Goal: Task Accomplishment & Management: Complete application form

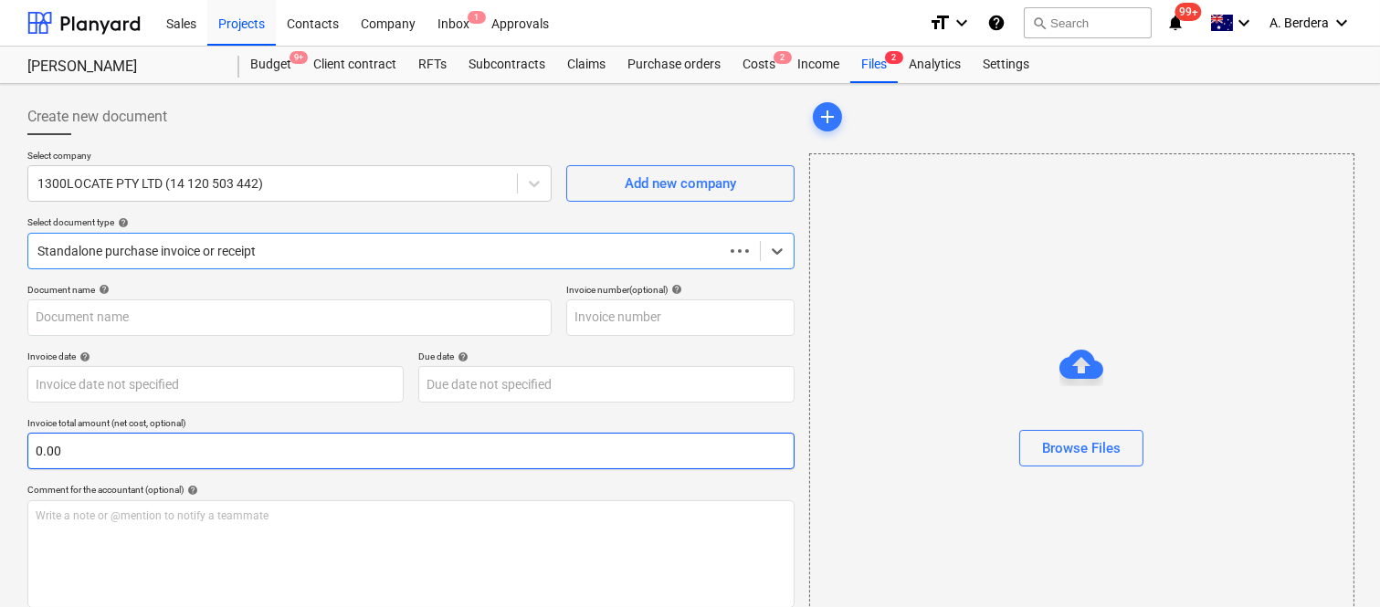
type input "7023"
type input "15 Sep 2025"
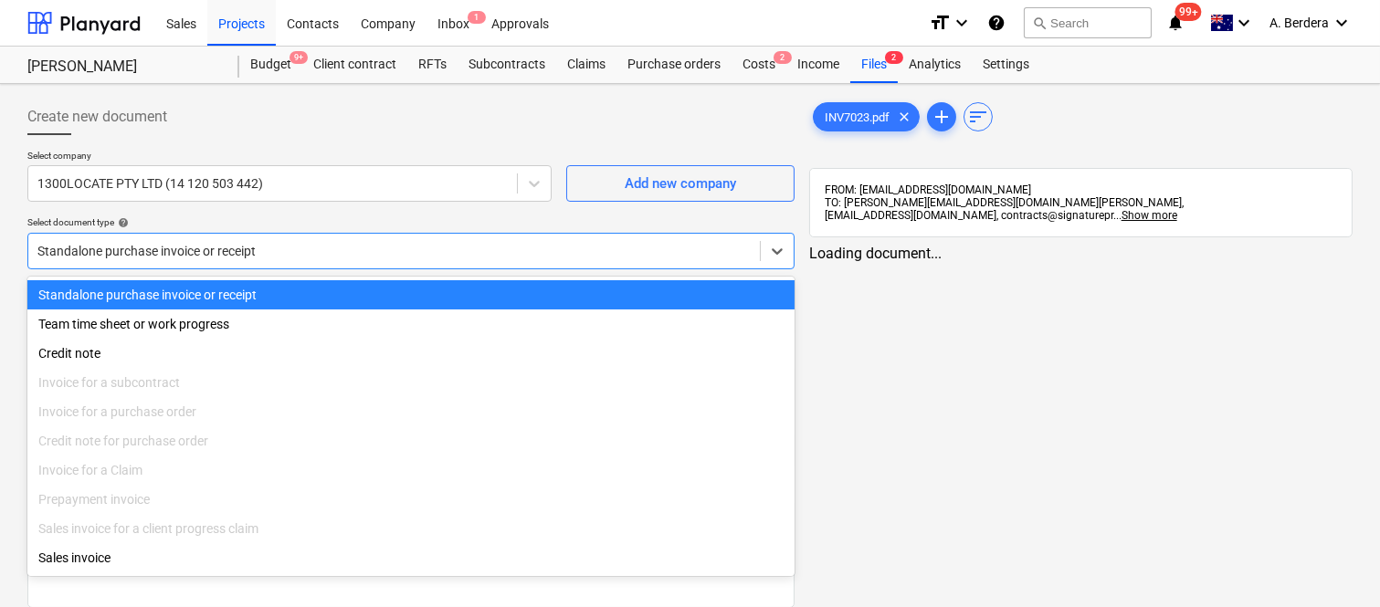
click at [353, 245] on div at bounding box center [393, 251] width 713 height 18
click at [360, 290] on div "Standalone purchase invoice or receipt" at bounding box center [410, 294] width 767 height 29
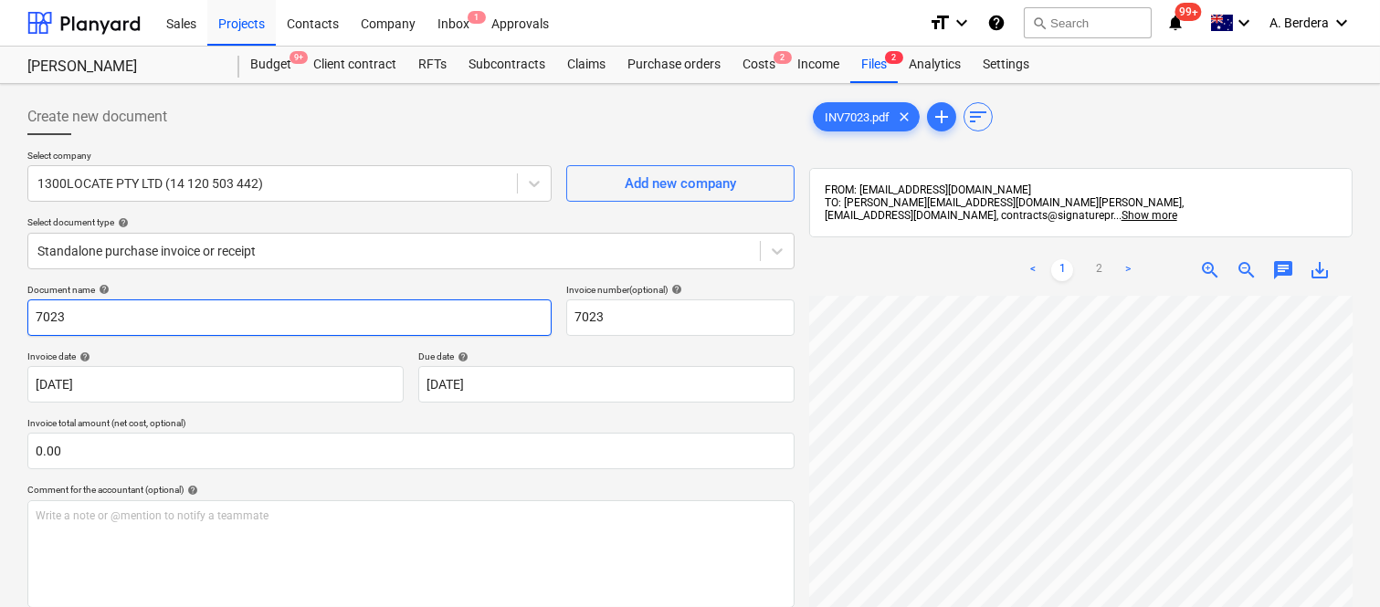
click at [32, 315] on input "7023" at bounding box center [289, 318] width 524 height 37
type input "1300 LOCATE INV- 7023"
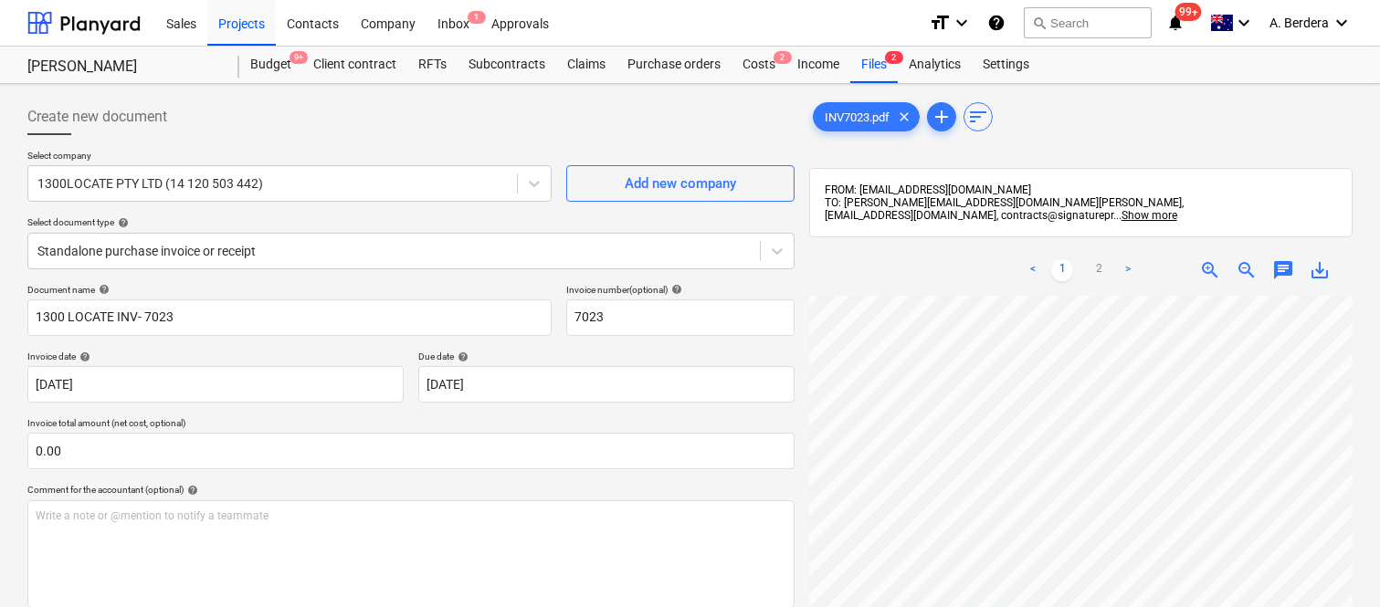
scroll to position [0, 280]
click at [1239, 262] on span "zoom_out" at bounding box center [1247, 270] width 22 height 22
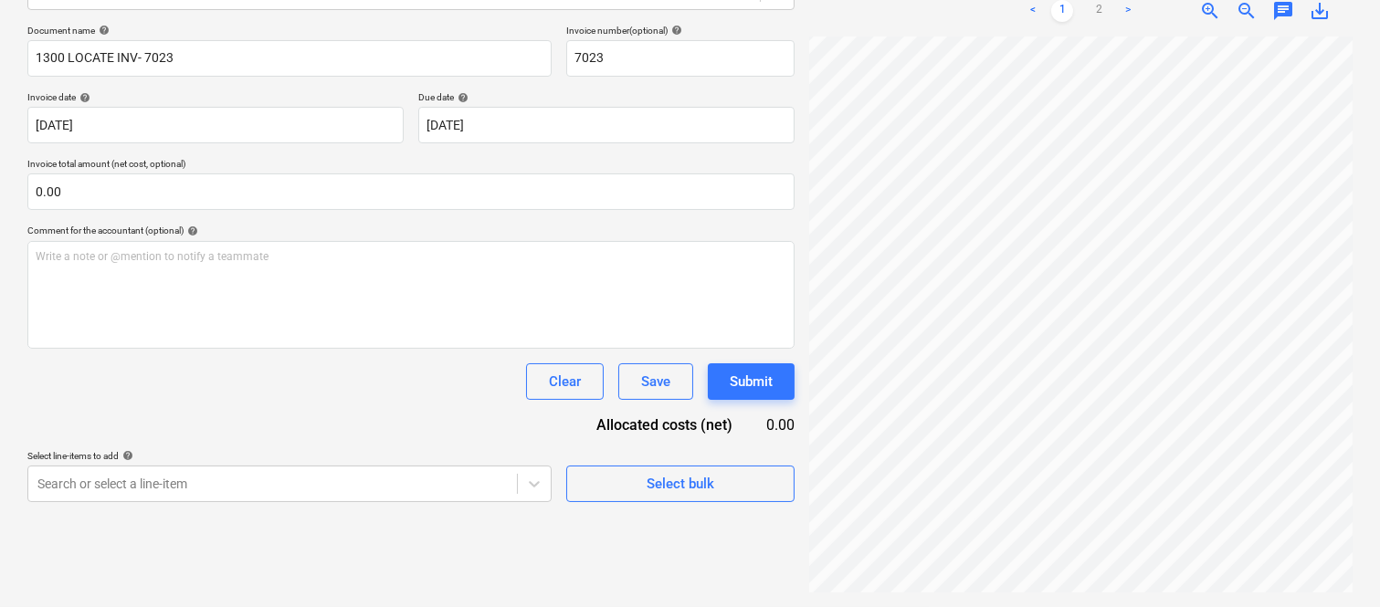
scroll to position [155, 144]
click at [535, 134] on body "Sales Projects Contacts Company Inbox 1 Approvals format_size keyboard_arrow_do…" at bounding box center [690, 44] width 1380 height 607
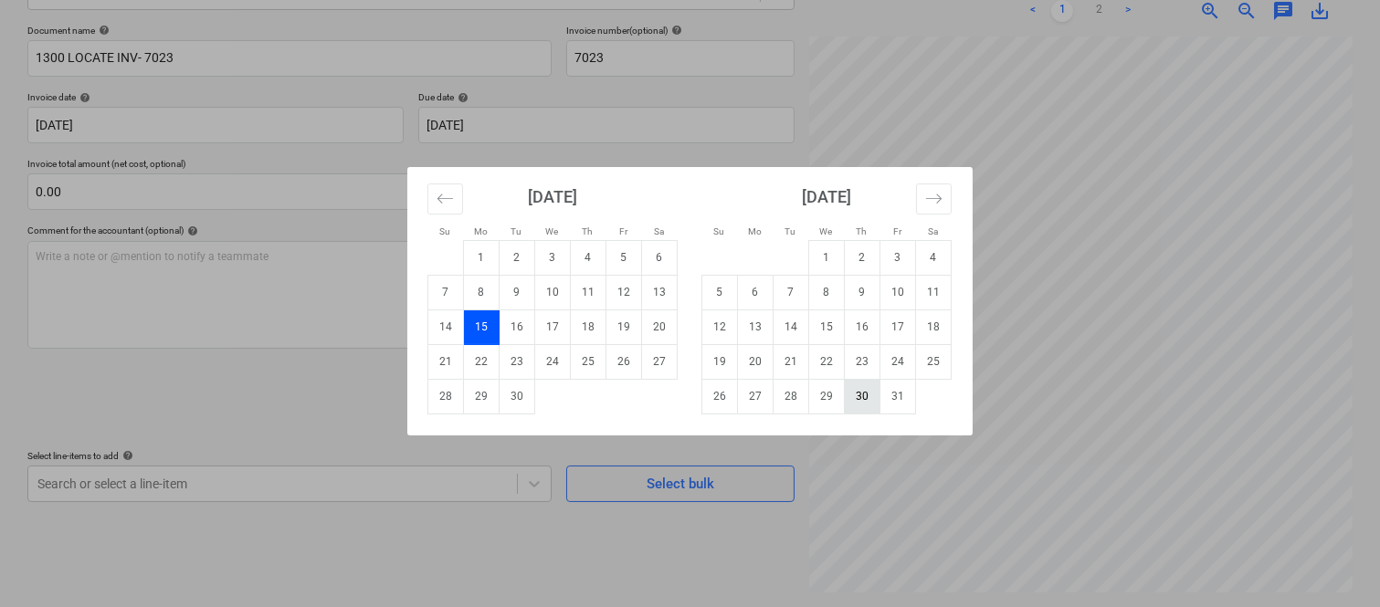
click at [870, 398] on td "30" at bounding box center [863, 396] width 36 height 35
type input "30 Oct 2025"
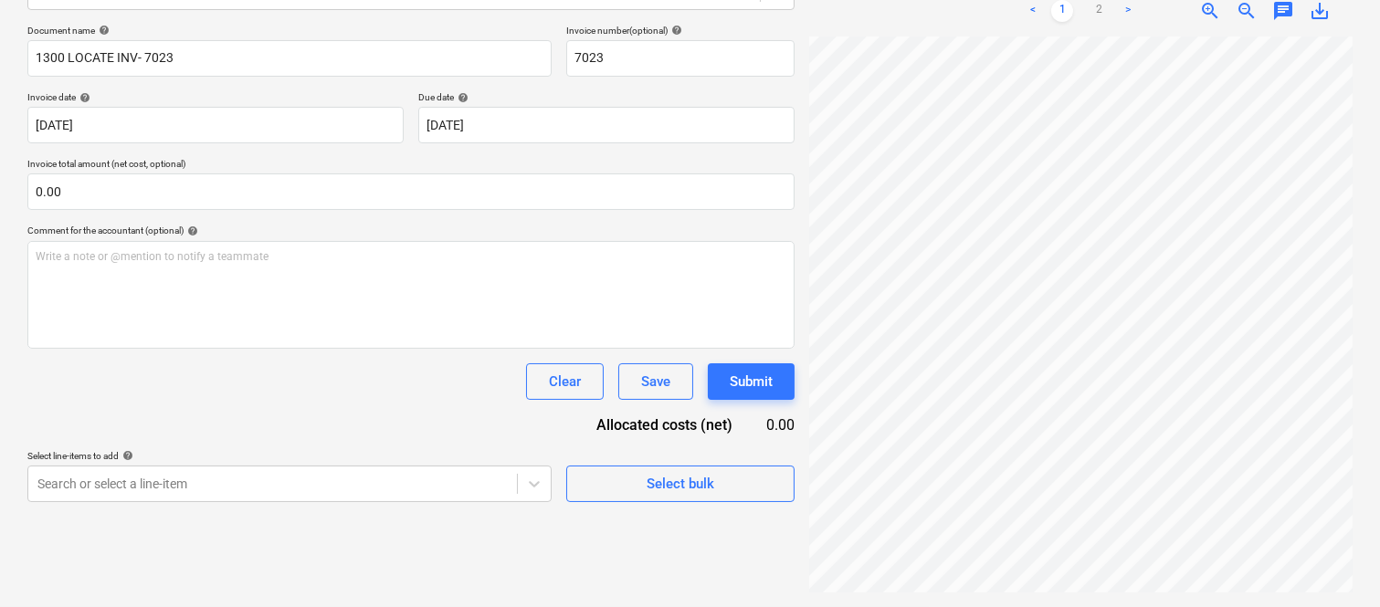
scroll to position [417, 144]
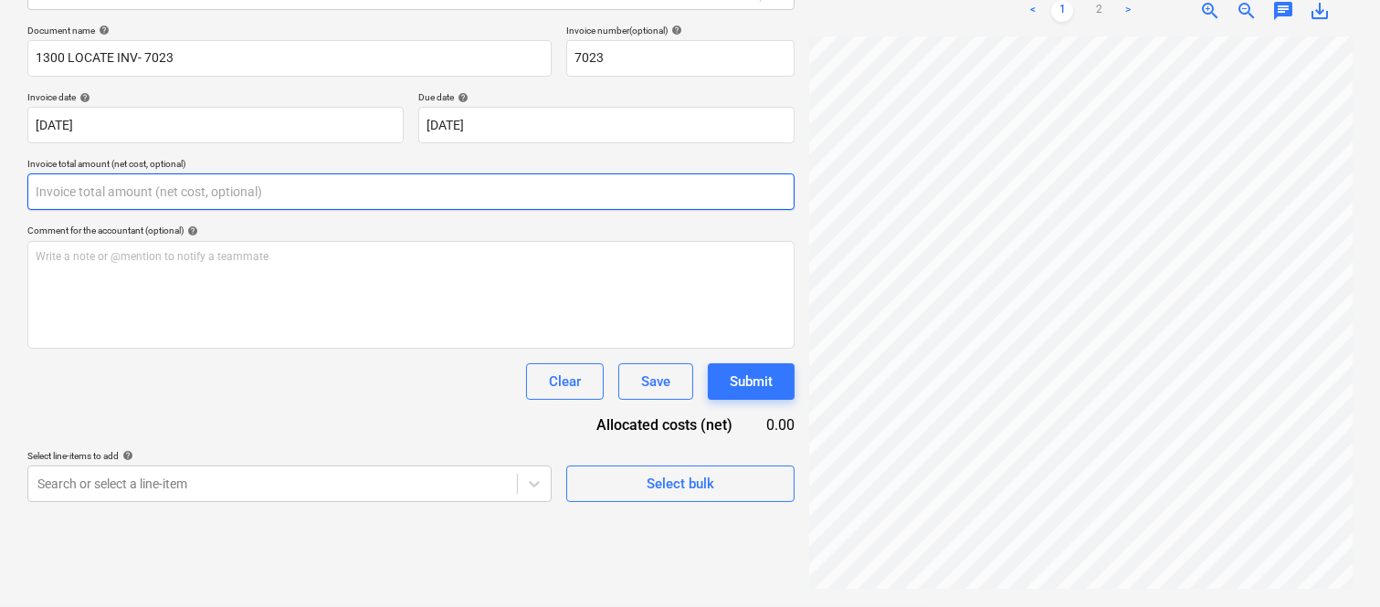
click at [181, 199] on input "text" at bounding box center [410, 192] width 767 height 37
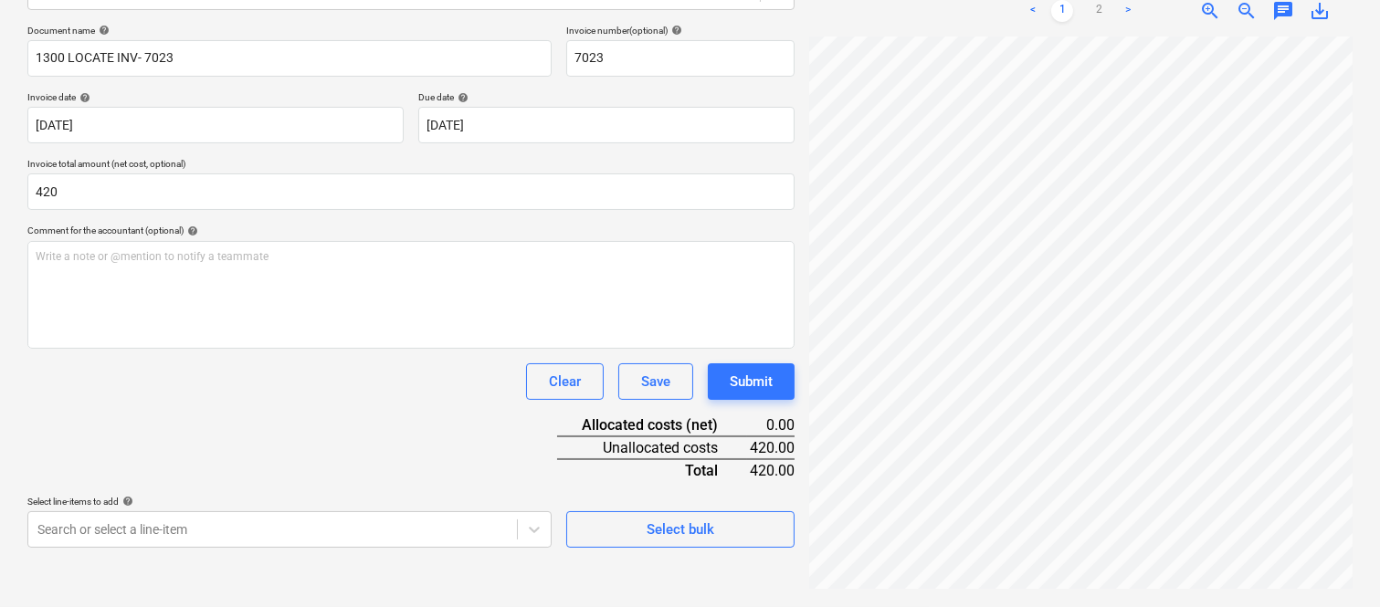
type input "420.00"
click at [247, 423] on div "Document name help 1300 LOCATE INV- 7023 Invoice number (optional) help 7023 In…" at bounding box center [410, 286] width 767 height 523
click at [249, 348] on body "Sales Projects Contacts Company Inbox 1 Approvals format_size keyboard_arrow_do…" at bounding box center [690, 44] width 1380 height 607
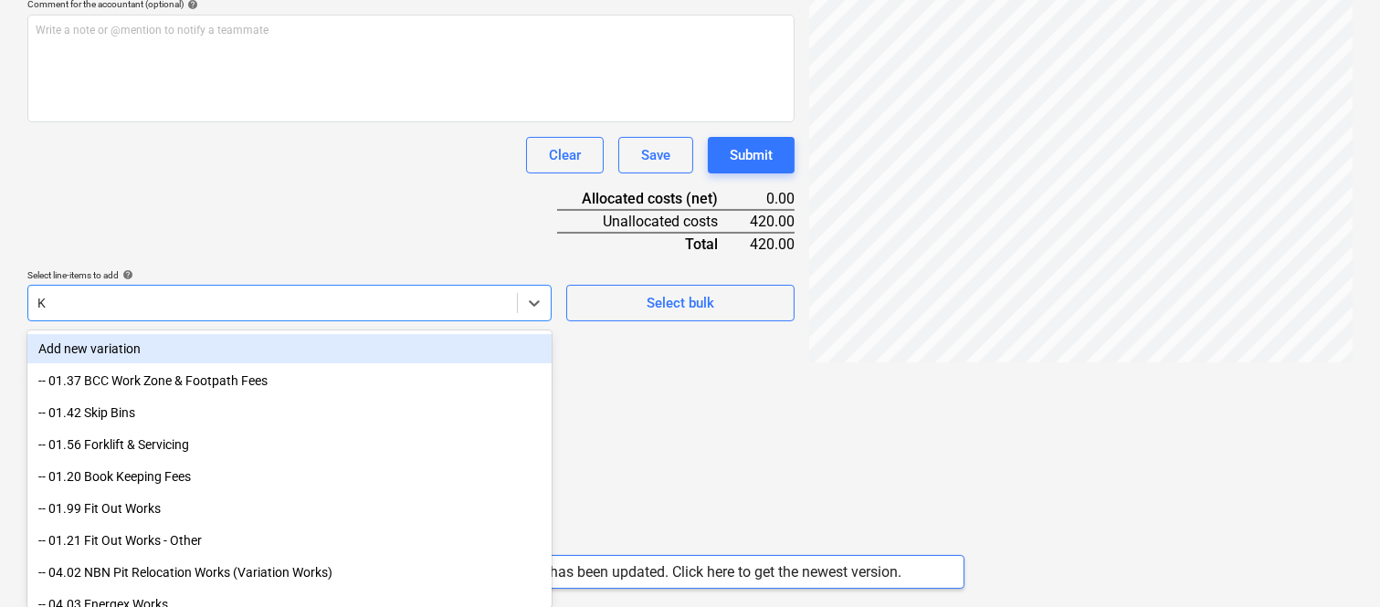
type input "K"
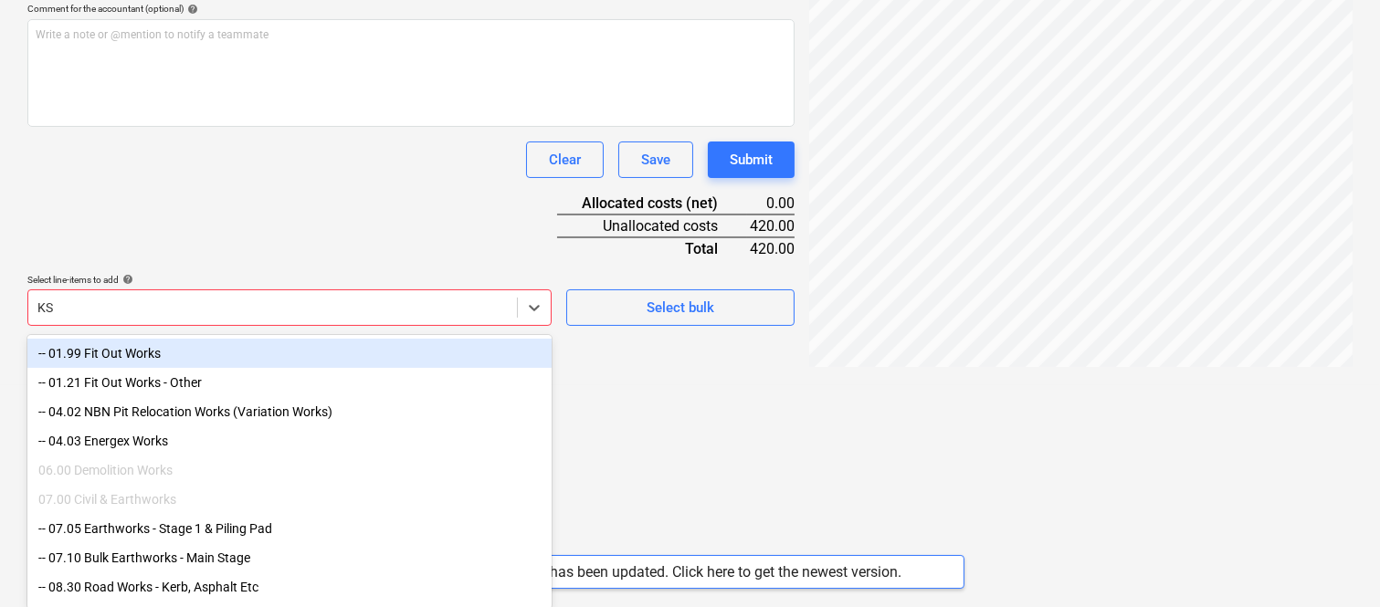
type input "KSD"
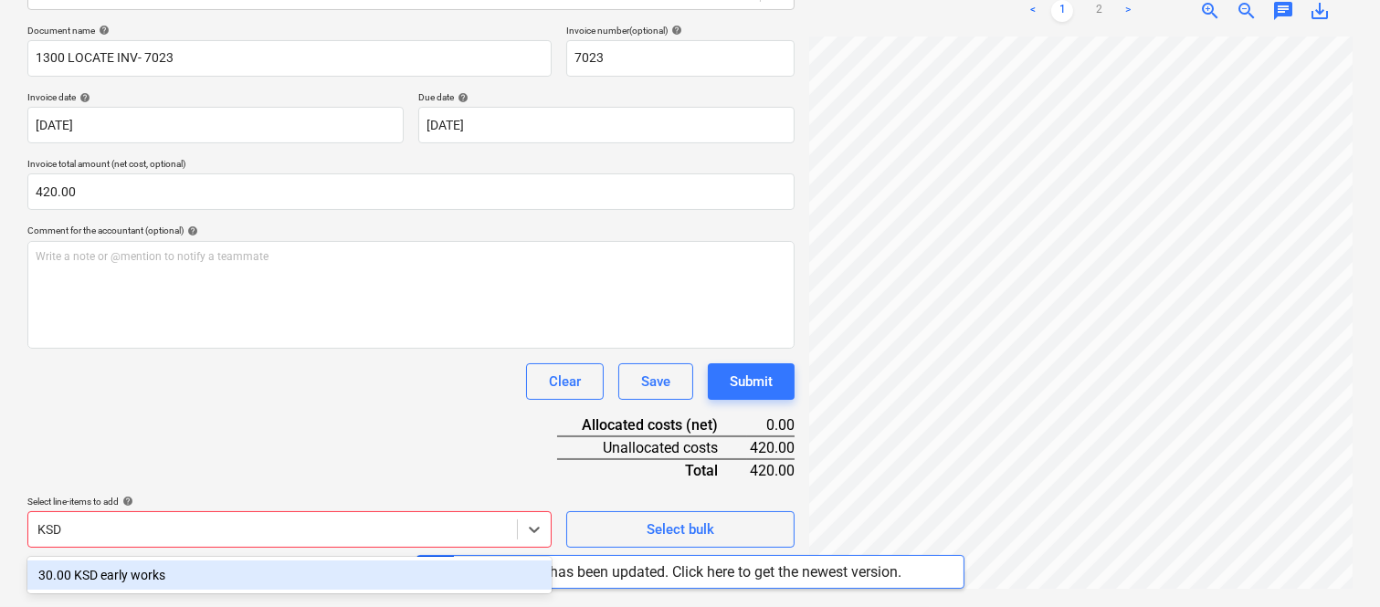
click at [196, 569] on div "30.00 KSD early works" at bounding box center [289, 575] width 524 height 29
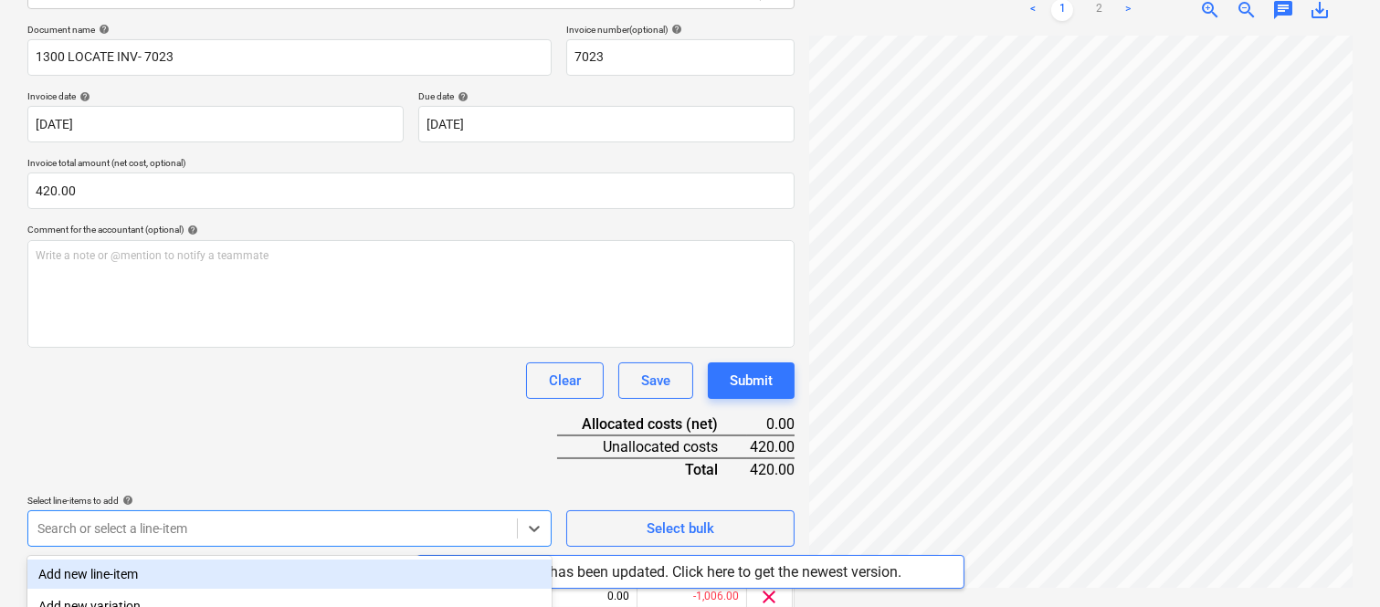
click at [171, 439] on div "Document name help 1300 LOCATE INV- 7023 Invoice number (optional) help 7023 In…" at bounding box center [410, 346] width 767 height 644
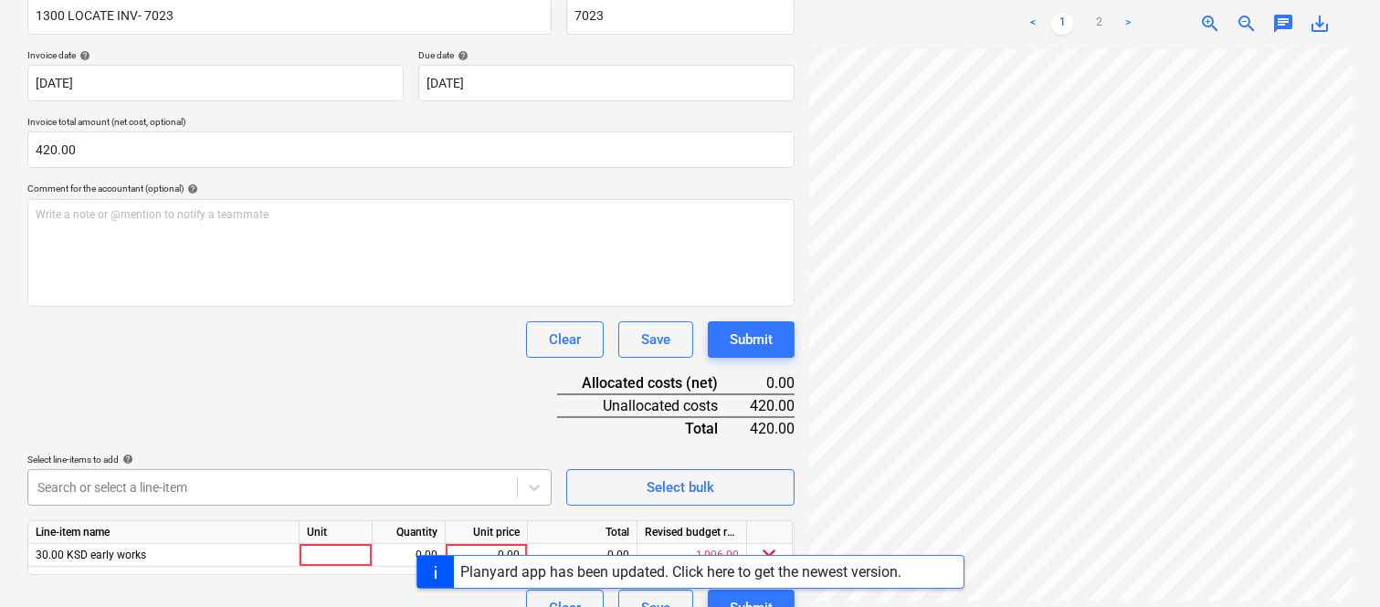
scroll to position [335, 0]
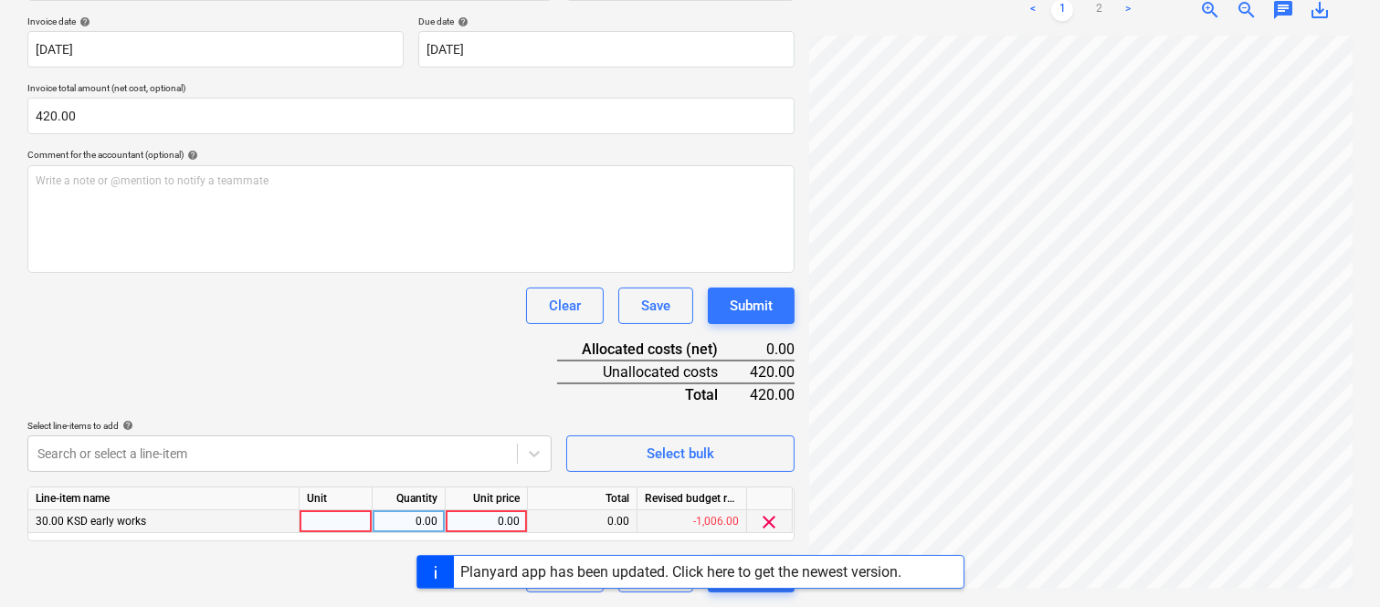
click at [363, 518] on div at bounding box center [336, 522] width 73 height 23
type input "INVOICE"
click at [433, 517] on div "0.00" at bounding box center [409, 522] width 58 height 23
type input "1"
click at [471, 517] on div "0.00" at bounding box center [486, 522] width 67 height 23
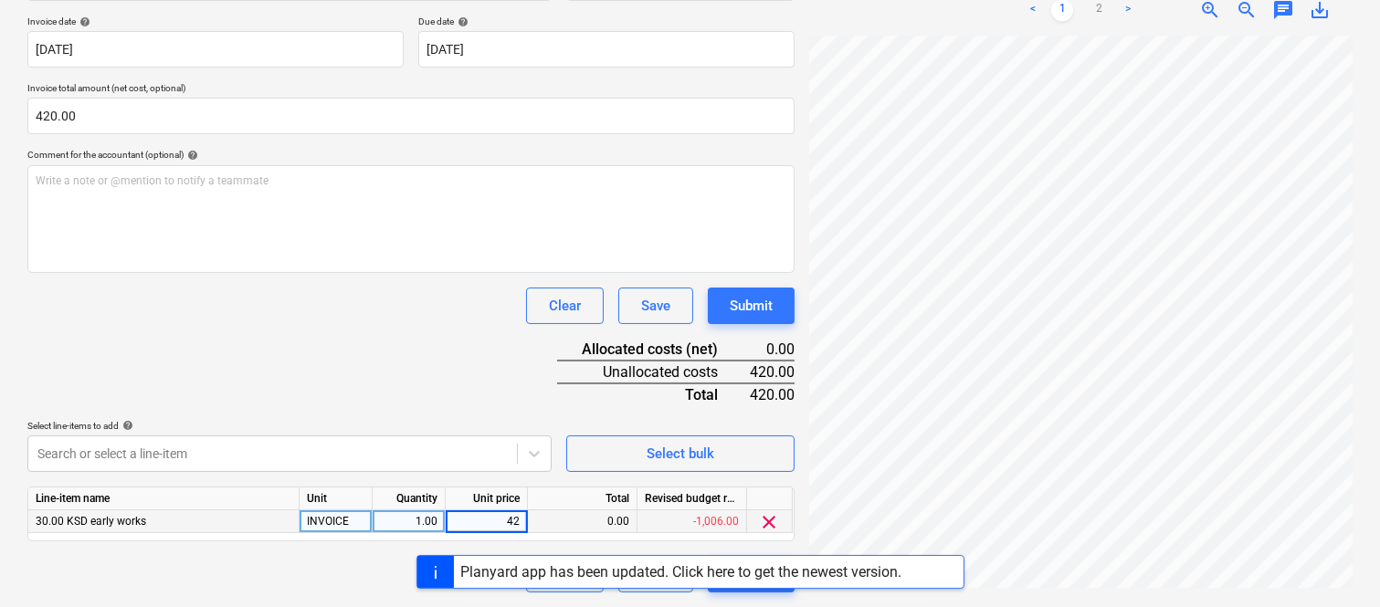
type input "420"
click at [387, 581] on div "Planyard app has been updated. Click here to get the newest version." at bounding box center [690, 572] width 1380 height 34
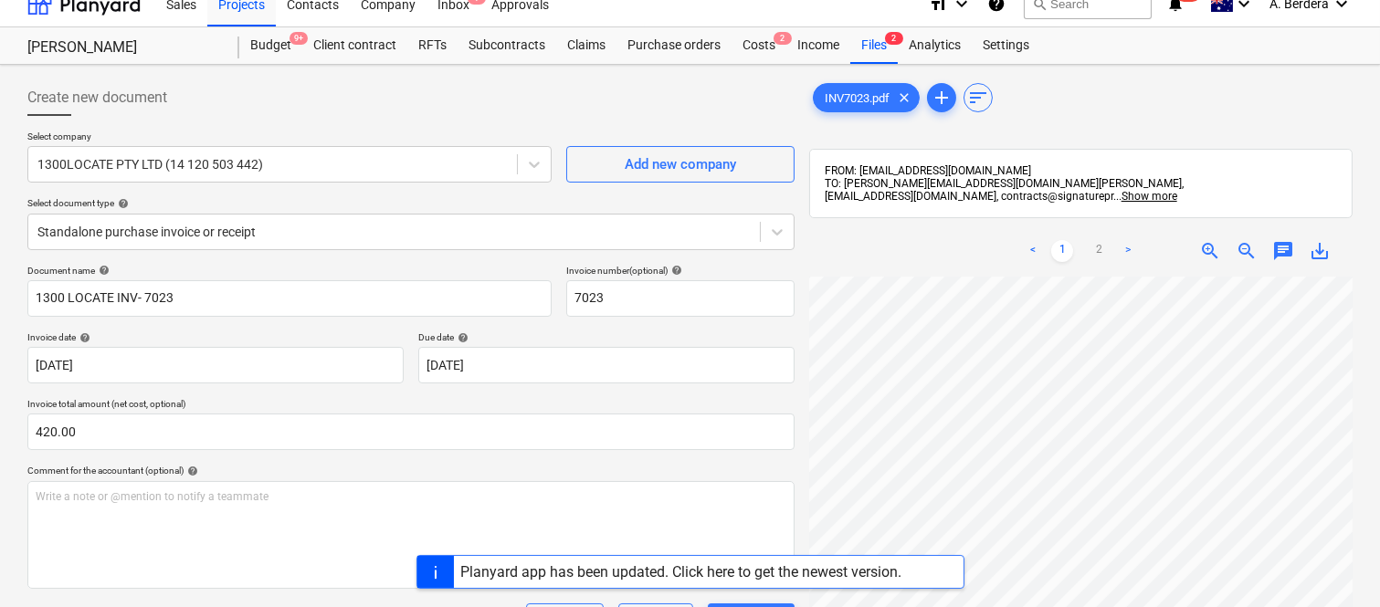
scroll to position [0, 0]
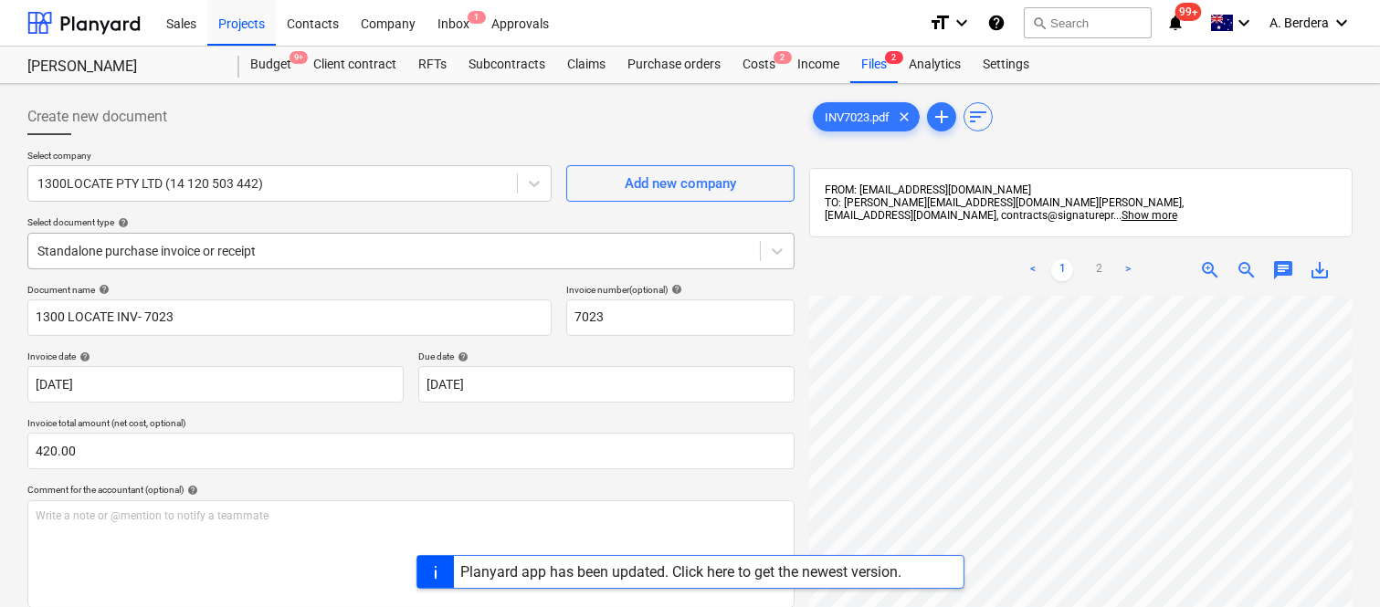
click at [400, 245] on div at bounding box center [393, 251] width 713 height 18
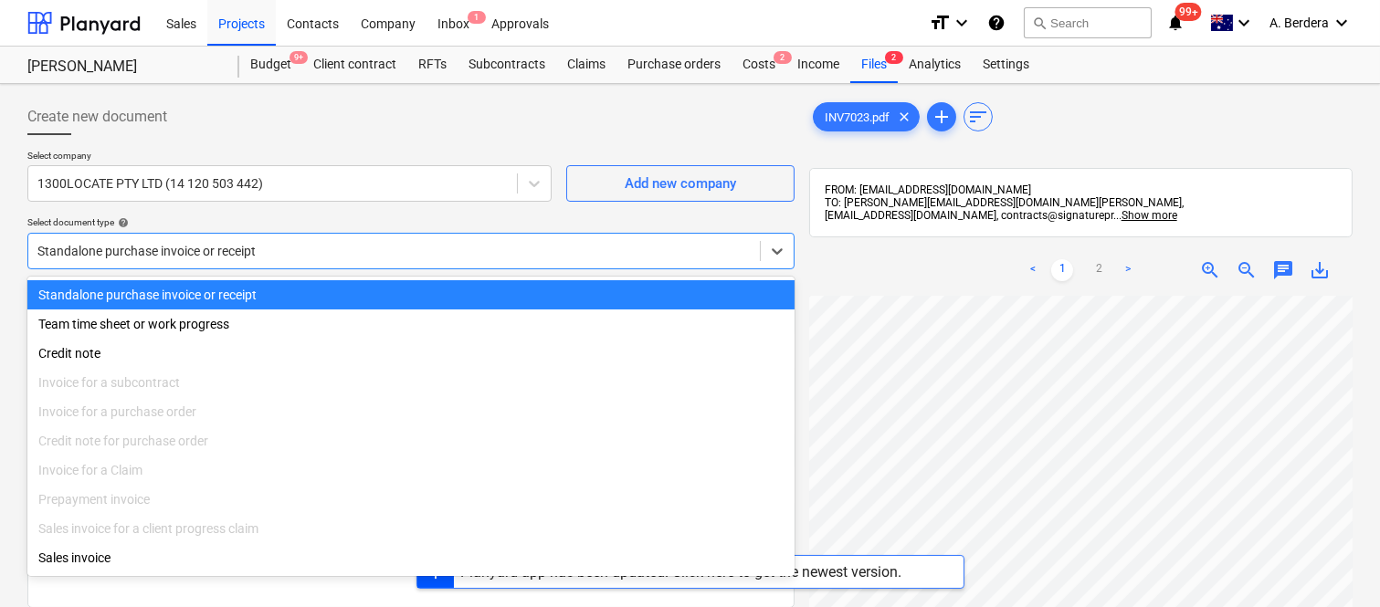
click at [421, 285] on div "Standalone purchase invoice or receipt" at bounding box center [410, 294] width 767 height 29
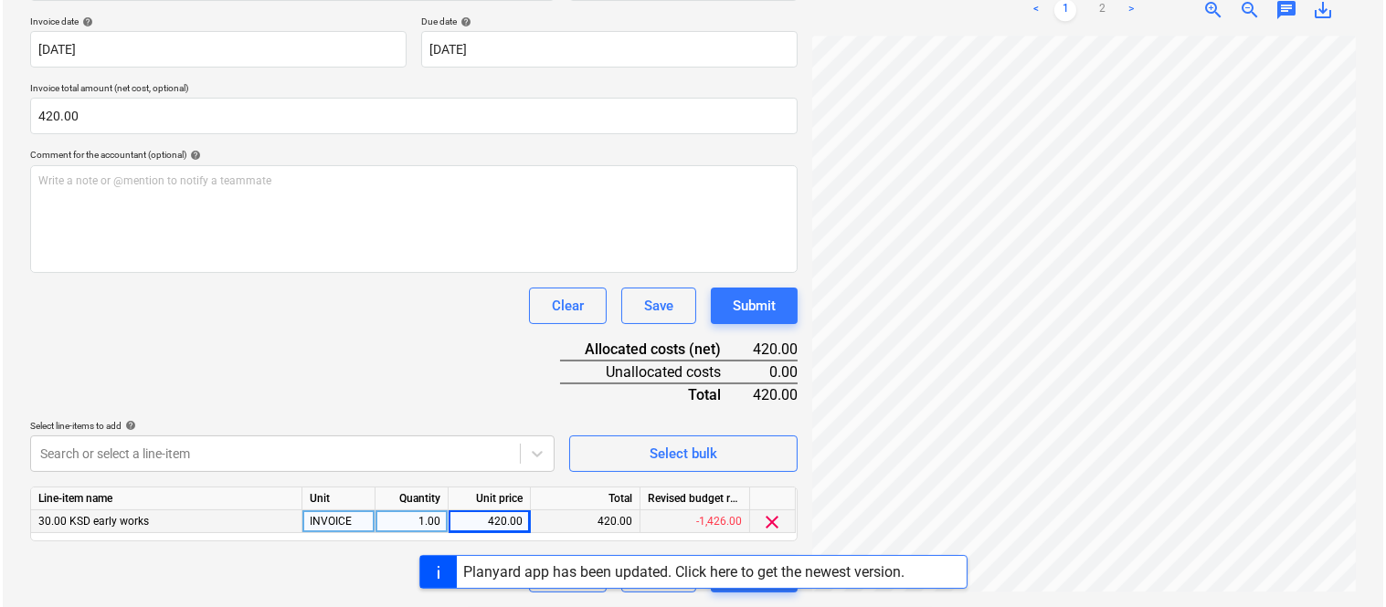
scroll to position [417, 144]
click at [783, 592] on button "Submit" at bounding box center [751, 574] width 87 height 37
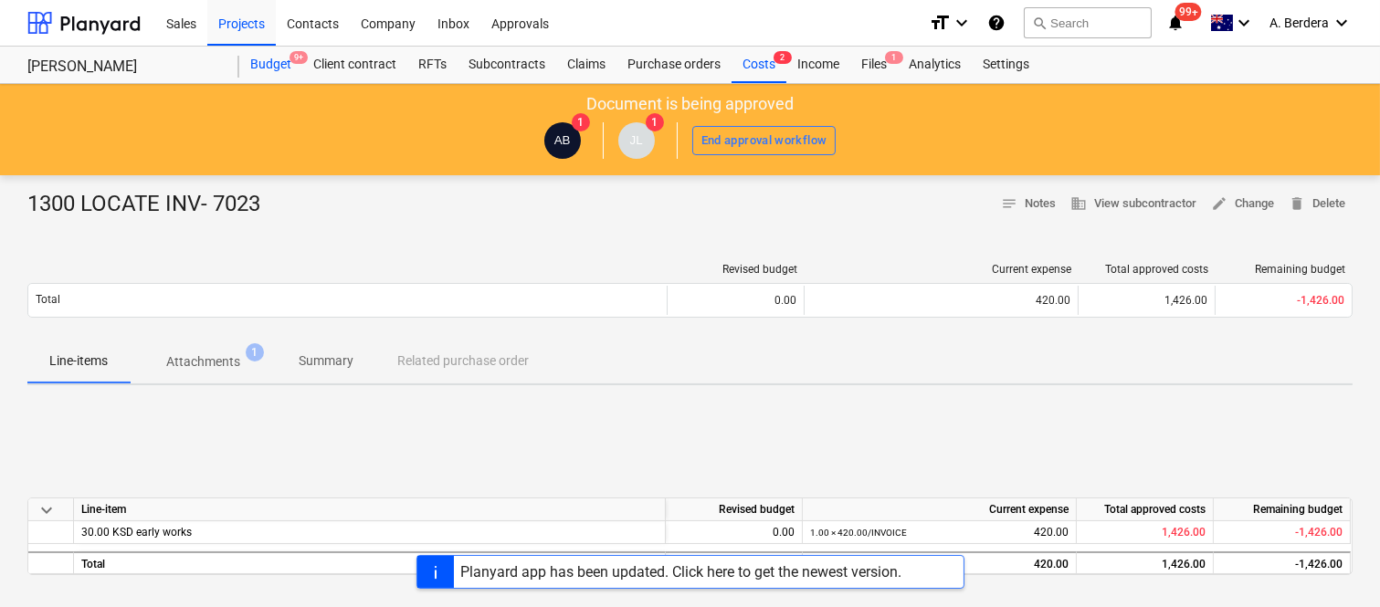
click at [281, 66] on div "Budget 9+" at bounding box center [270, 65] width 63 height 37
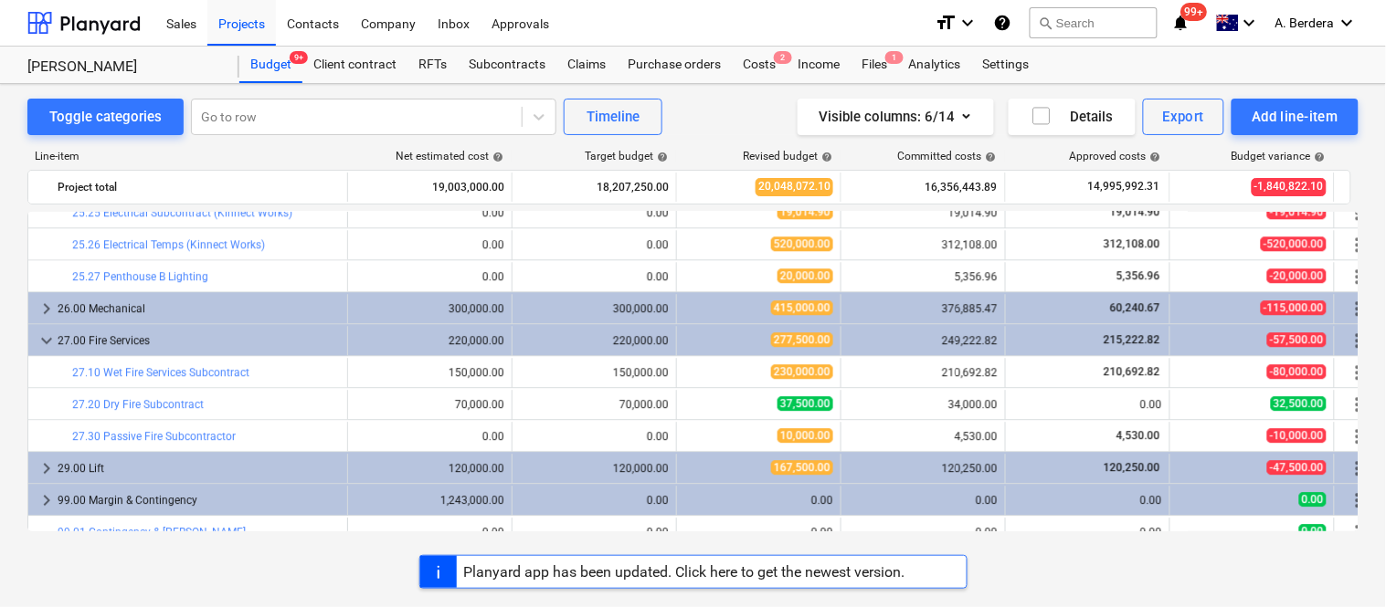
scroll to position [4924, 0]
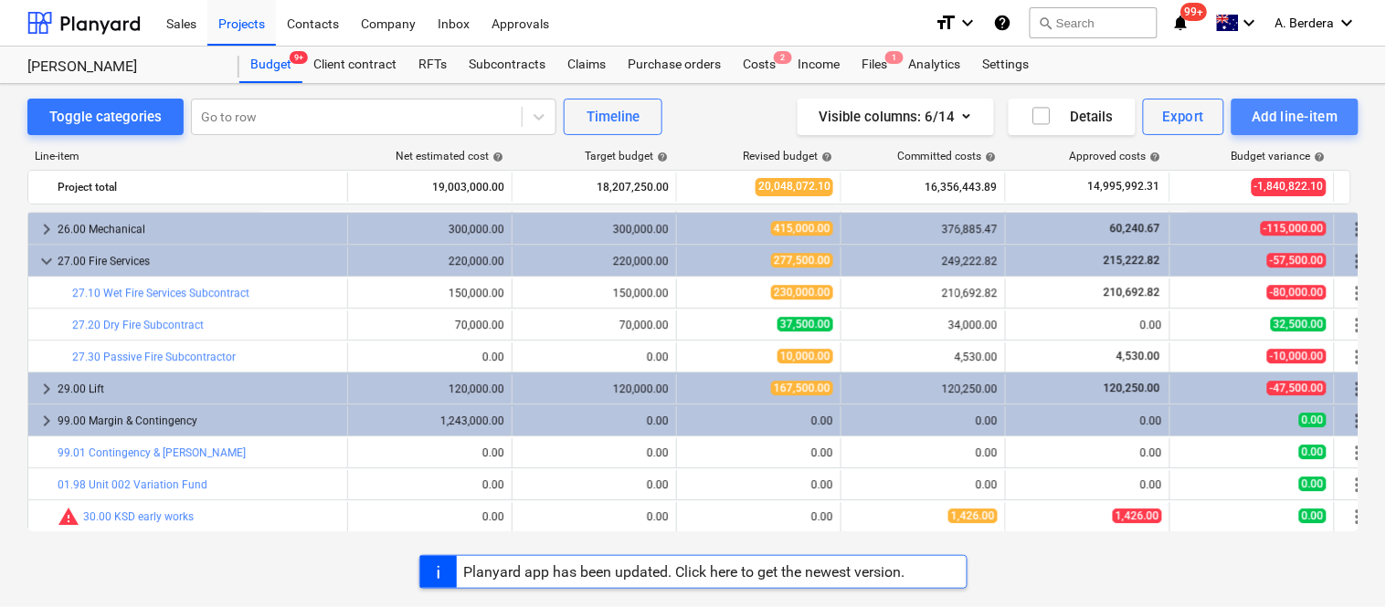
click at [1279, 117] on div "Add line-item" at bounding box center [1295, 117] width 87 height 24
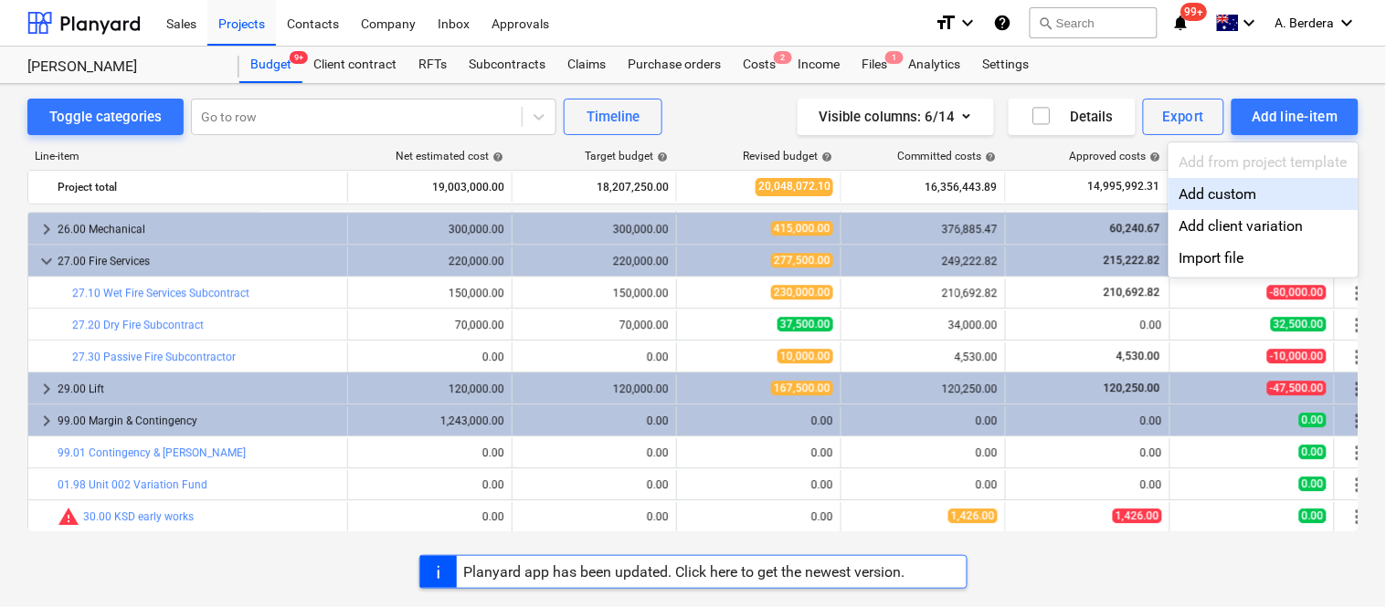
click at [1237, 197] on div "Add custom" at bounding box center [1263, 194] width 190 height 32
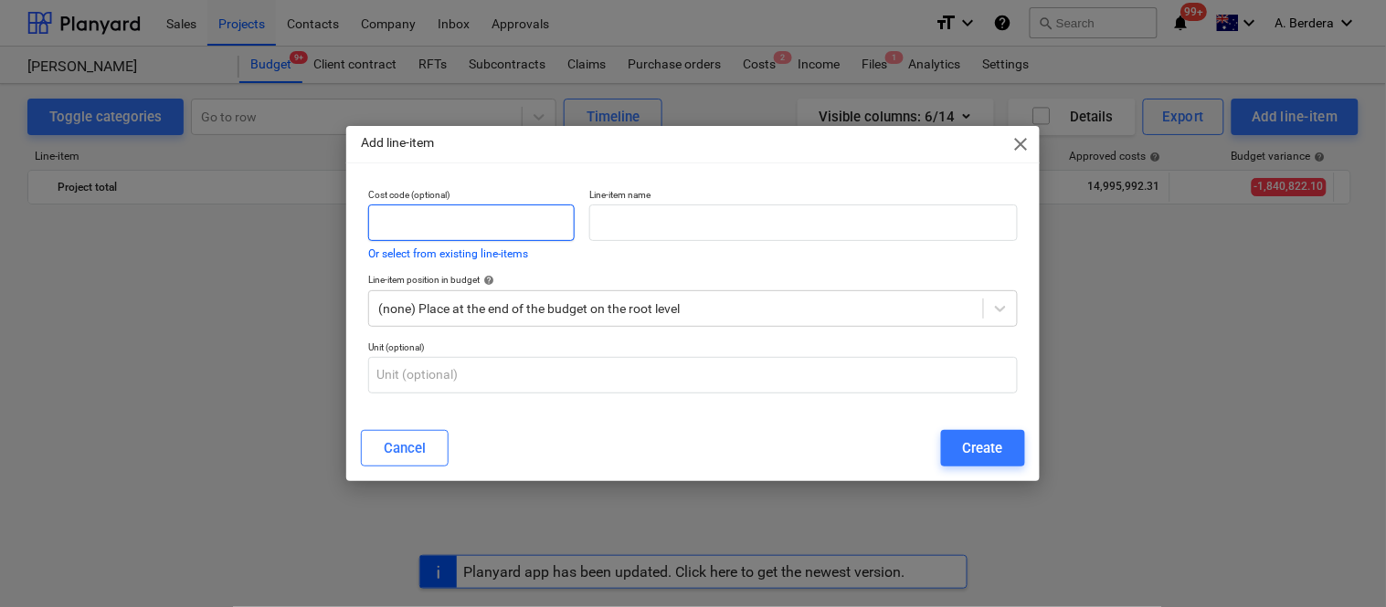
scroll to position [4924, 0]
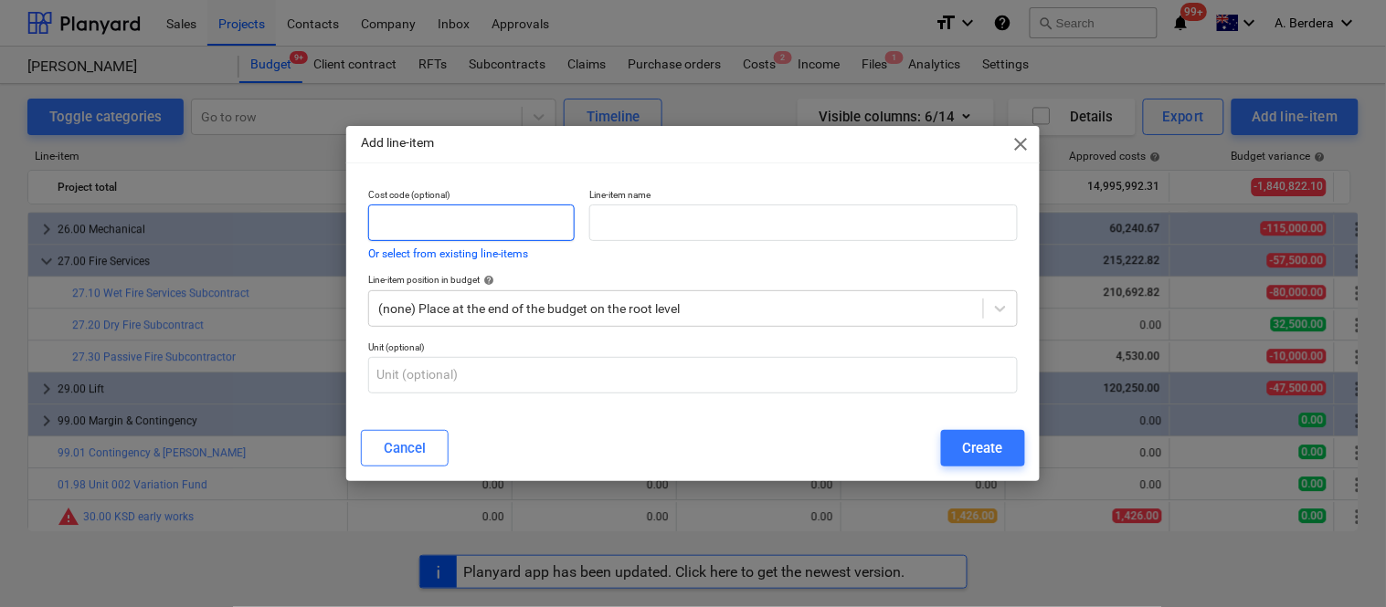
click at [425, 219] on input "text" at bounding box center [471, 223] width 206 height 37
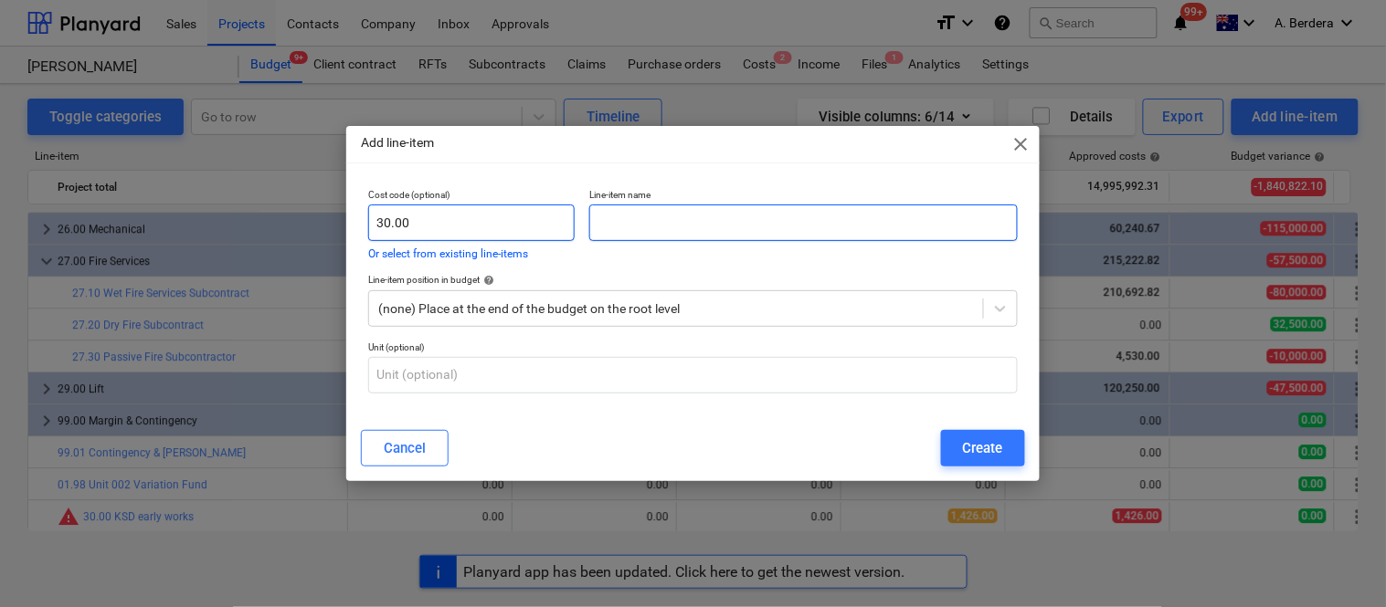
type input "30.00"
click at [641, 223] on input "text" at bounding box center [803, 223] width 428 height 37
click at [681, 224] on input "text" at bounding box center [803, 223] width 428 height 37
paste input "KSD early works"
type input "KSD early works"
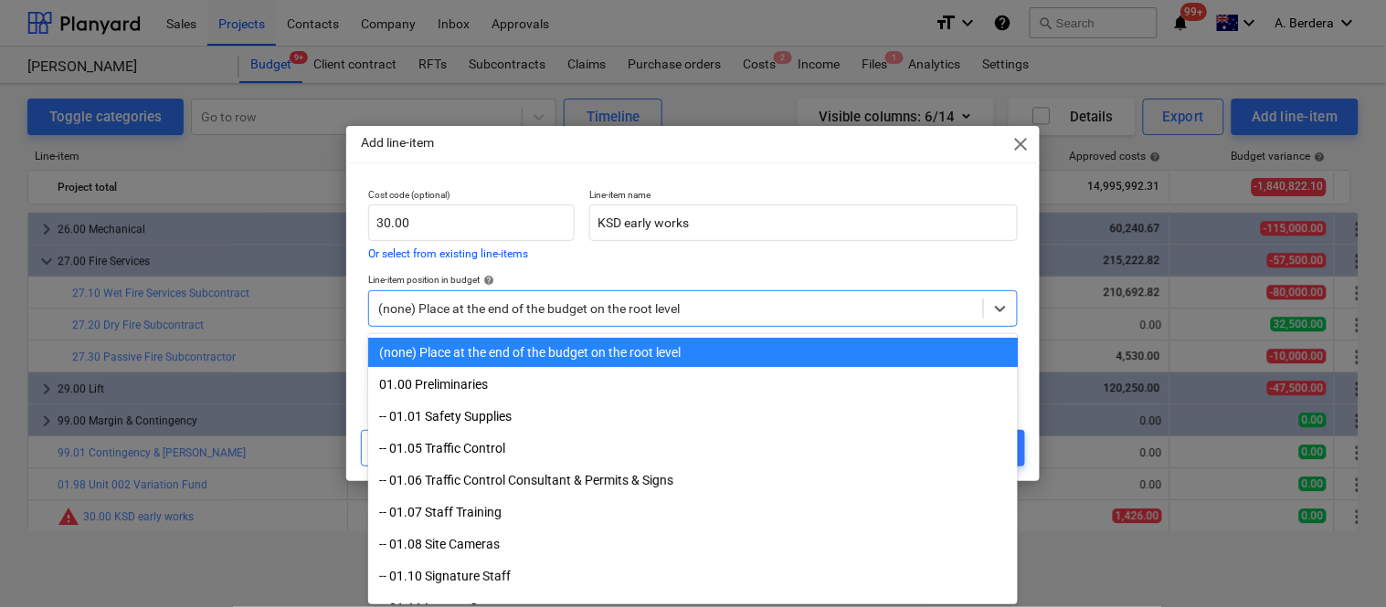
click at [604, 304] on div at bounding box center [676, 309] width 596 height 18
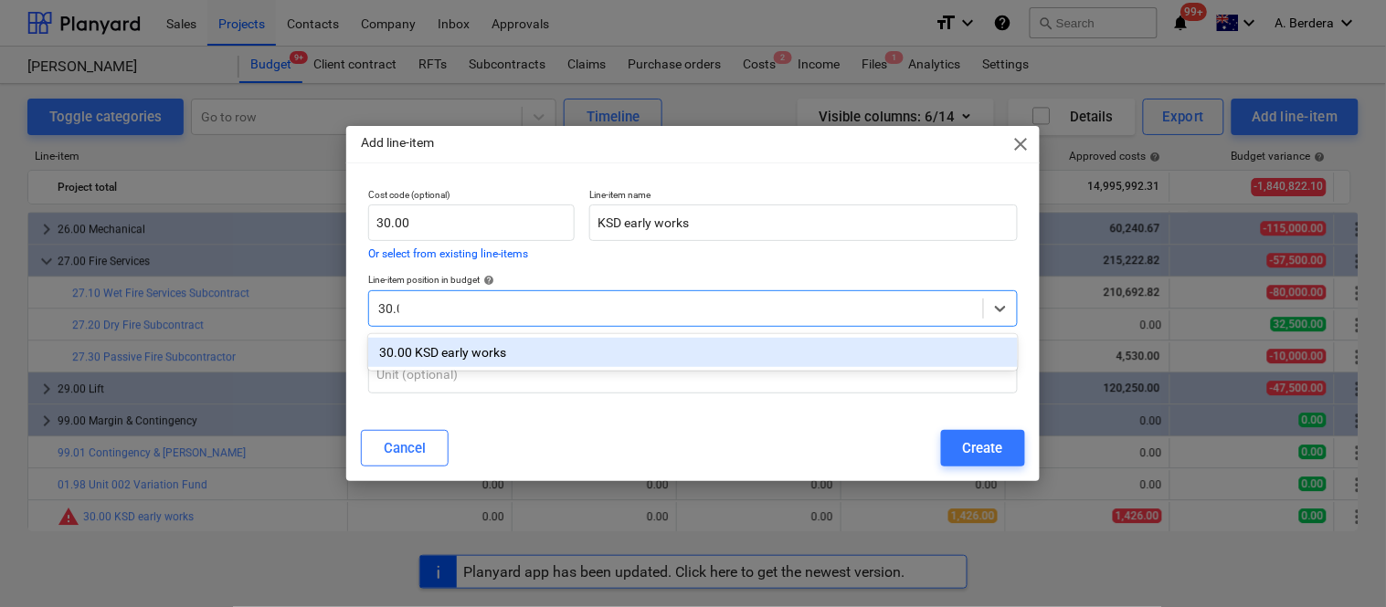
type input "30.01"
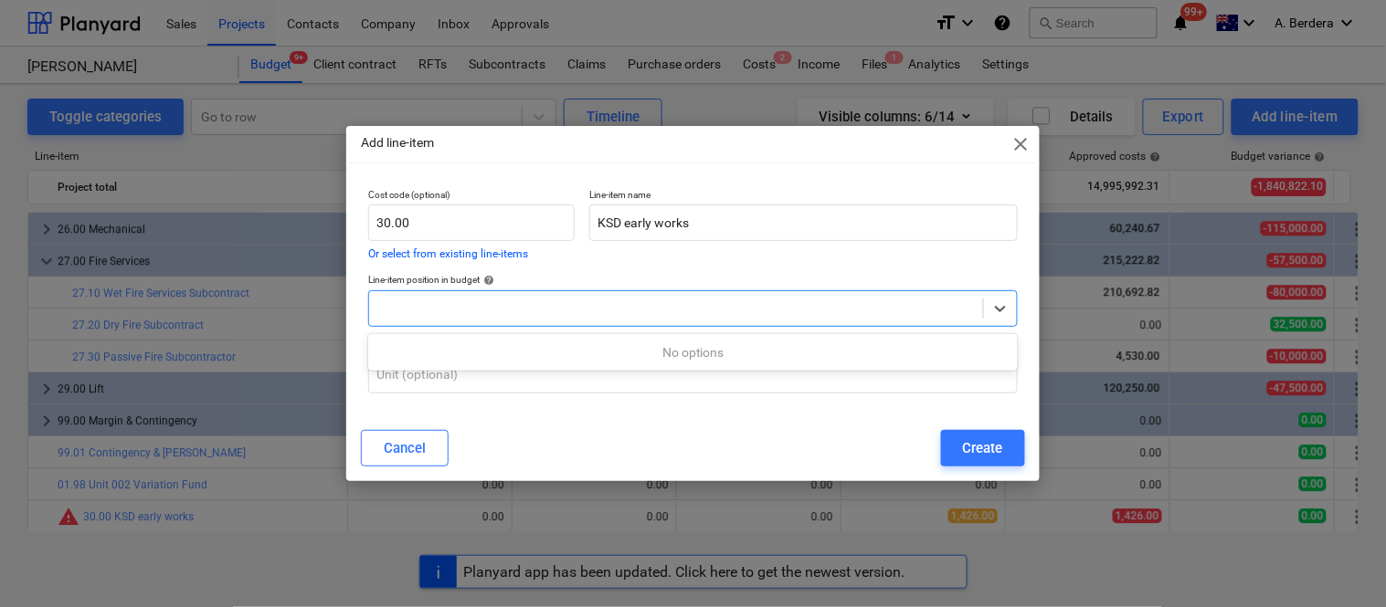
click at [637, 305] on div at bounding box center [676, 309] width 596 height 18
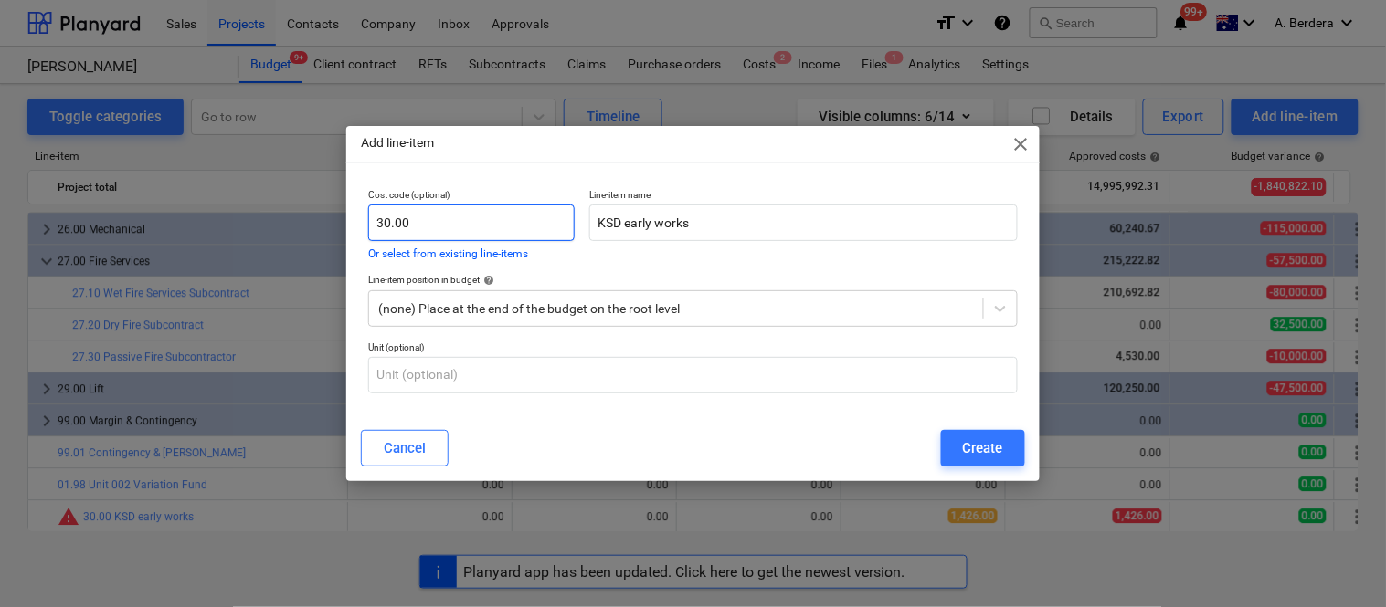
click at [461, 220] on input "30.00" at bounding box center [471, 223] width 206 height 37
type input "30.01"
click at [946, 309] on div at bounding box center [676, 309] width 596 height 18
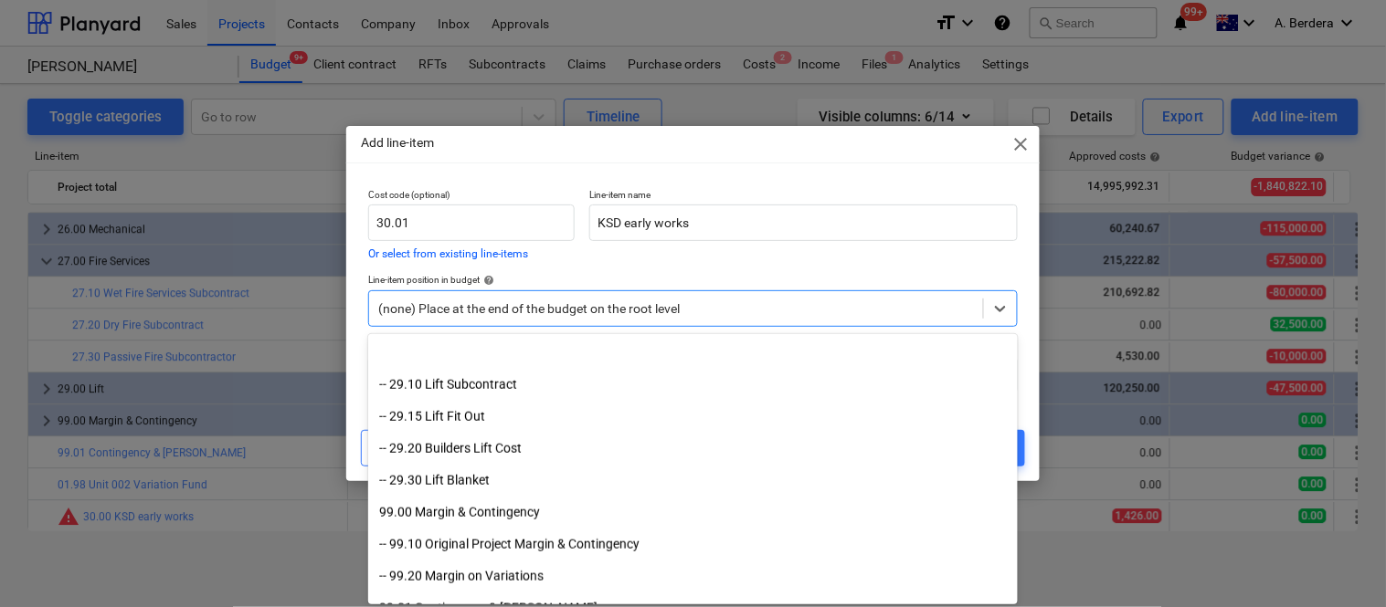
scroll to position [5872, 0]
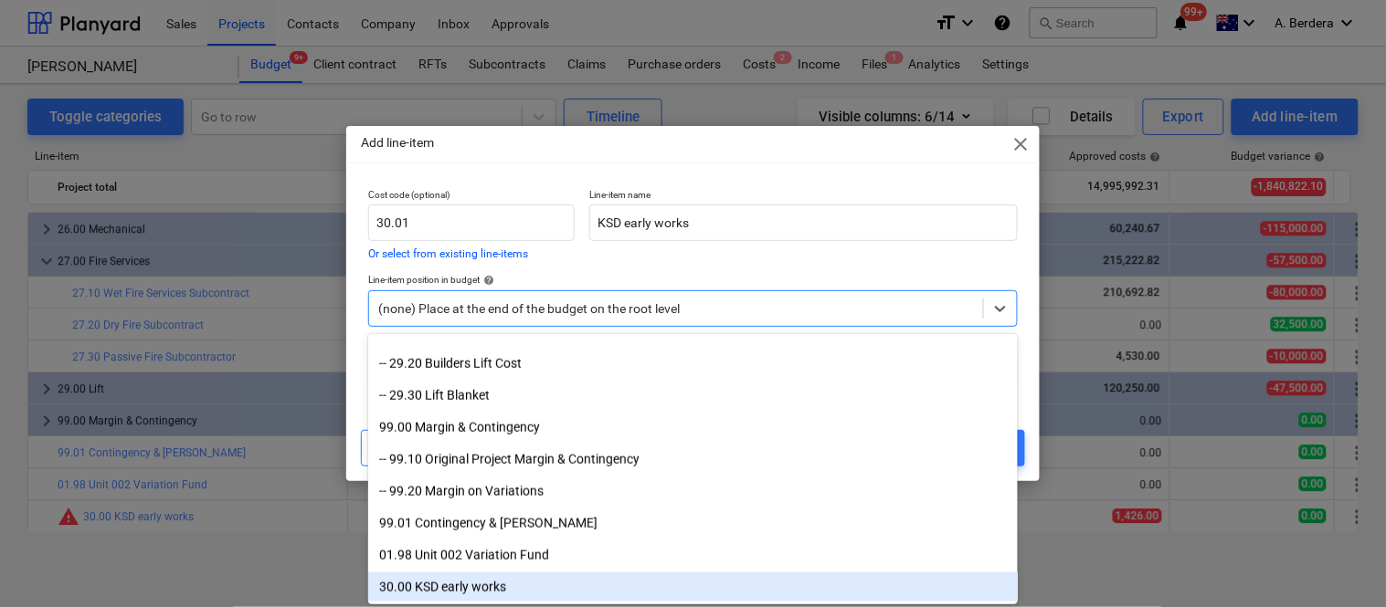
click at [477, 586] on div "30.00 KSD early works" at bounding box center [693, 587] width 650 height 29
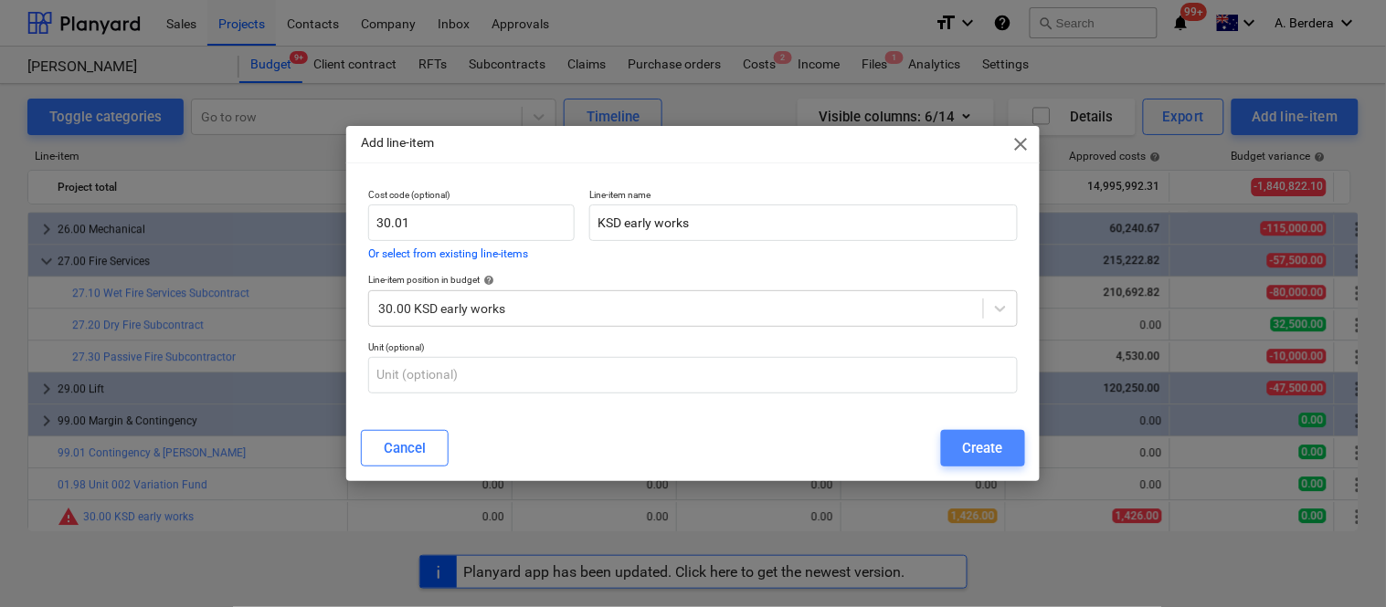
click at [966, 449] on div "Create" at bounding box center [983, 449] width 40 height 24
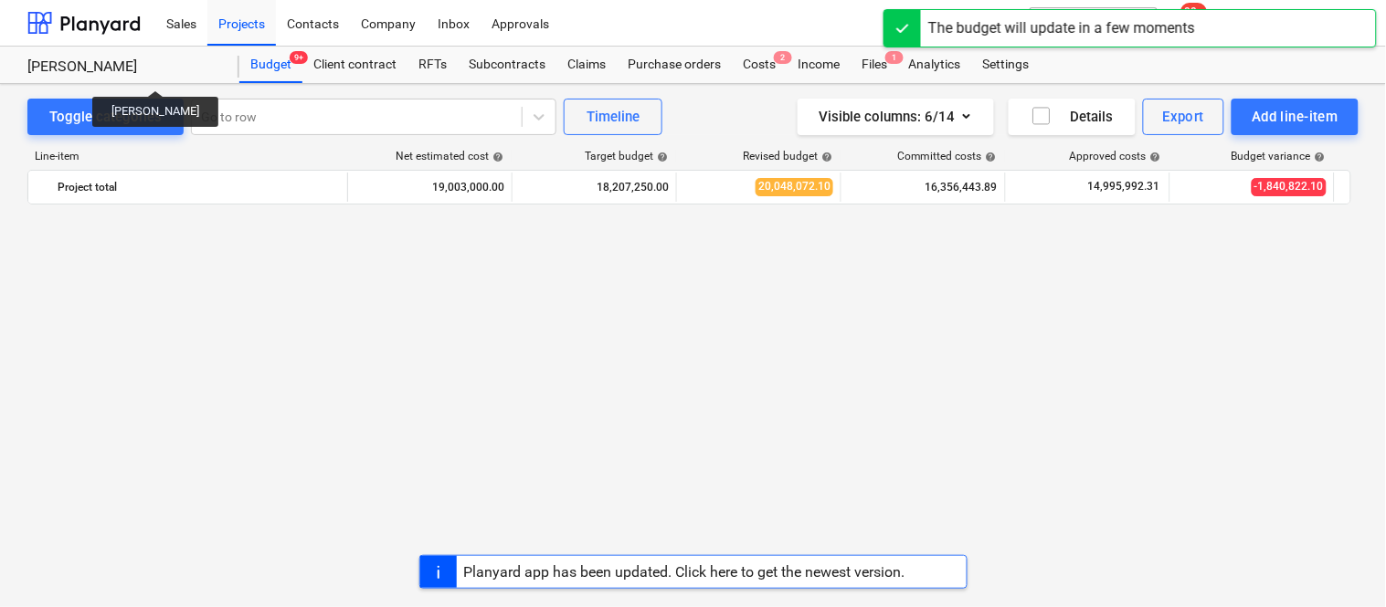
scroll to position [4924, 0]
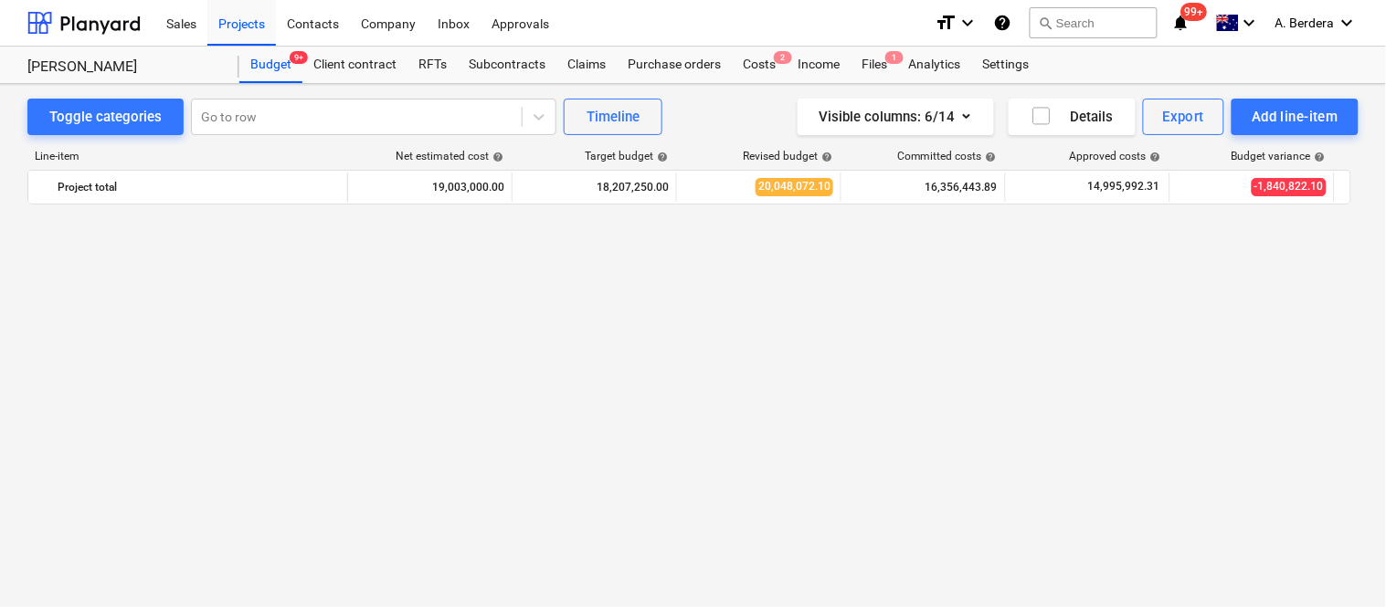
scroll to position [4924, 0]
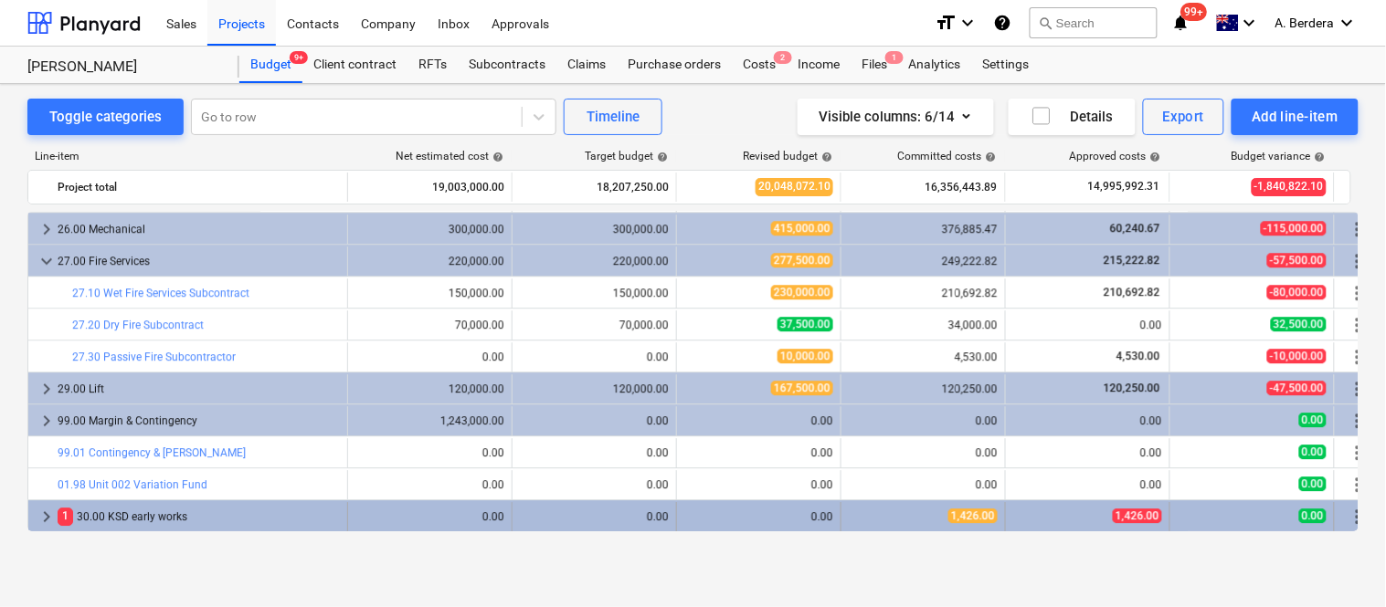
click at [333, 515] on div "1 30.00 KSD early works" at bounding box center [199, 516] width 282 height 29
click at [40, 515] on span "keyboard_arrow_down" at bounding box center [47, 517] width 22 height 22
click at [303, 523] on div "1 30.00 KSD early works" at bounding box center [199, 516] width 282 height 29
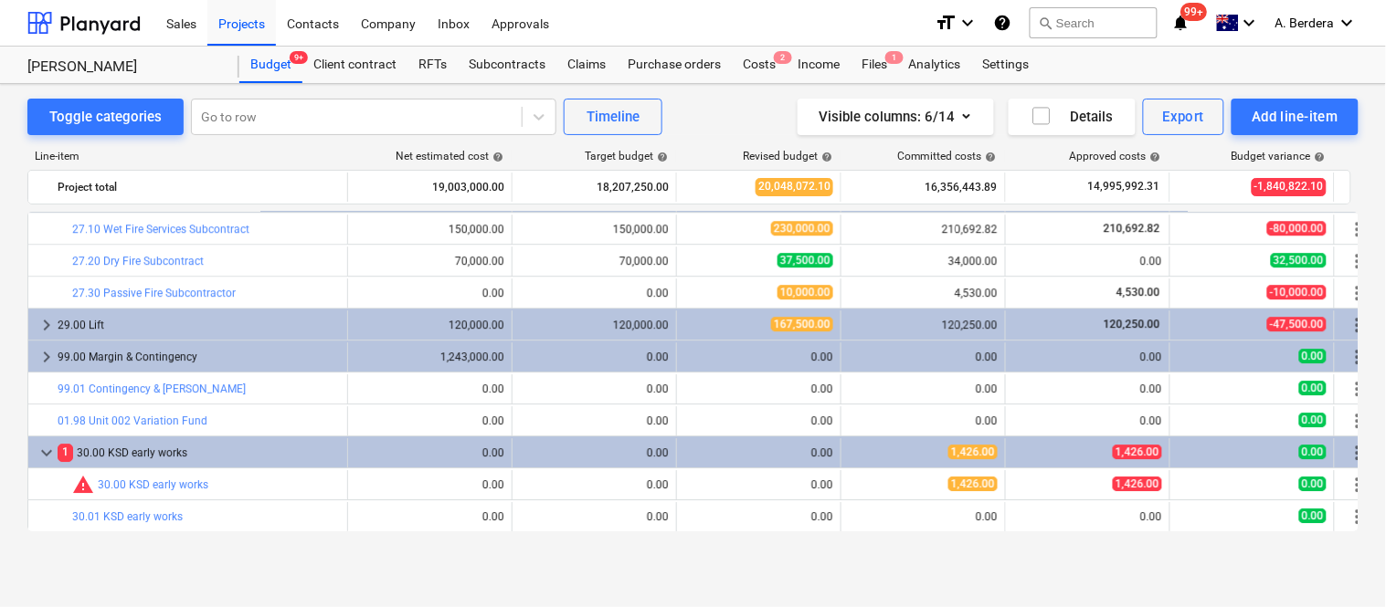
scroll to position [4988, 0]
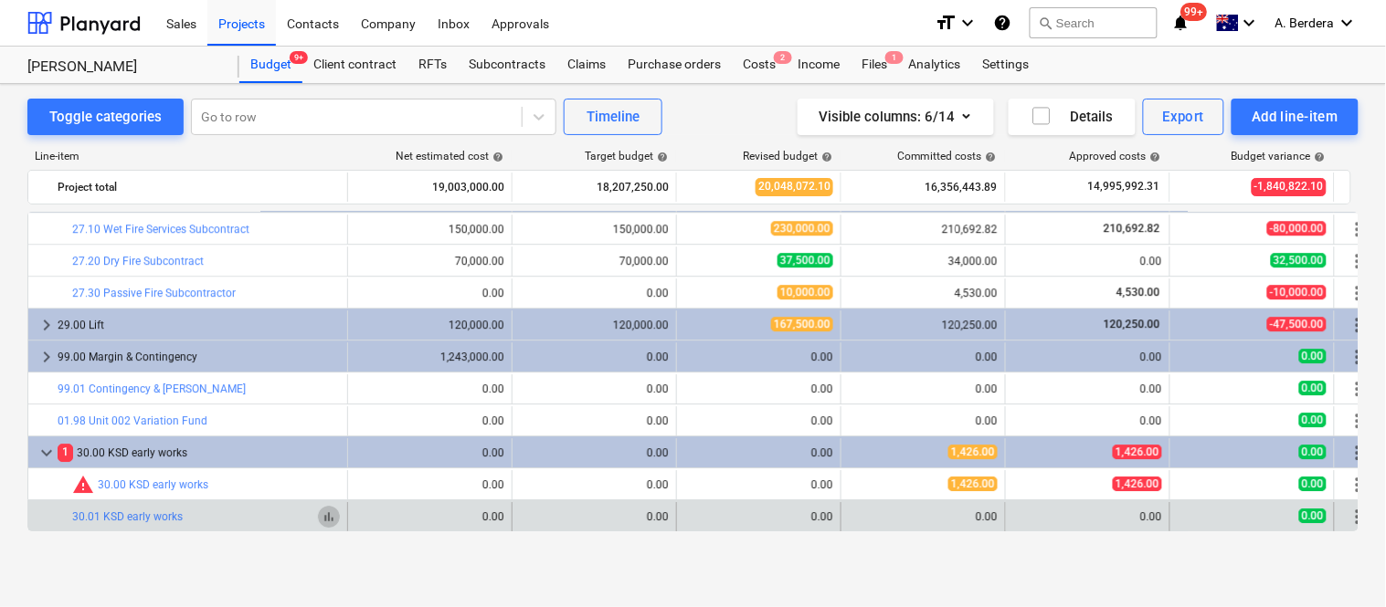
click at [325, 519] on span "bar_chart" at bounding box center [329, 517] width 15 height 15
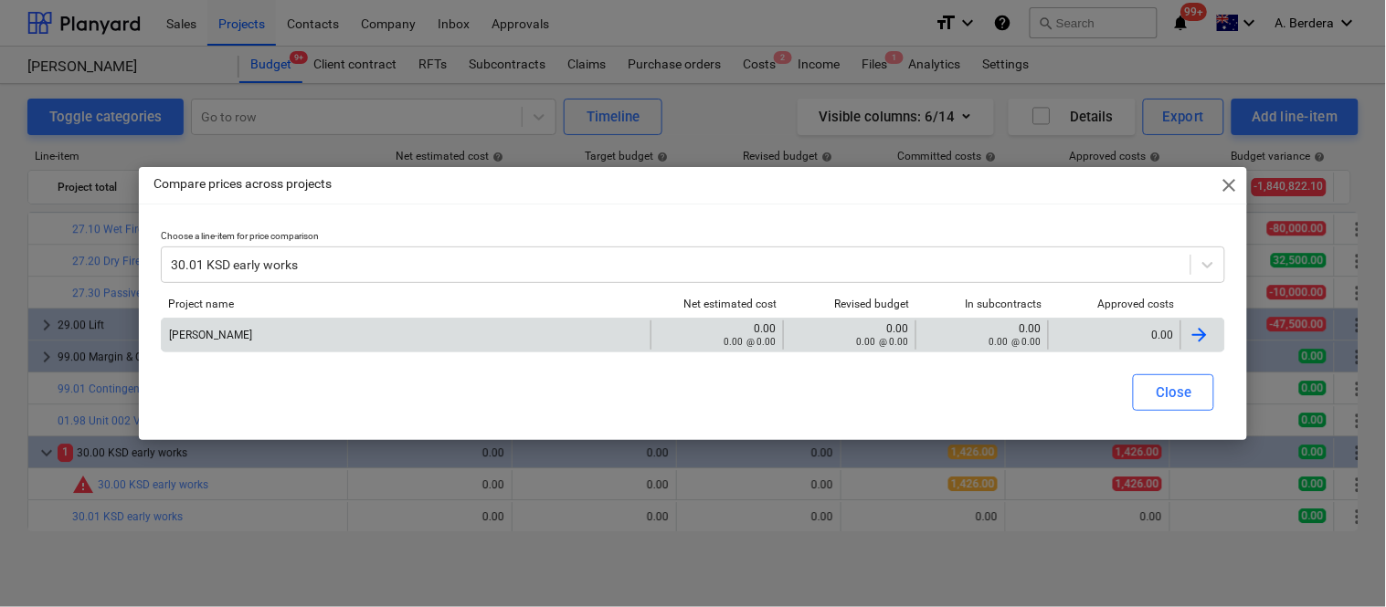
click at [1102, 321] on div "0.00" at bounding box center [1114, 335] width 132 height 29
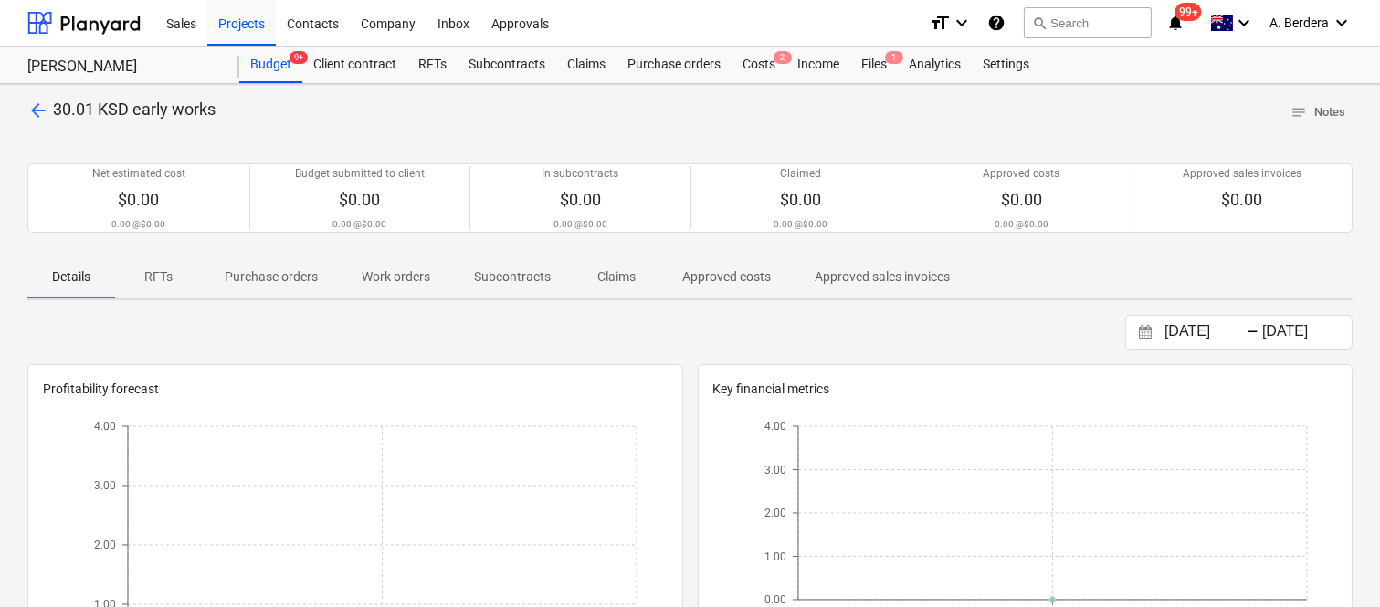
click at [726, 272] on p "Approved costs" at bounding box center [726, 277] width 89 height 19
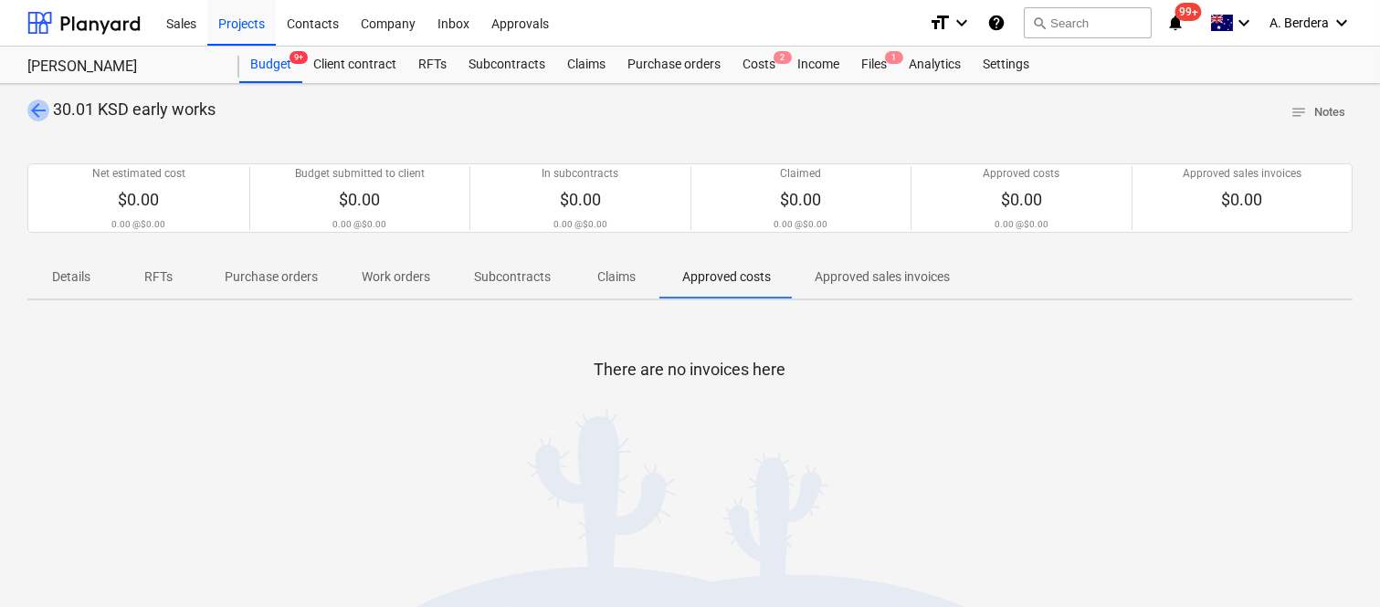
click at [32, 110] on span "arrow_back" at bounding box center [38, 111] width 22 height 22
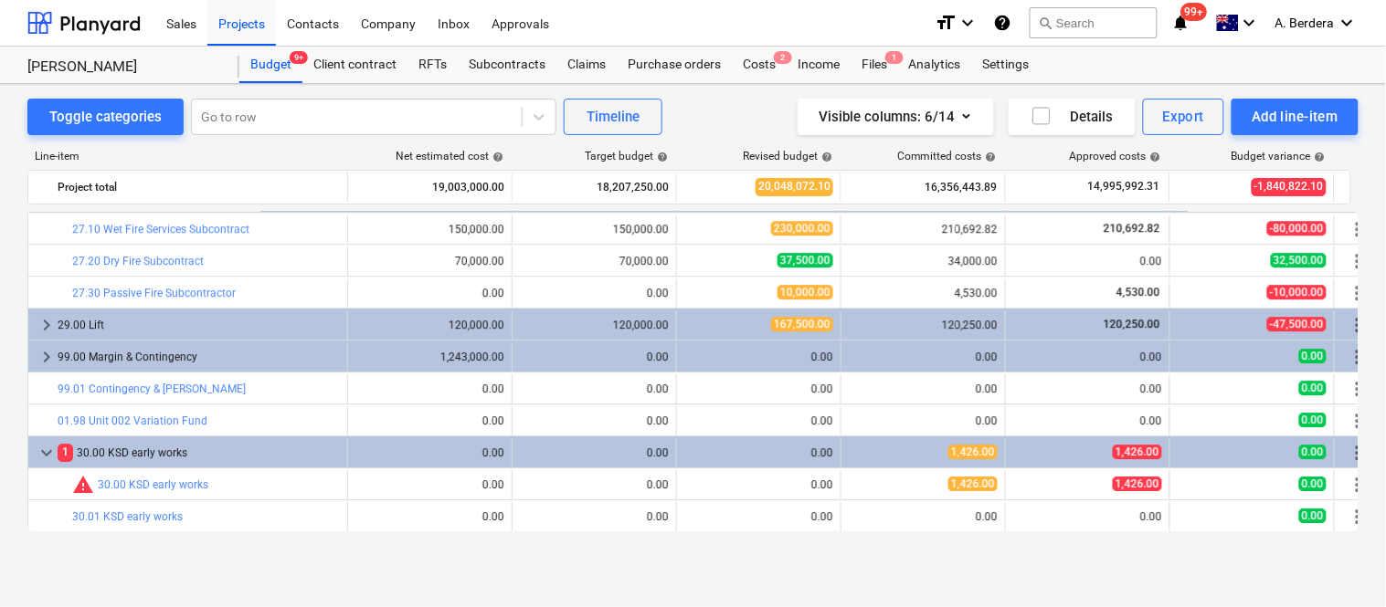
scroll to position [4988, 0]
click at [774, 65] on div "Costs 2" at bounding box center [759, 65] width 55 height 37
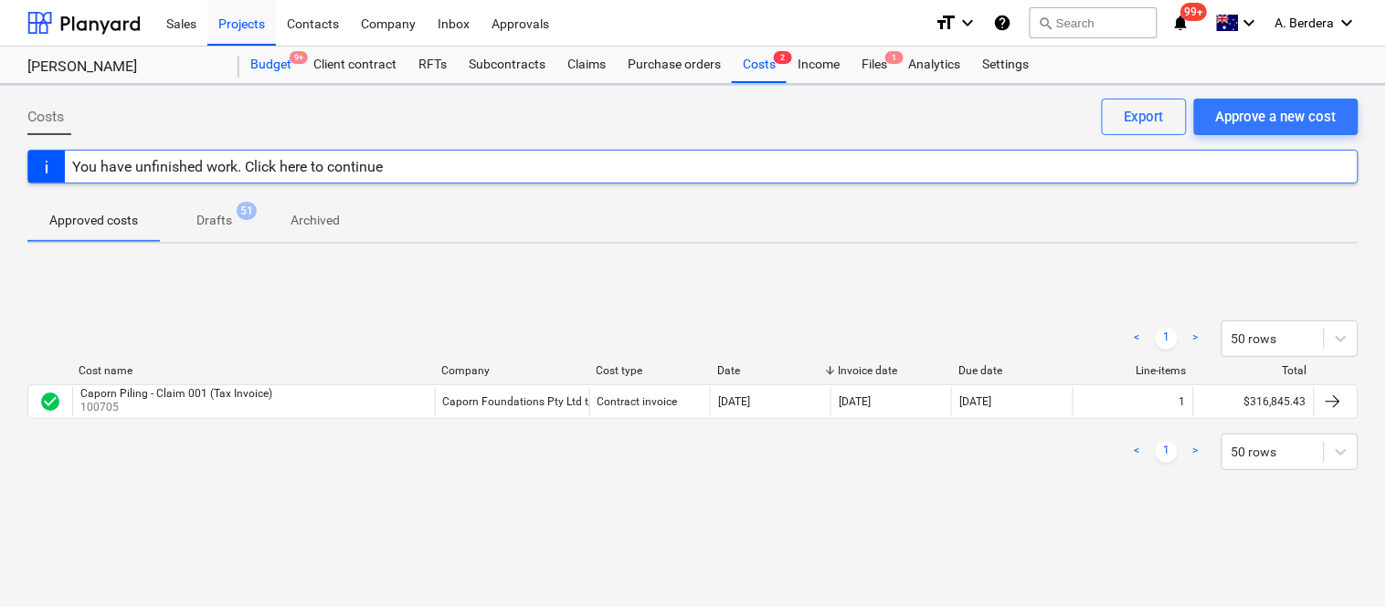
click at [277, 69] on div "Budget 9+" at bounding box center [270, 65] width 63 height 37
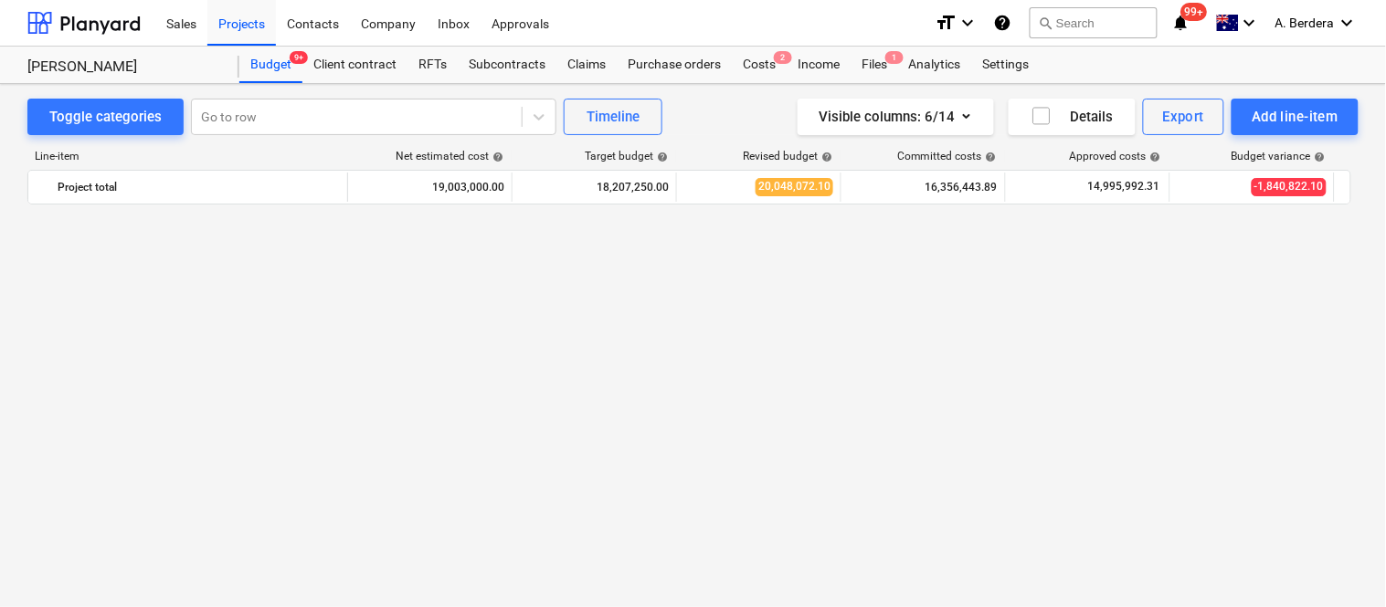
scroll to position [4988, 0]
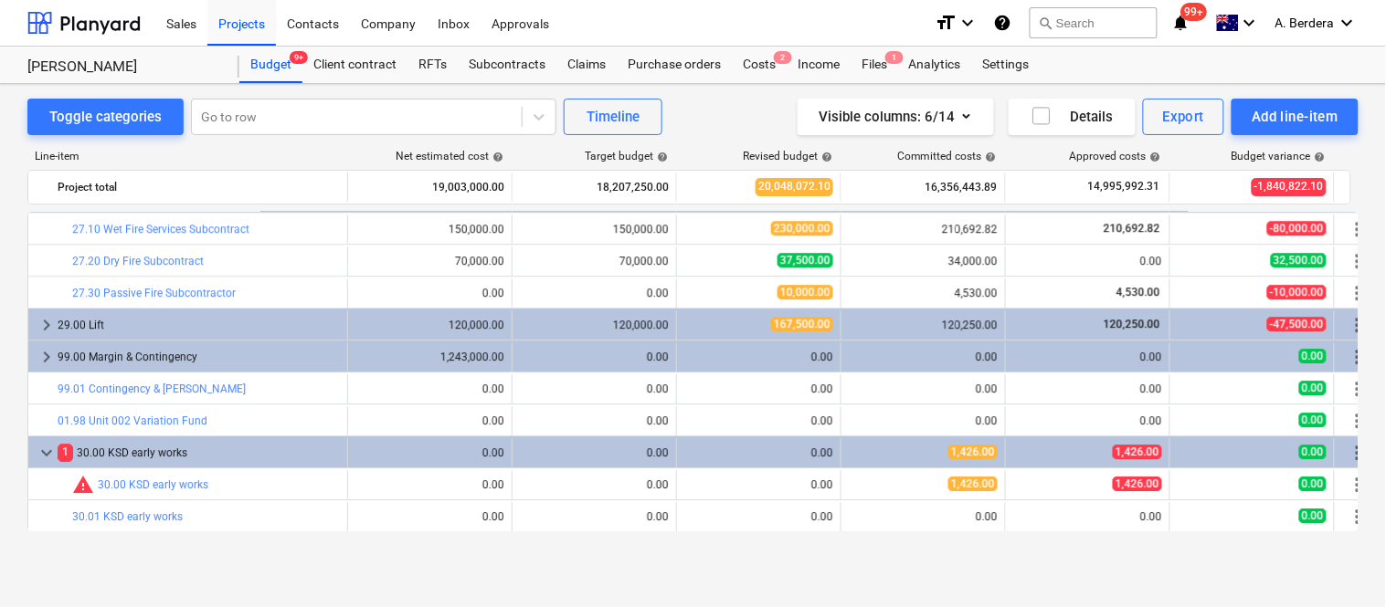
click at [1366, 520] on iframe "Chat Widget" at bounding box center [1339, 564] width 91 height 88
click at [1345, 520] on iframe "Chat Widget" at bounding box center [1339, 564] width 91 height 88
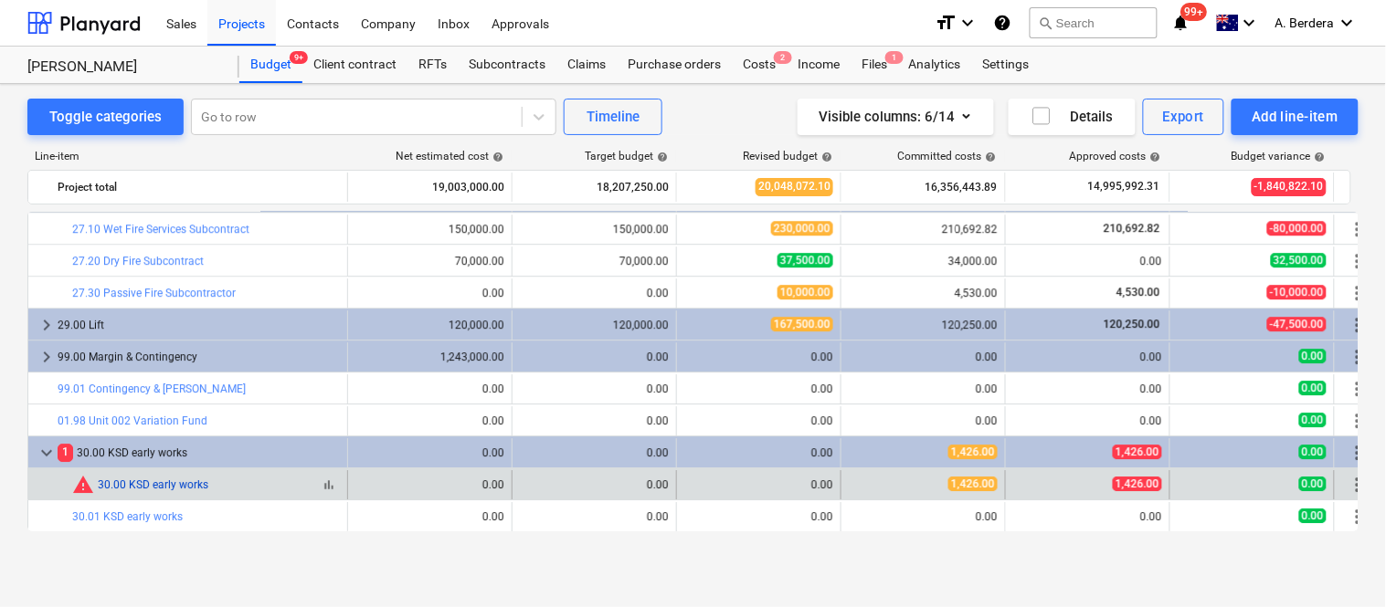
click at [186, 480] on link "30.00 KSD early works" at bounding box center [153, 485] width 111 height 13
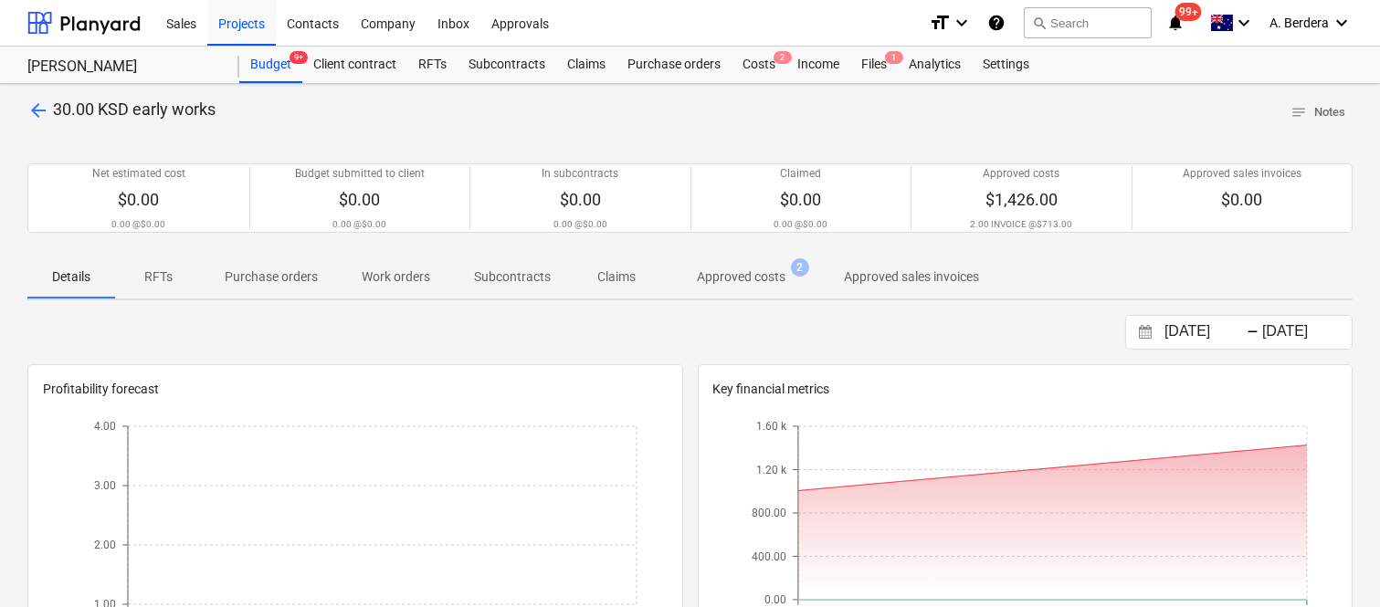
click at [43, 105] on span "arrow_back" at bounding box center [38, 111] width 22 height 22
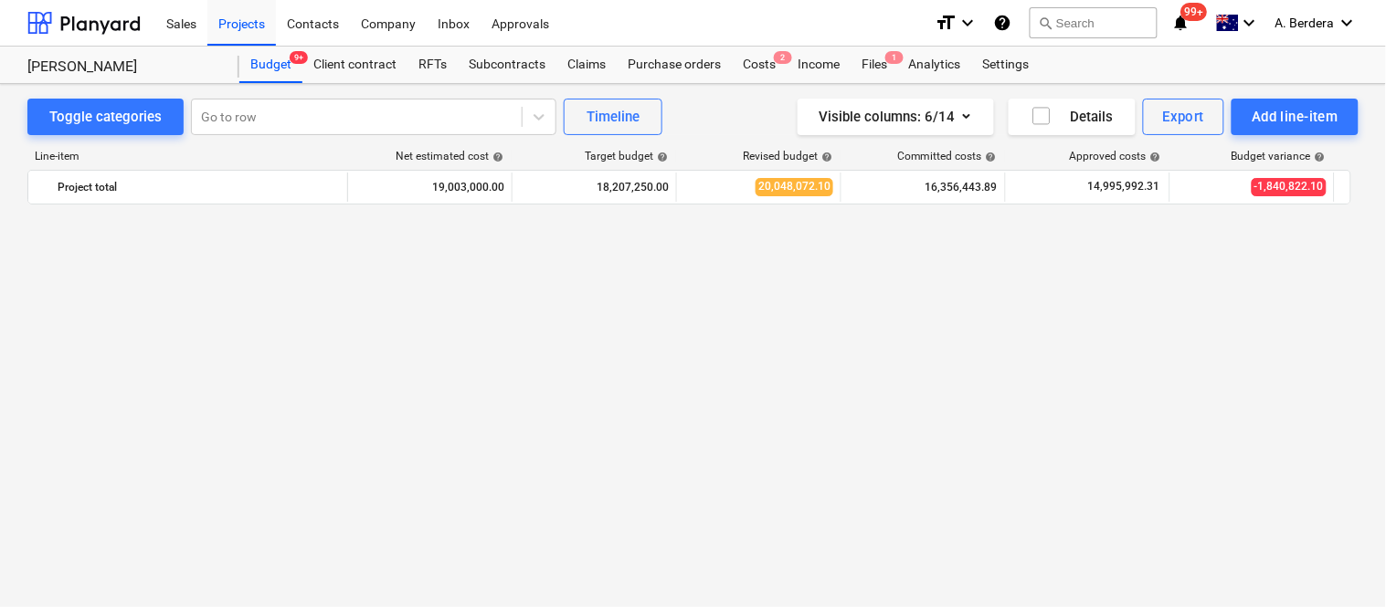
scroll to position [4988, 0]
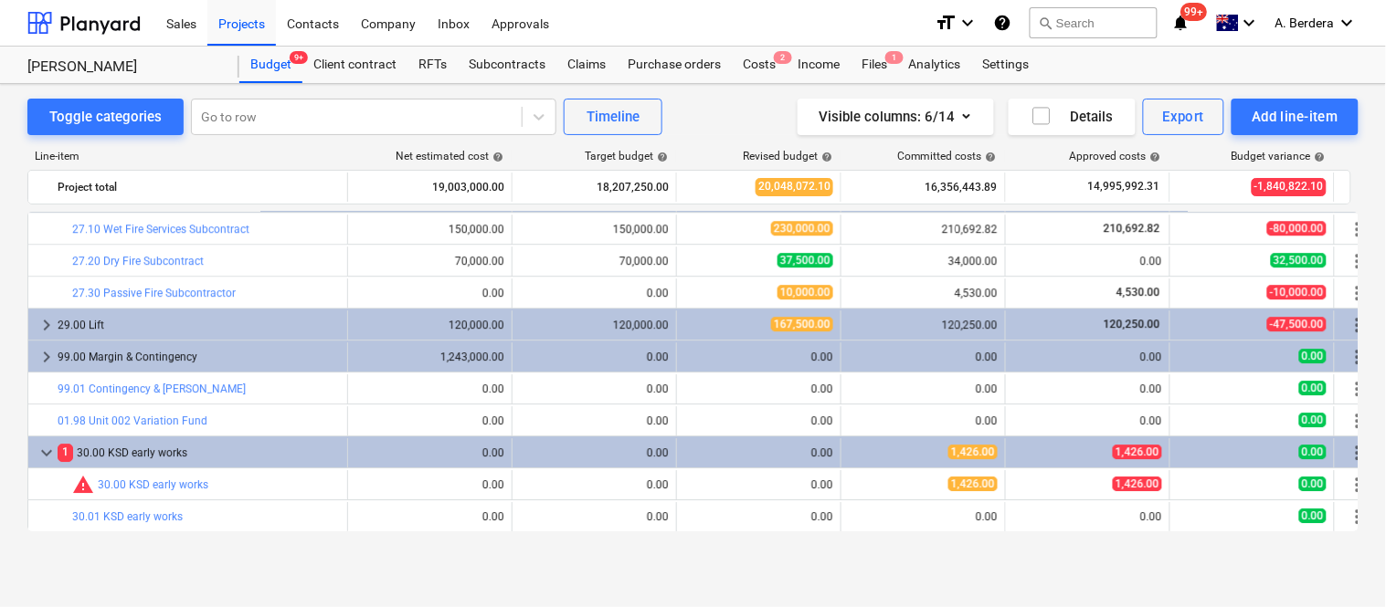
drag, startPoint x: 300, startPoint y: 482, endPoint x: 51, endPoint y: 555, distance: 258.7
click at [51, 555] on div "Toggle categories Go to row Timeline Visible columns : 6/14 Details Export Add …" at bounding box center [693, 326] width 1386 height 484
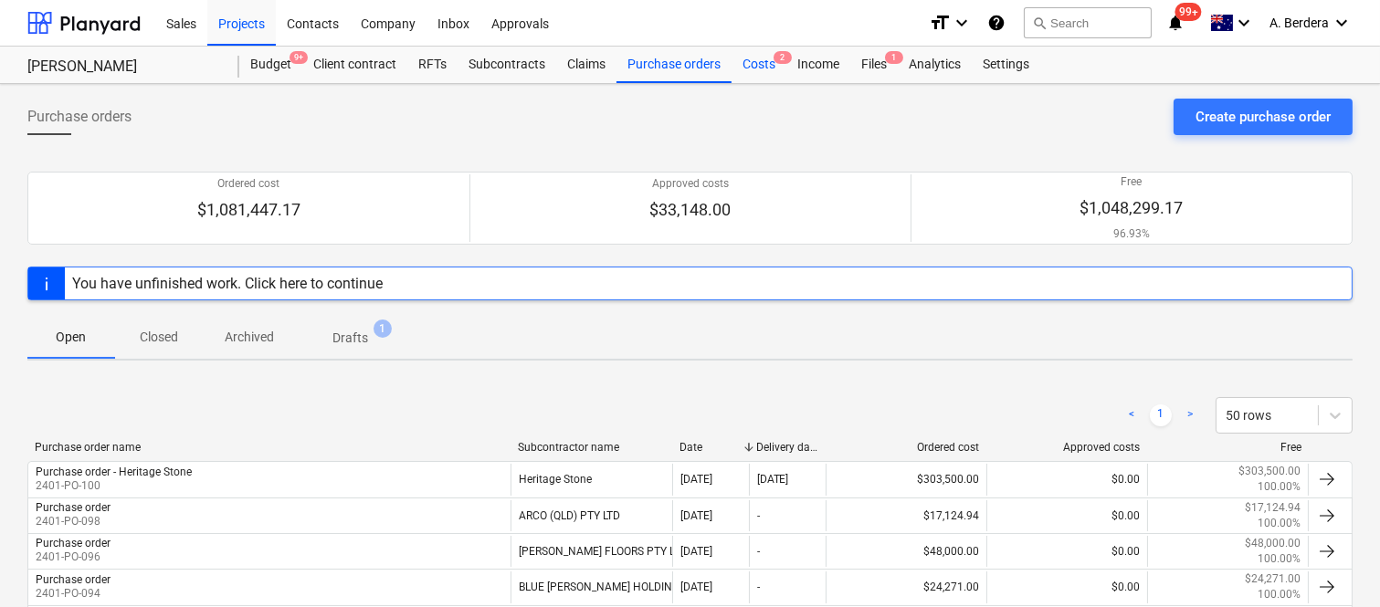
click at [760, 56] on div "Costs 2" at bounding box center [759, 65] width 55 height 37
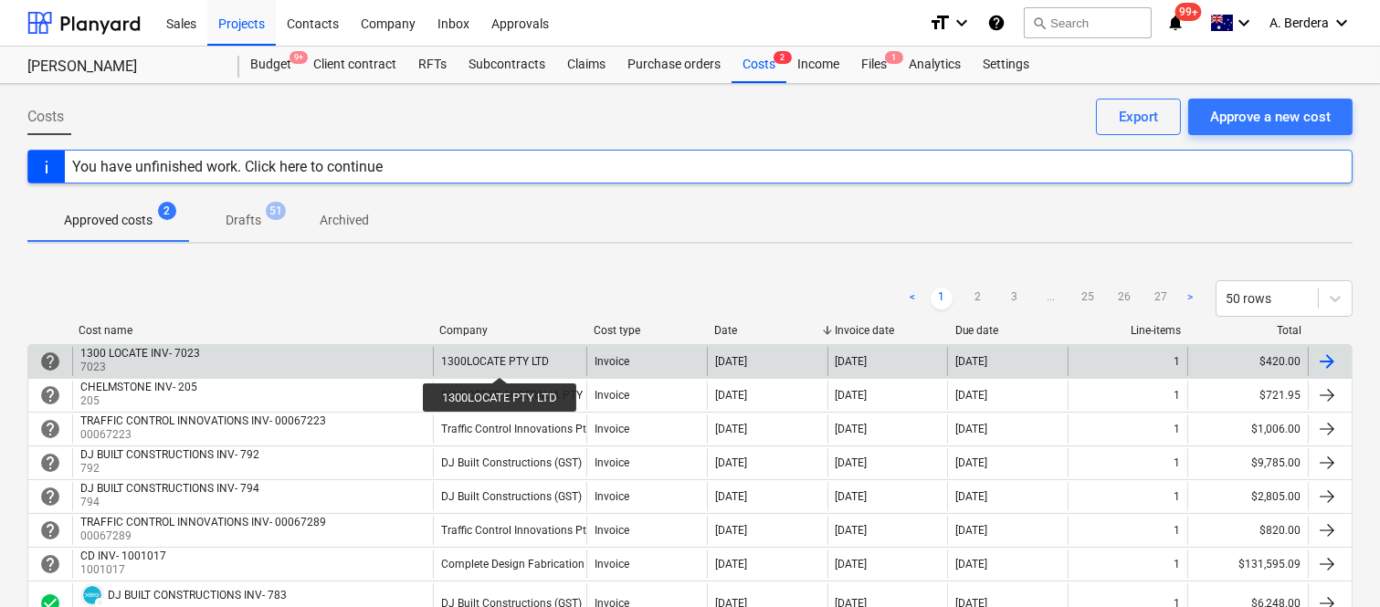
click at [501, 361] on div "1300LOCATE PTY LTD" at bounding box center [495, 361] width 108 height 13
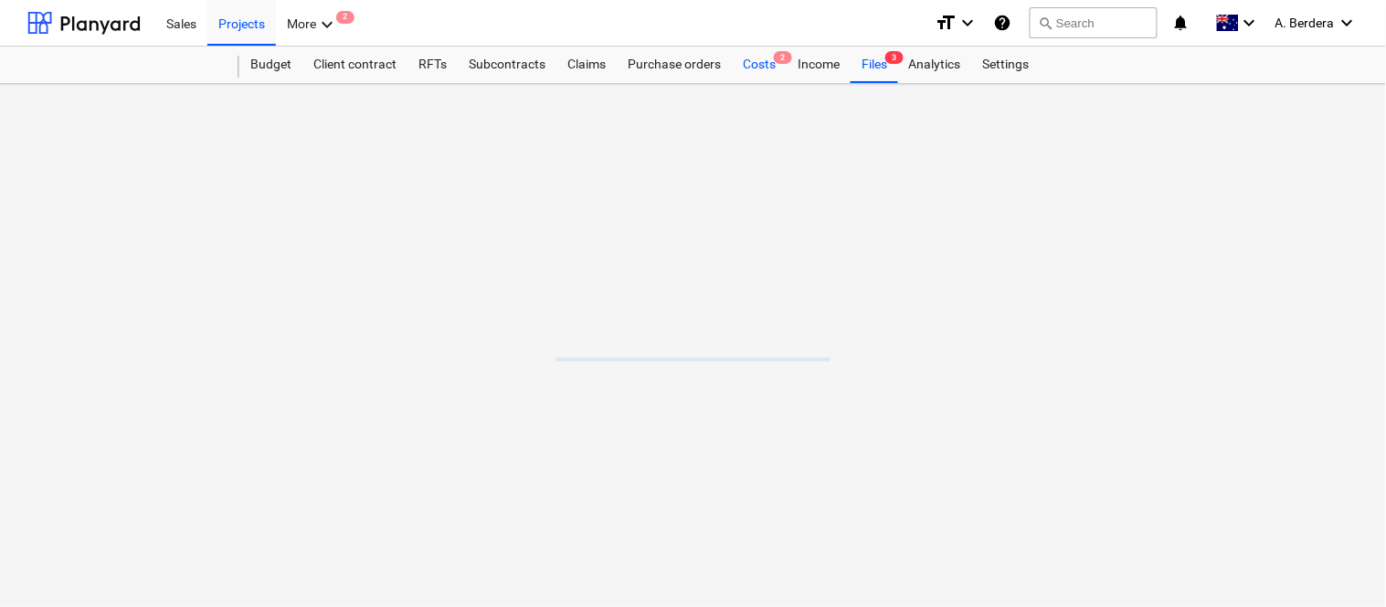
click at [755, 58] on div "Costs 2" at bounding box center [759, 65] width 55 height 37
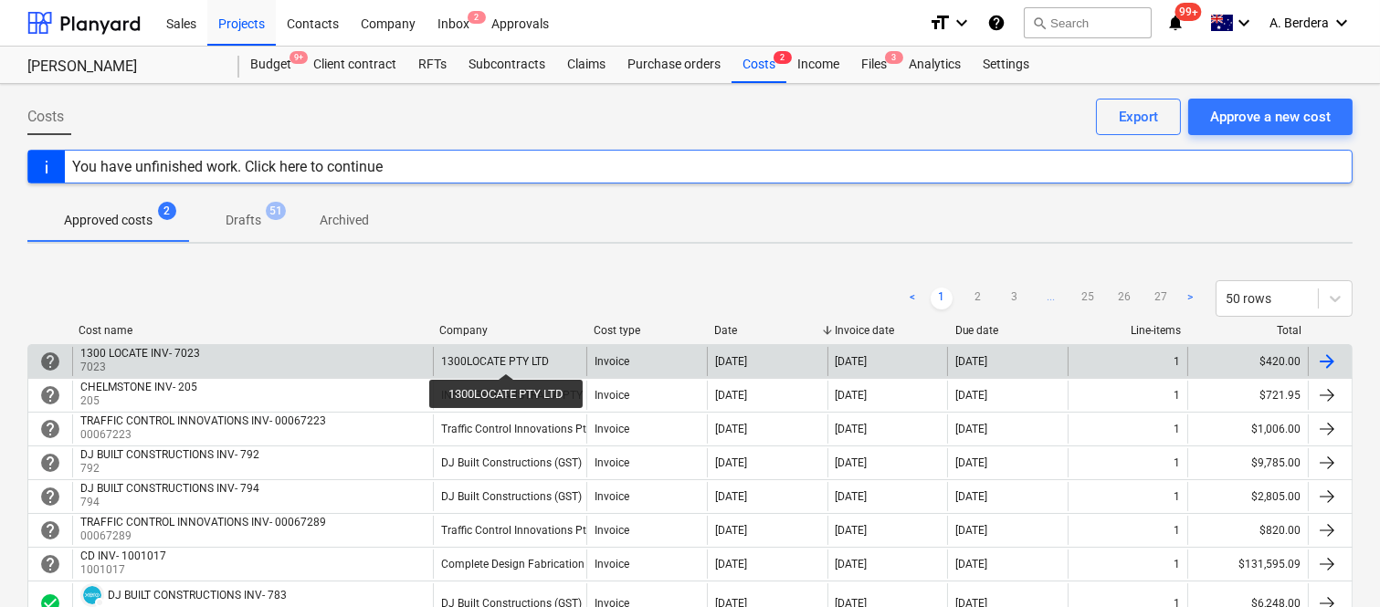
click at [507, 357] on div "1300LOCATE PTY LTD" at bounding box center [495, 361] width 108 height 13
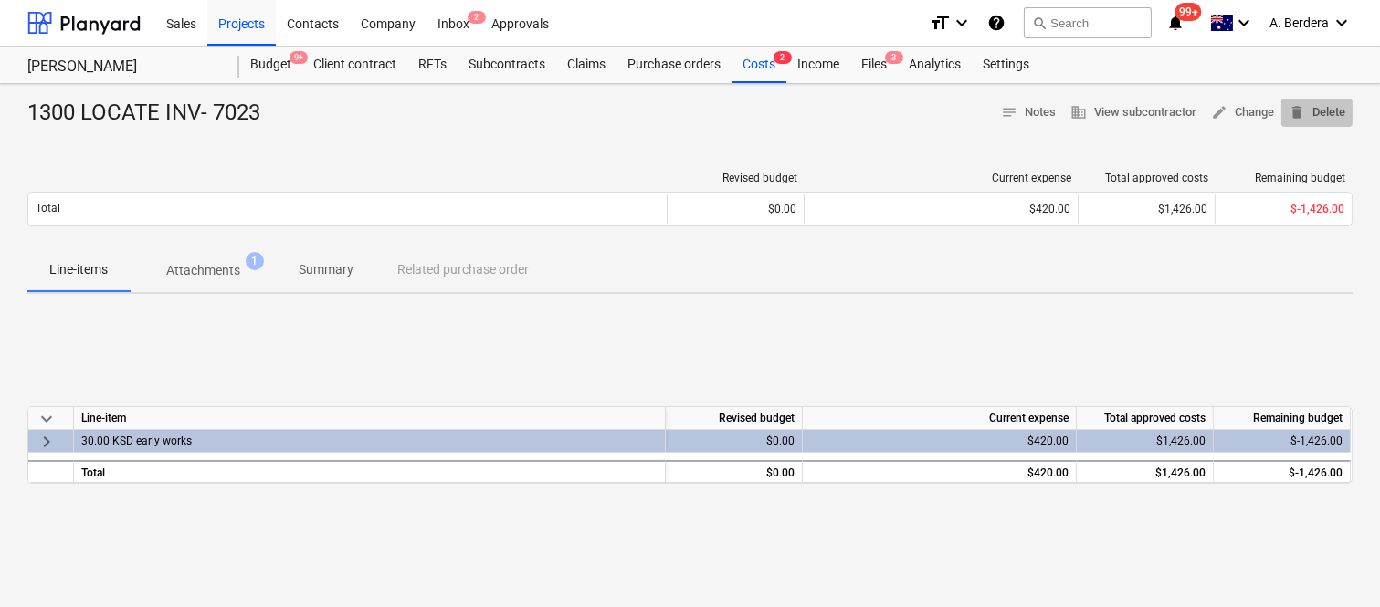
click at [1323, 114] on span "delete Delete" at bounding box center [1317, 112] width 57 height 21
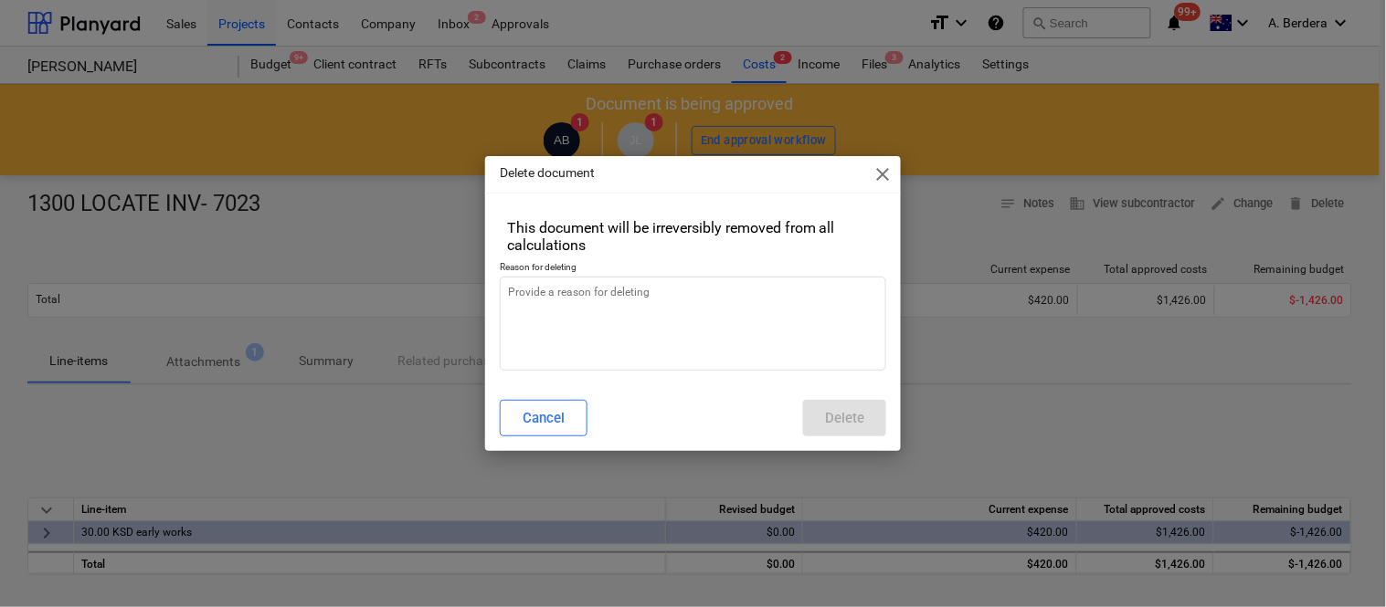
click at [950, 314] on div "Delete document close This document will be irreversibly removed from all calcu…" at bounding box center [693, 303] width 1386 height 607
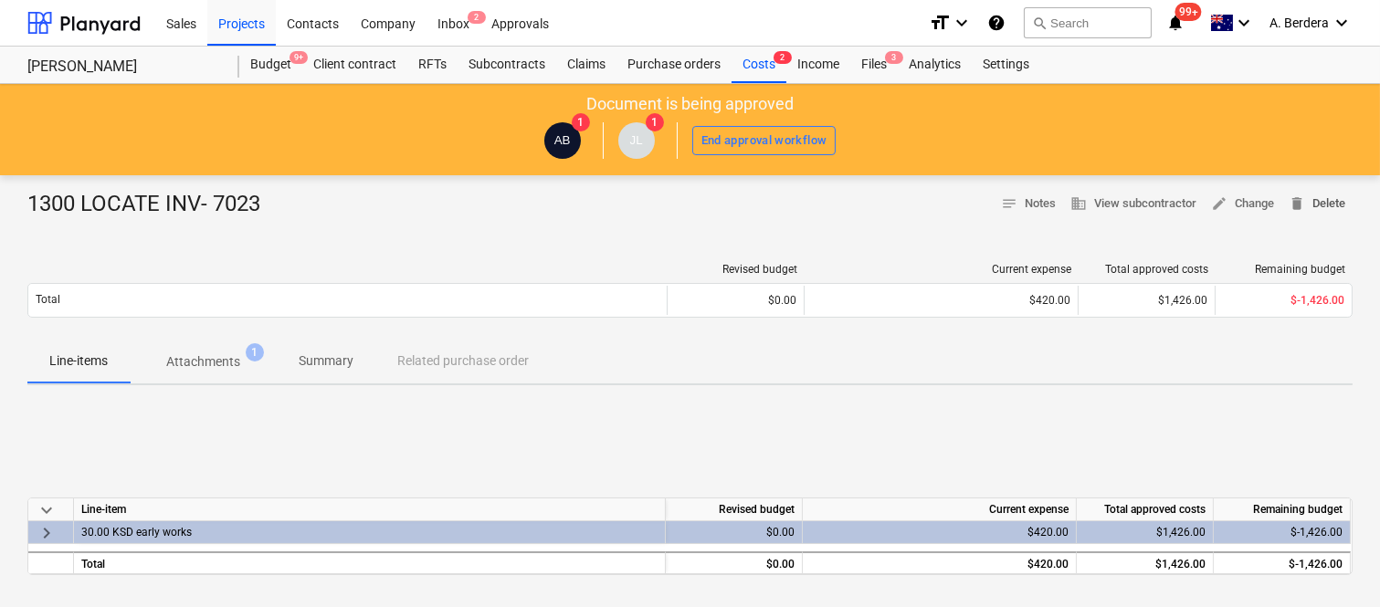
click at [1303, 199] on span "delete" at bounding box center [1297, 203] width 16 height 16
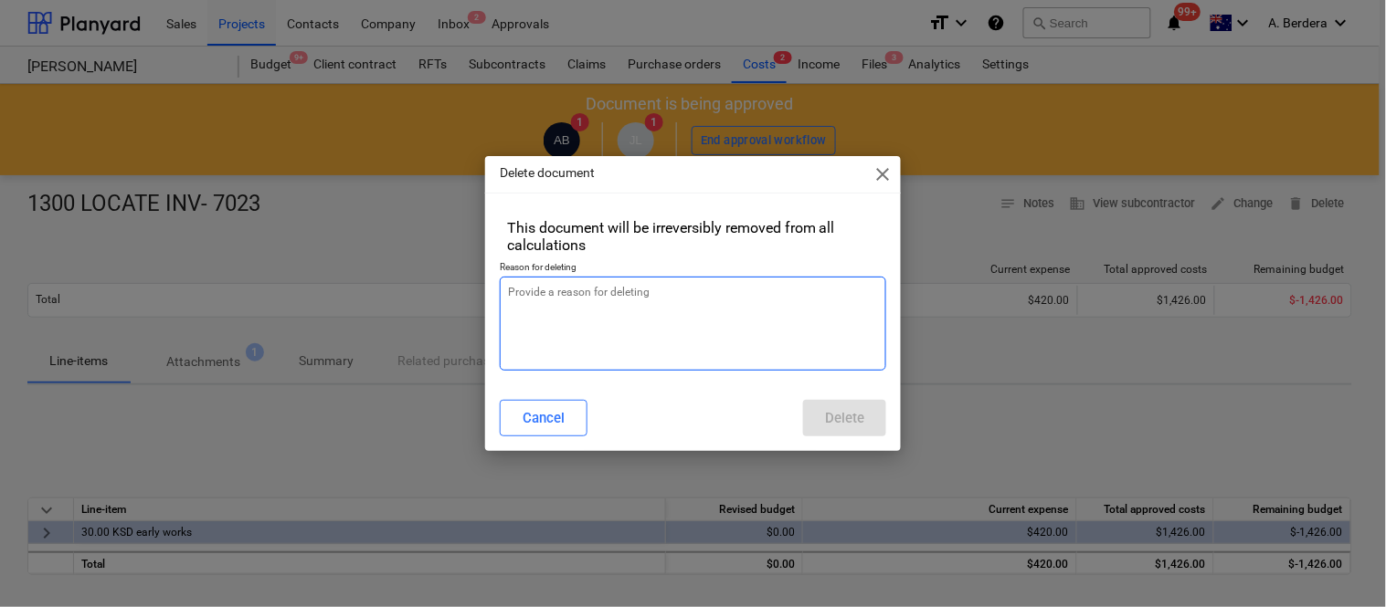
click at [688, 321] on textarea at bounding box center [693, 324] width 386 height 94
type textarea "x"
type textarea "r"
type textarea "x"
type textarea "re"
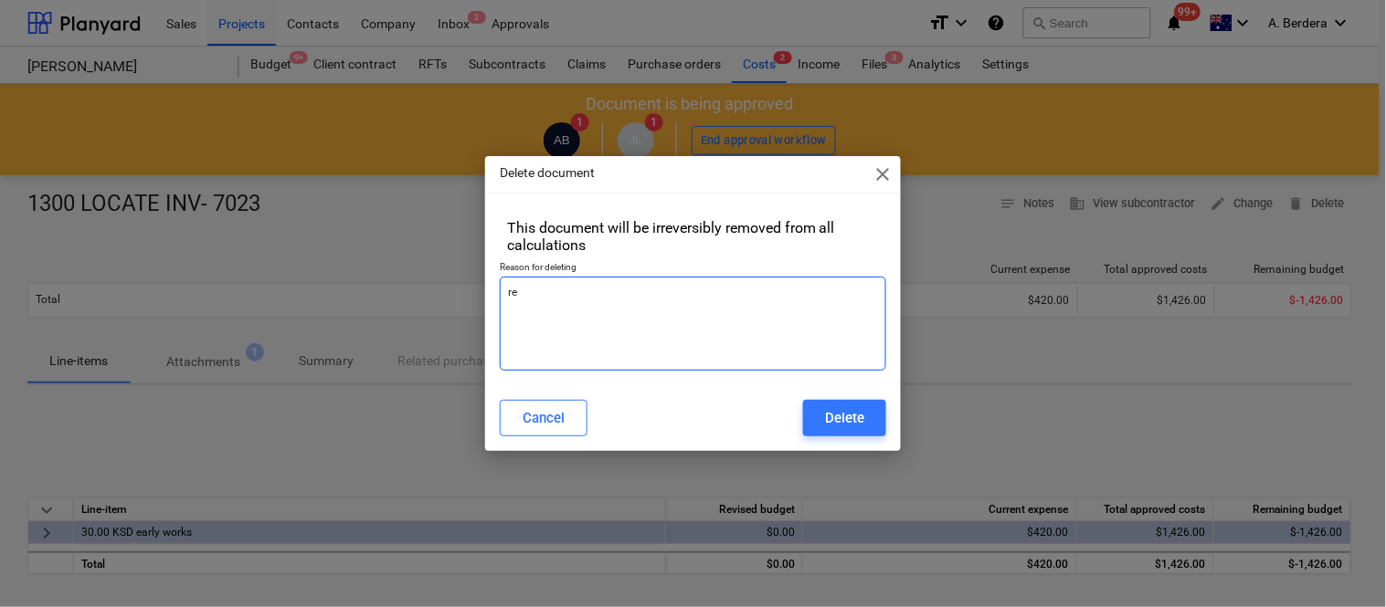
type textarea "x"
type textarea "rev"
type textarea "x"
type textarea "revi"
type textarea "x"
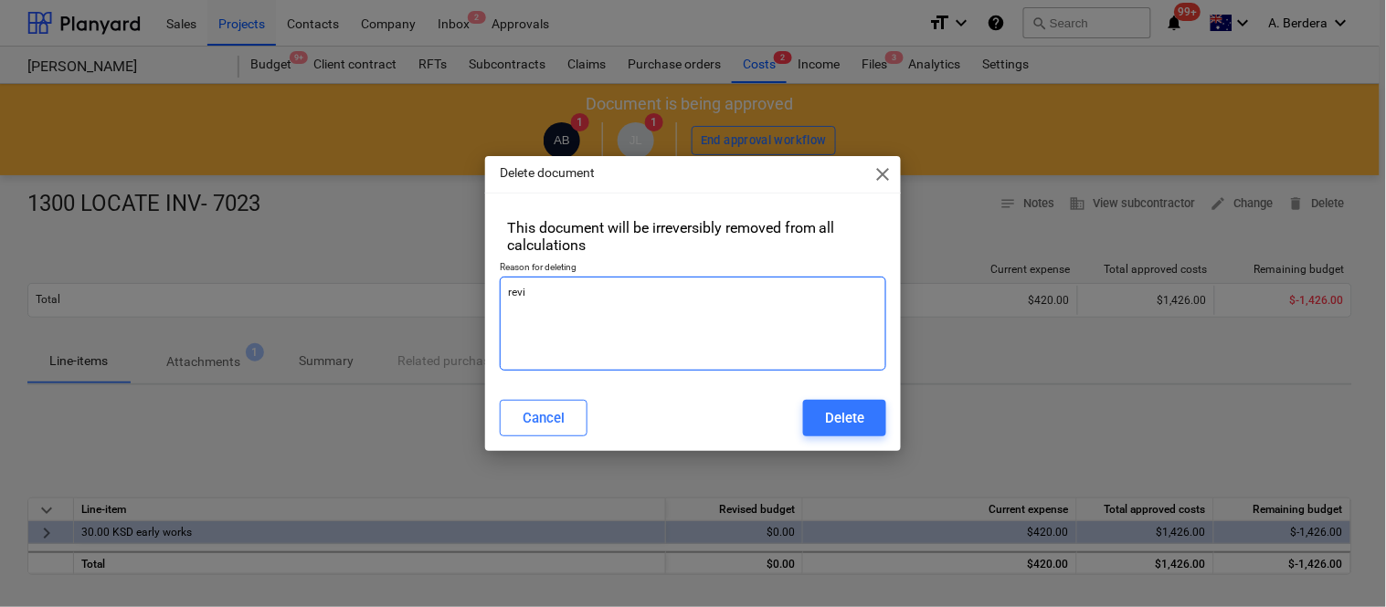
type textarea "[PERSON_NAME]"
type textarea "x"
type textarea "revise"
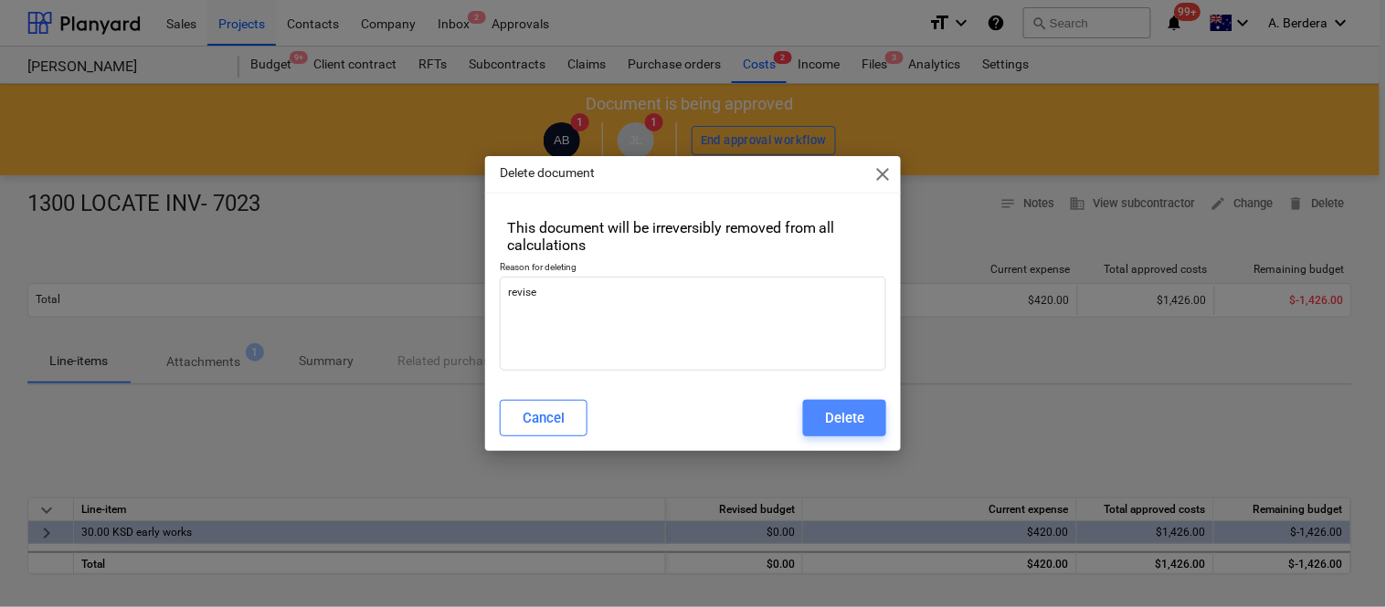
click at [829, 417] on div "Delete" at bounding box center [844, 419] width 39 height 24
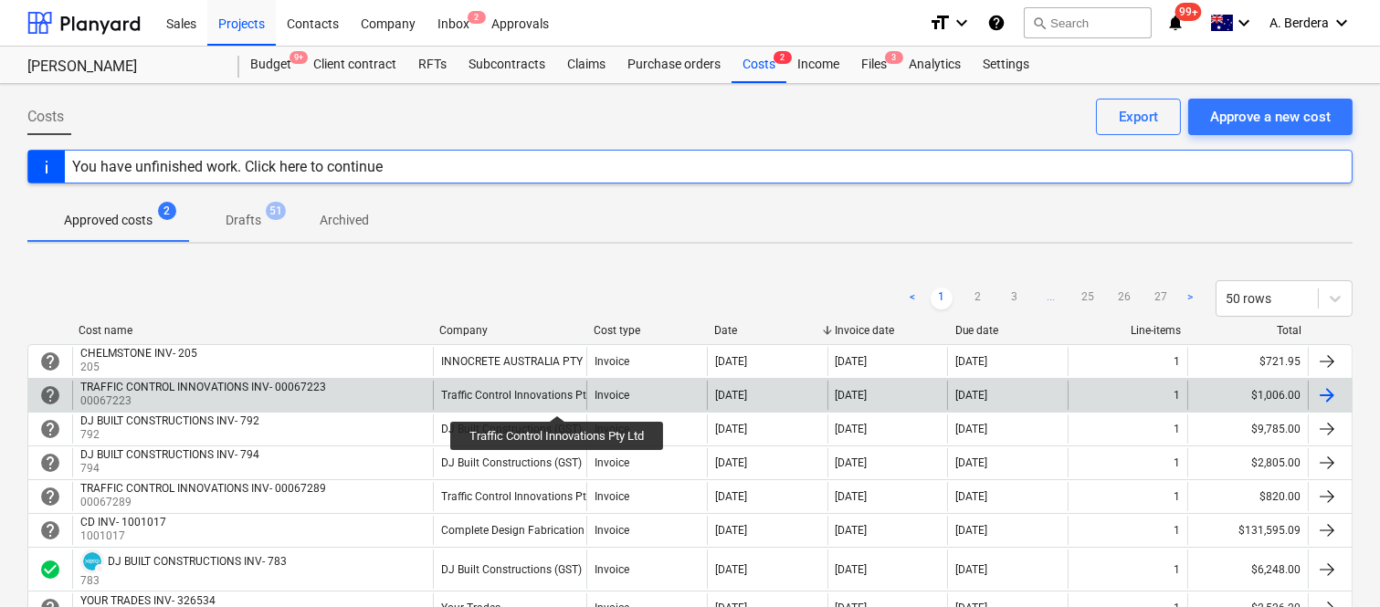
click at [559, 399] on div "Traffic Control Innovations Pty Ltd" at bounding box center [525, 395] width 169 height 13
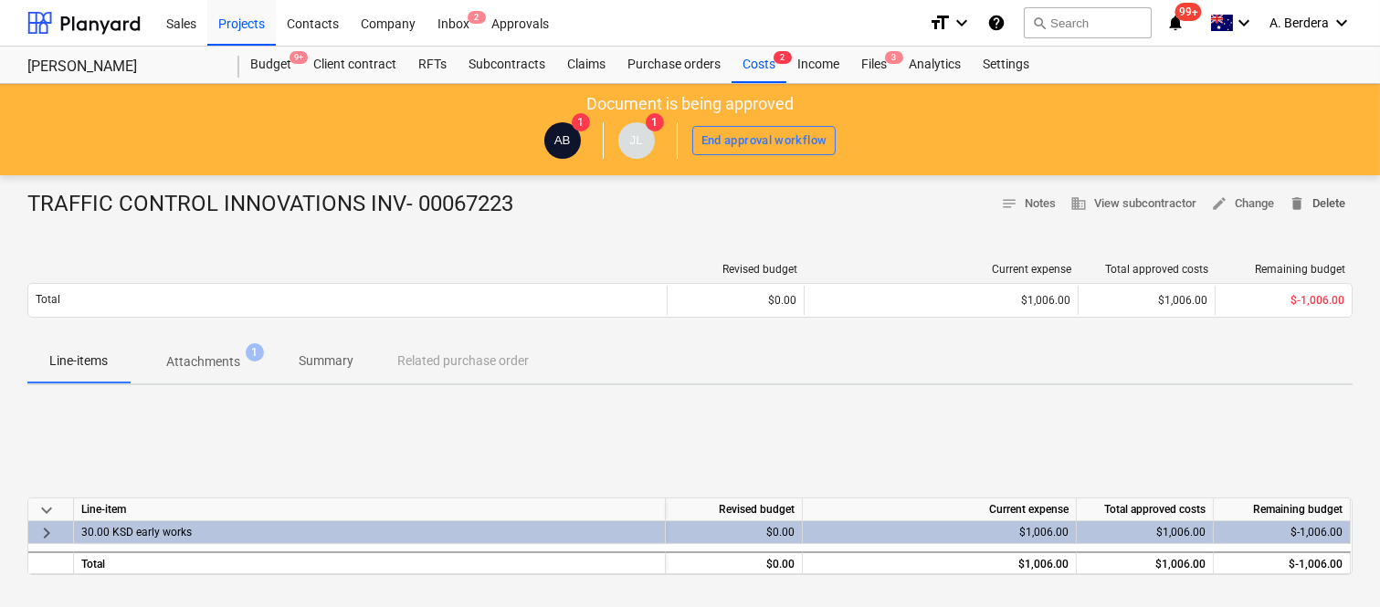
click at [1297, 203] on span "delete" at bounding box center [1297, 203] width 16 height 16
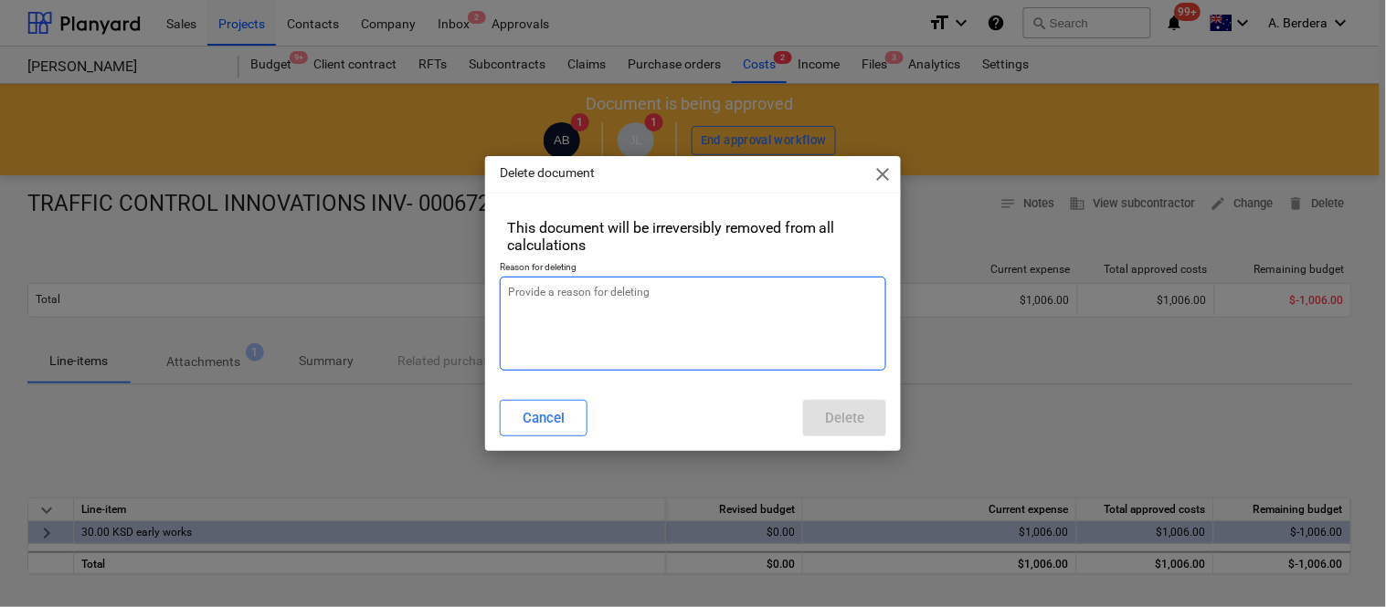
click at [633, 308] on textarea at bounding box center [693, 324] width 386 height 94
type textarea "x"
type textarea "r"
type textarea "x"
type textarea "rev"
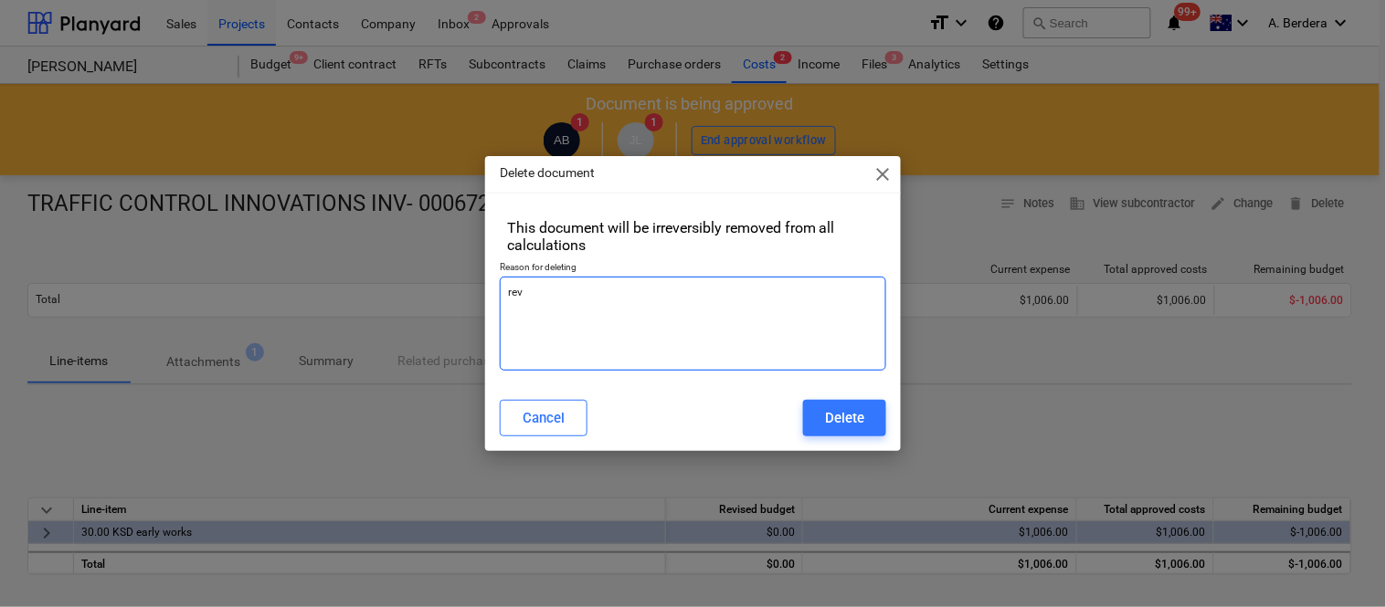
type textarea "x"
type textarea "revi"
type textarea "x"
type textarea "revise"
type textarea "x"
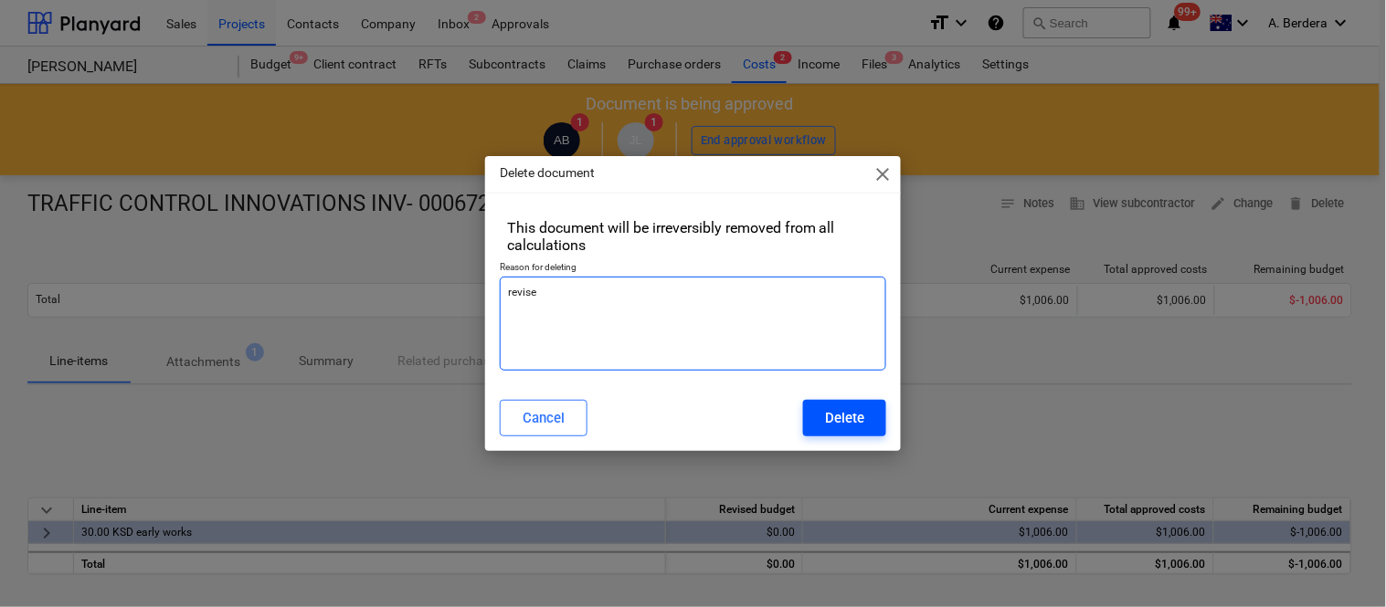
type textarea "revise"
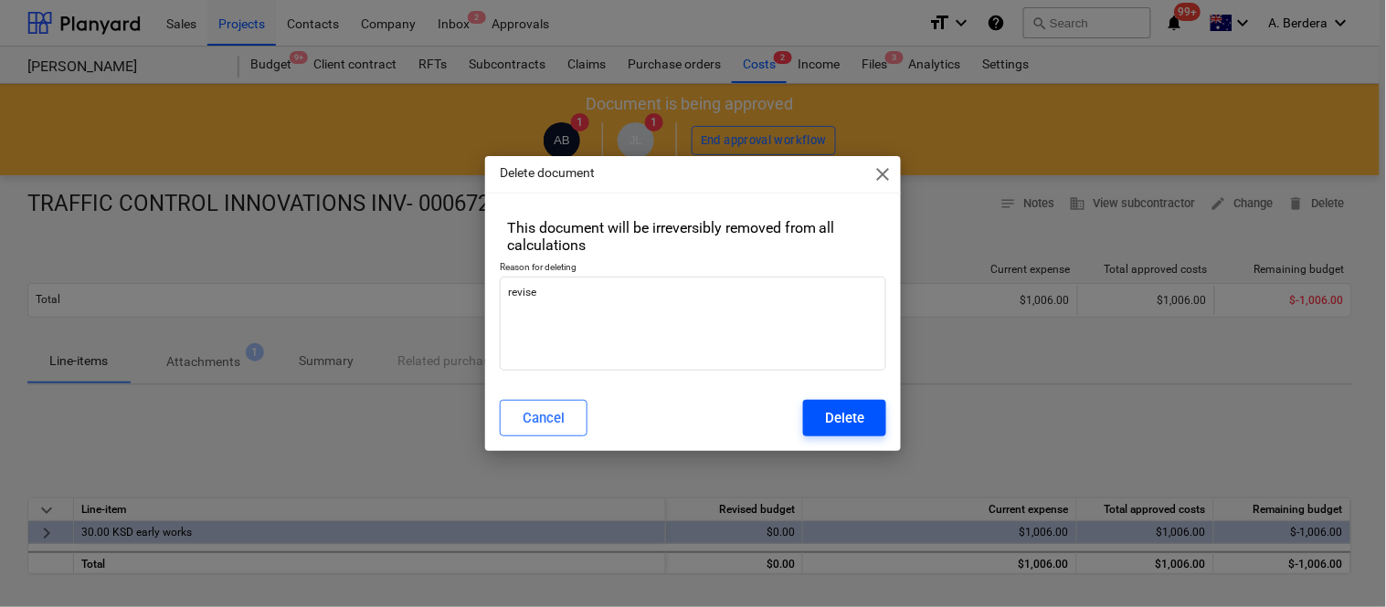
click at [850, 407] on div "Delete" at bounding box center [844, 419] width 39 height 24
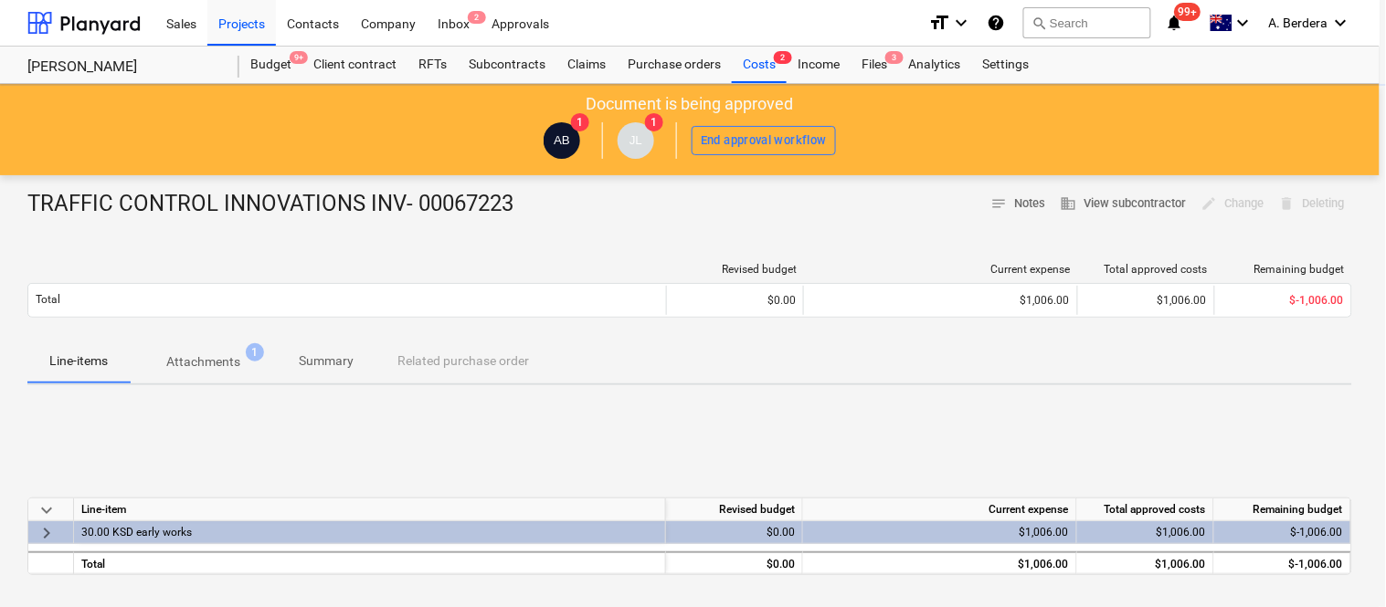
type textarea "x"
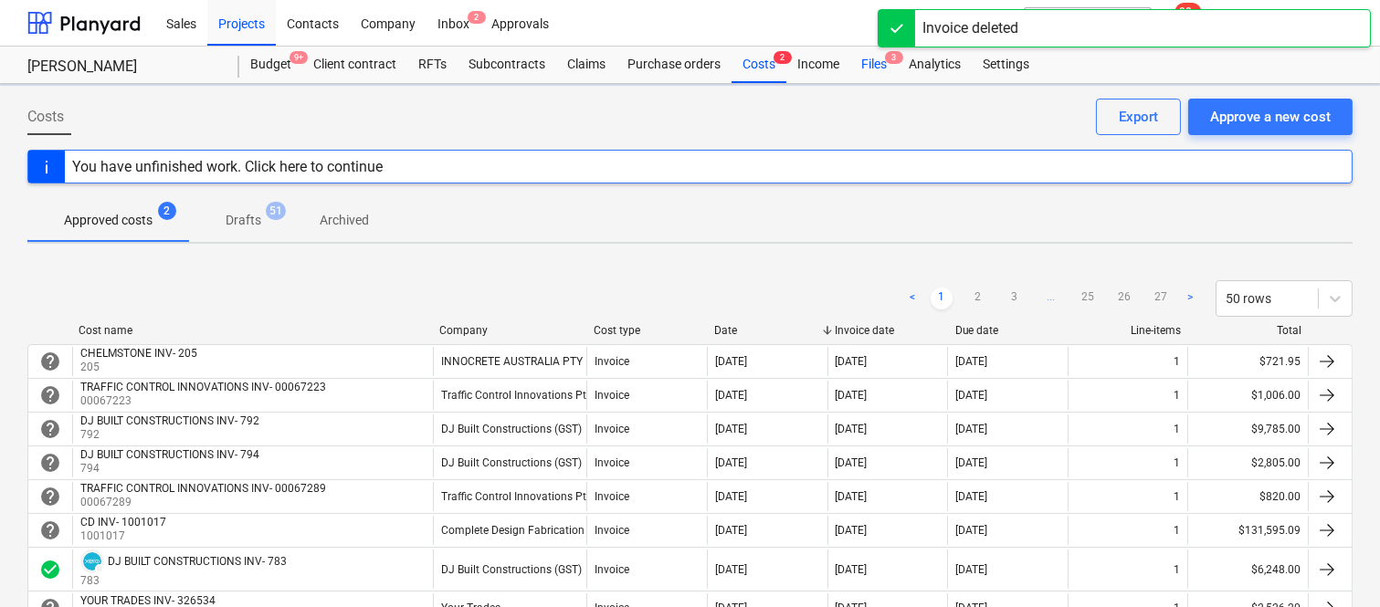
click at [884, 62] on div "Files 3" at bounding box center [874, 65] width 48 height 37
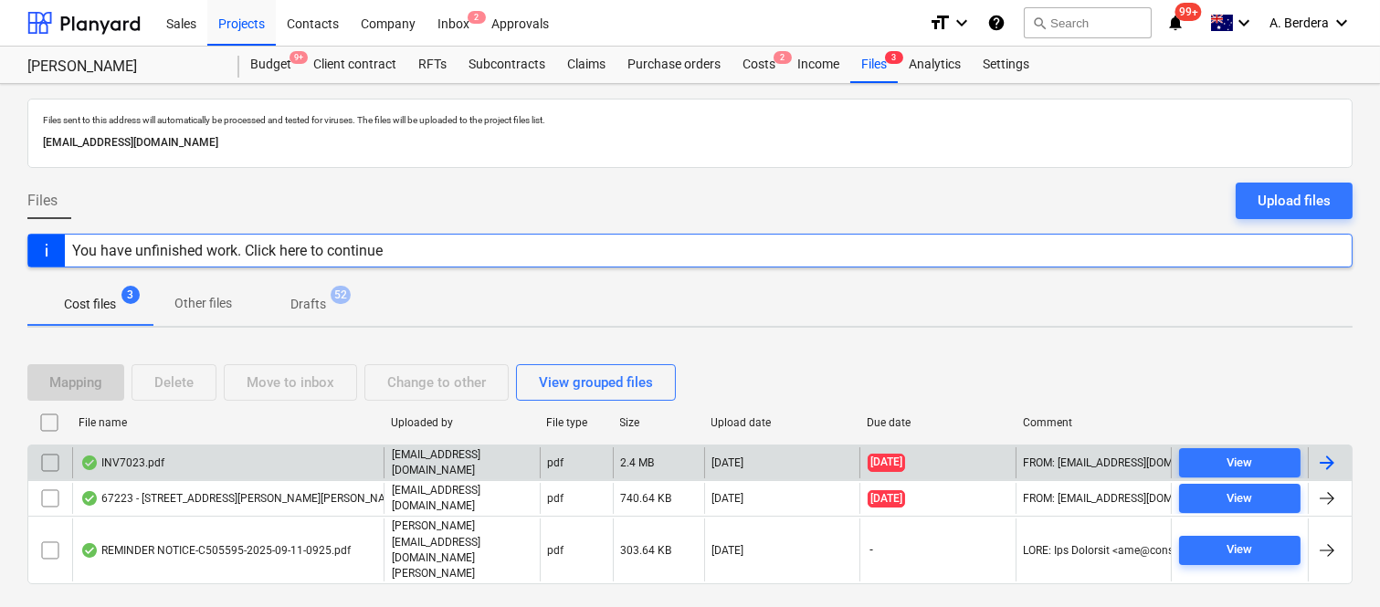
click at [280, 470] on div "INV7023.pdf" at bounding box center [228, 463] width 312 height 31
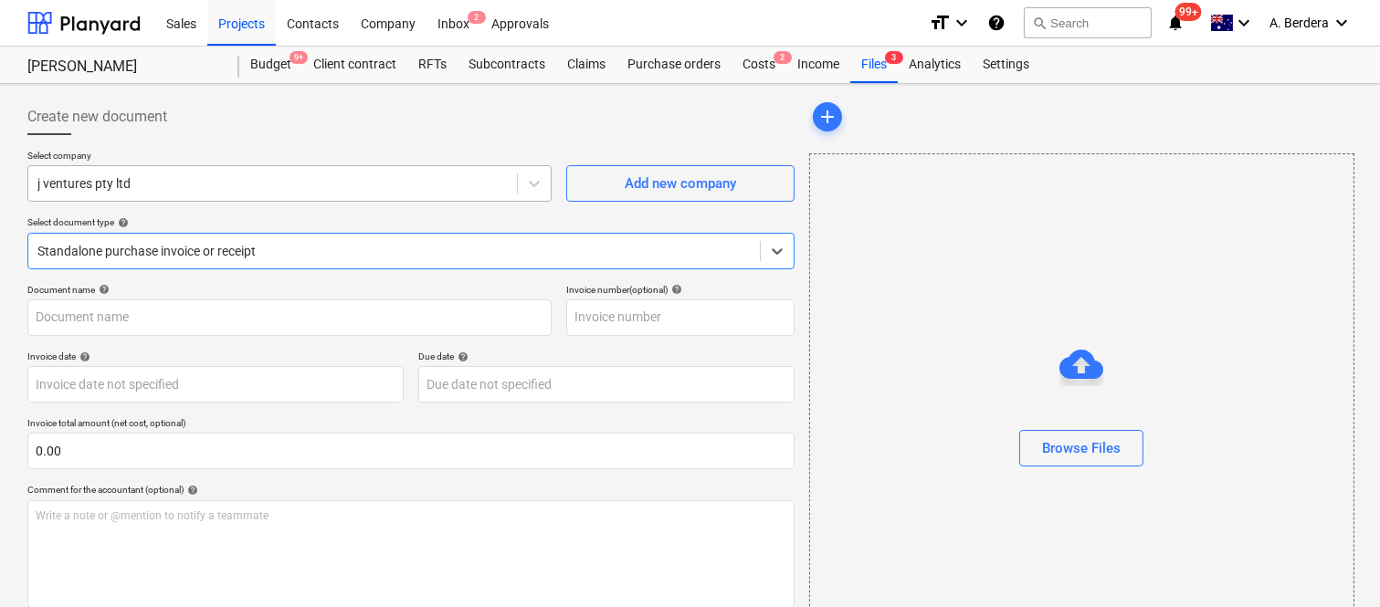
type input "7023"
type input "[DATE]"
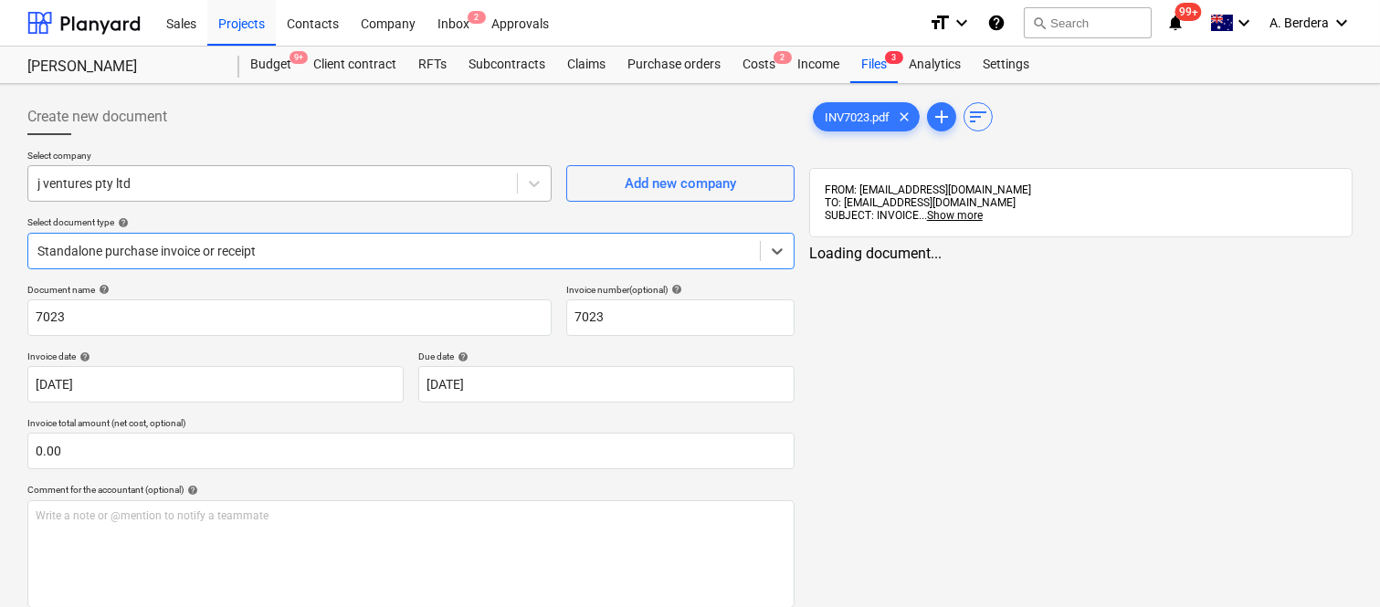
click at [353, 186] on div at bounding box center [272, 183] width 470 height 18
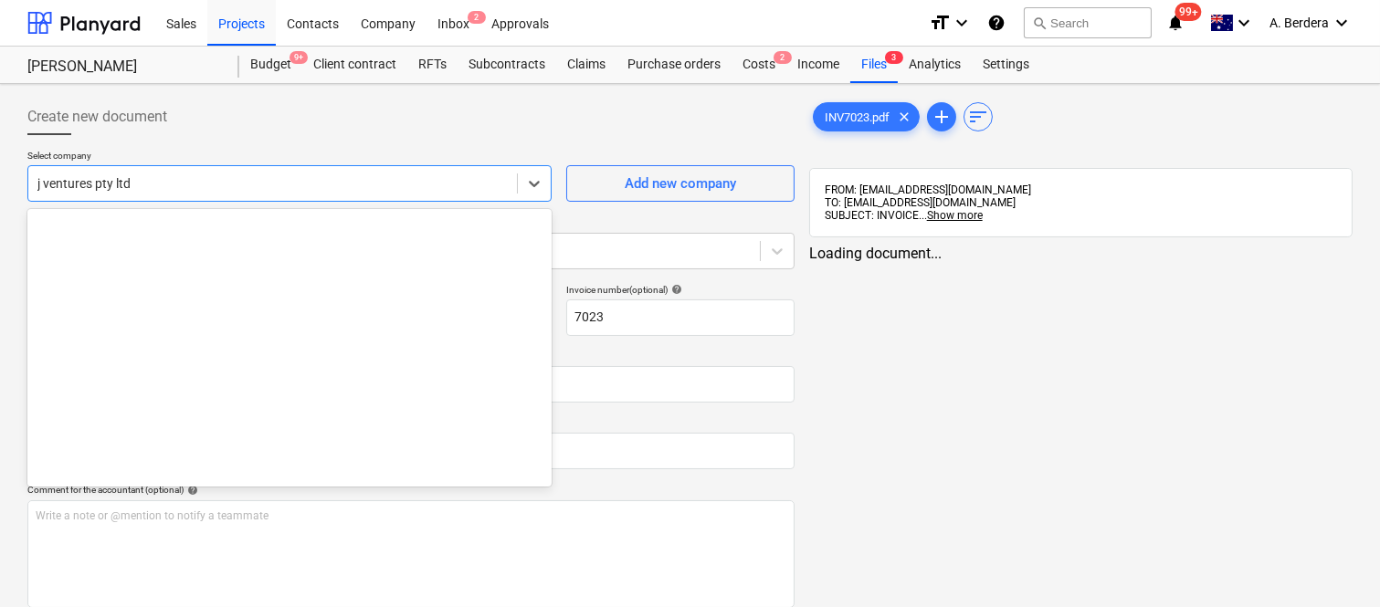
scroll to position [8665, 0]
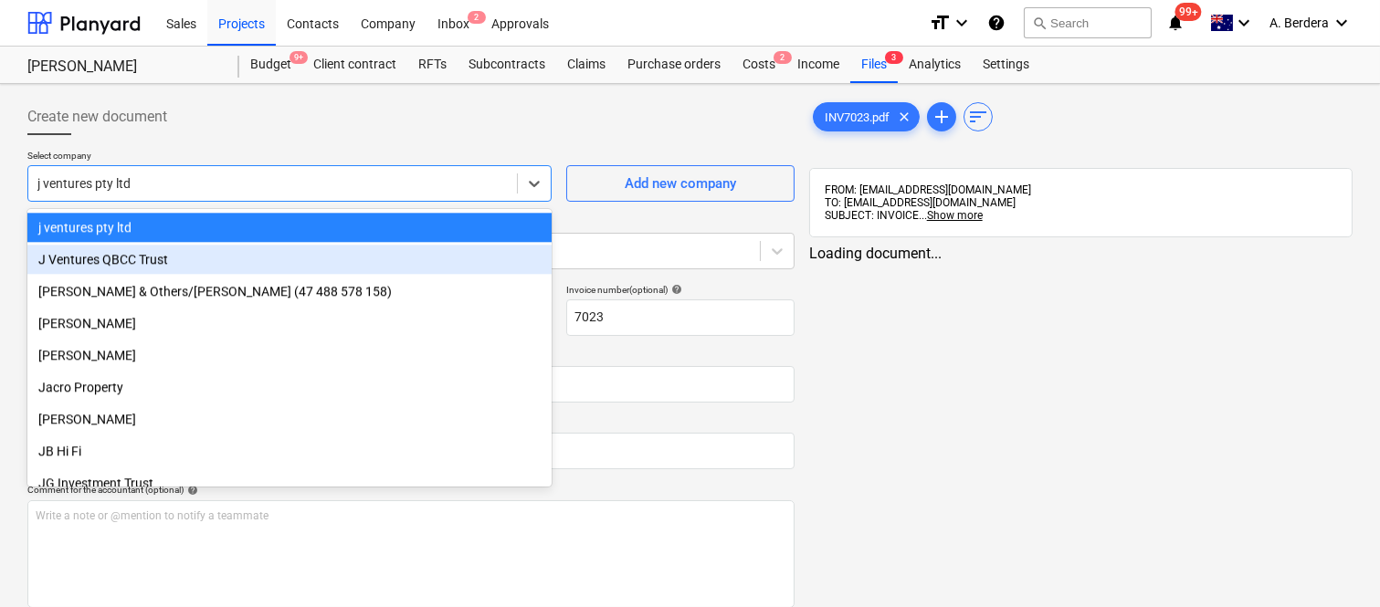
click at [468, 131] on div "Create new document" at bounding box center [410, 117] width 767 height 37
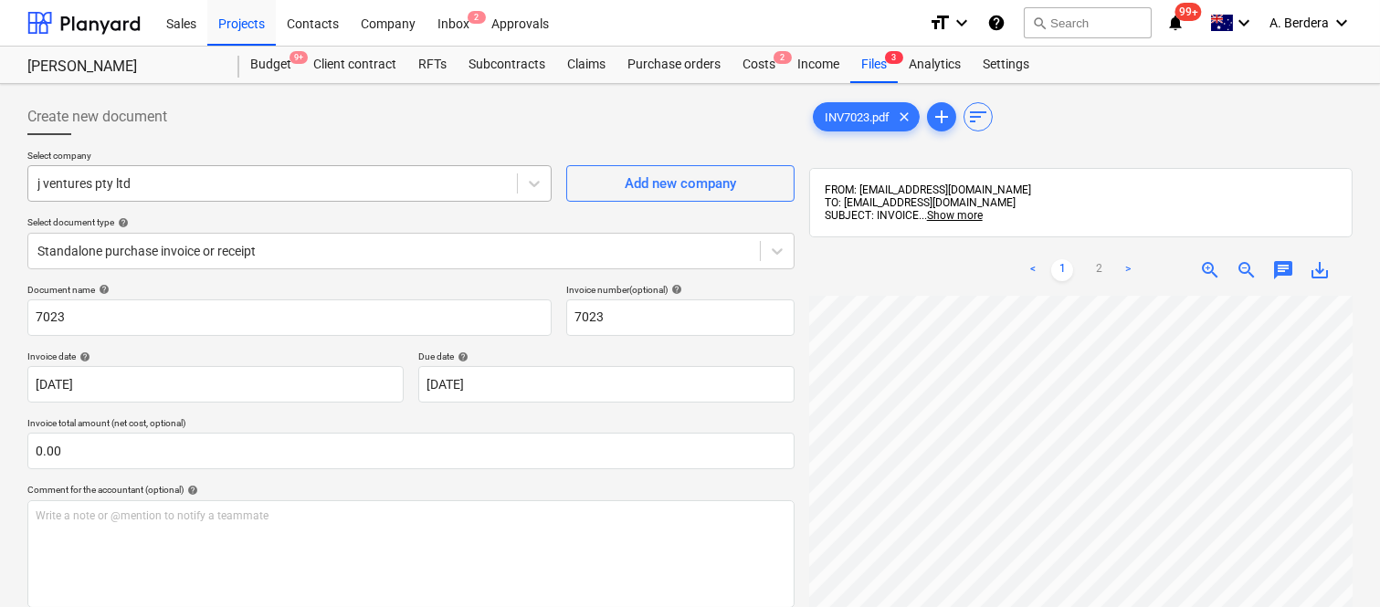
click at [220, 179] on div at bounding box center [272, 183] width 470 height 18
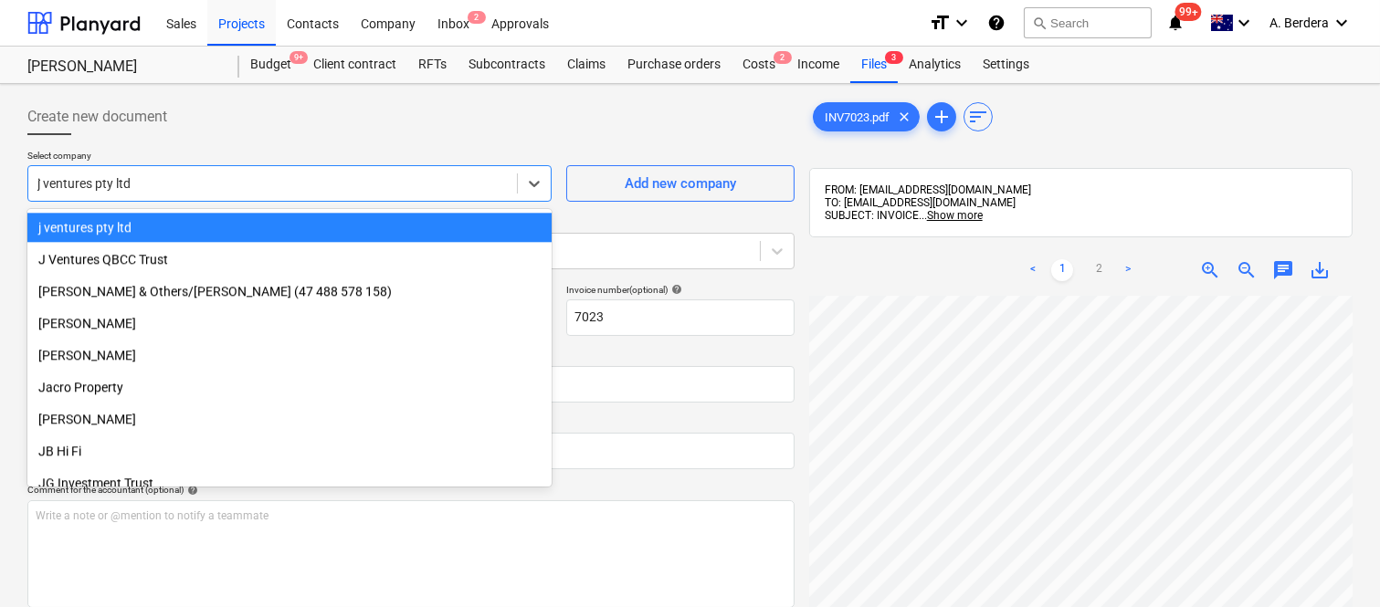
scroll to position [7336, 0]
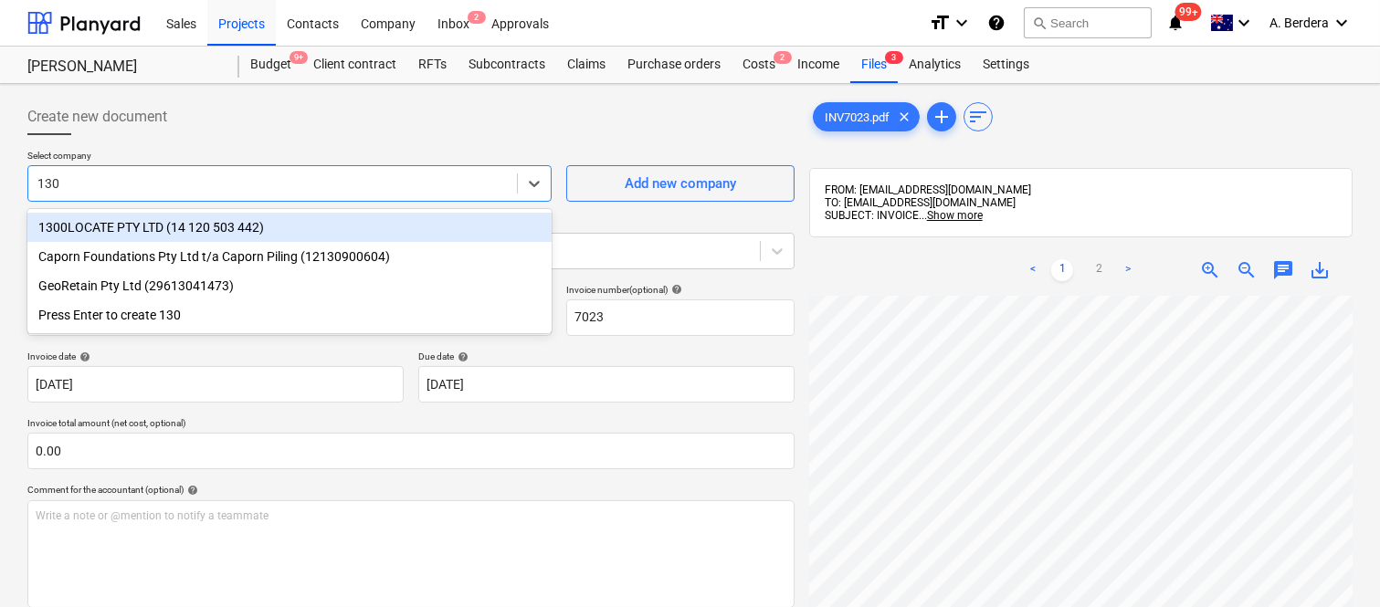
type input "1300"
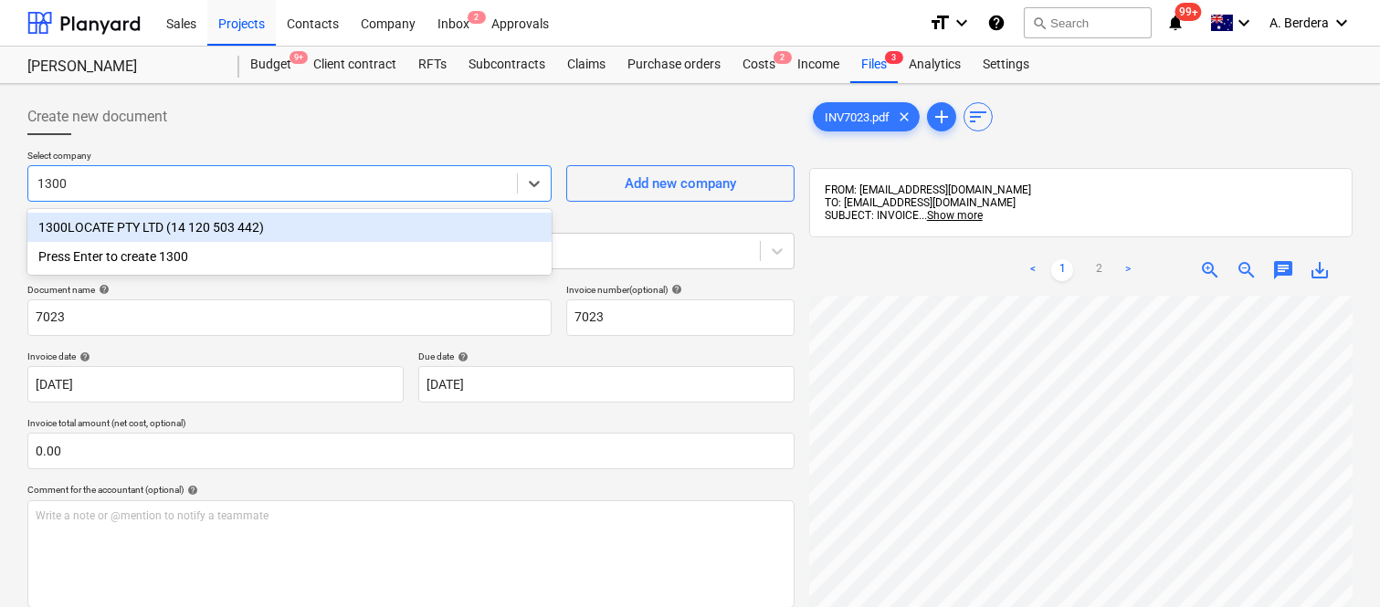
click at [184, 231] on div "1300LOCATE PTY LTD (14 120 503 442)" at bounding box center [289, 227] width 524 height 29
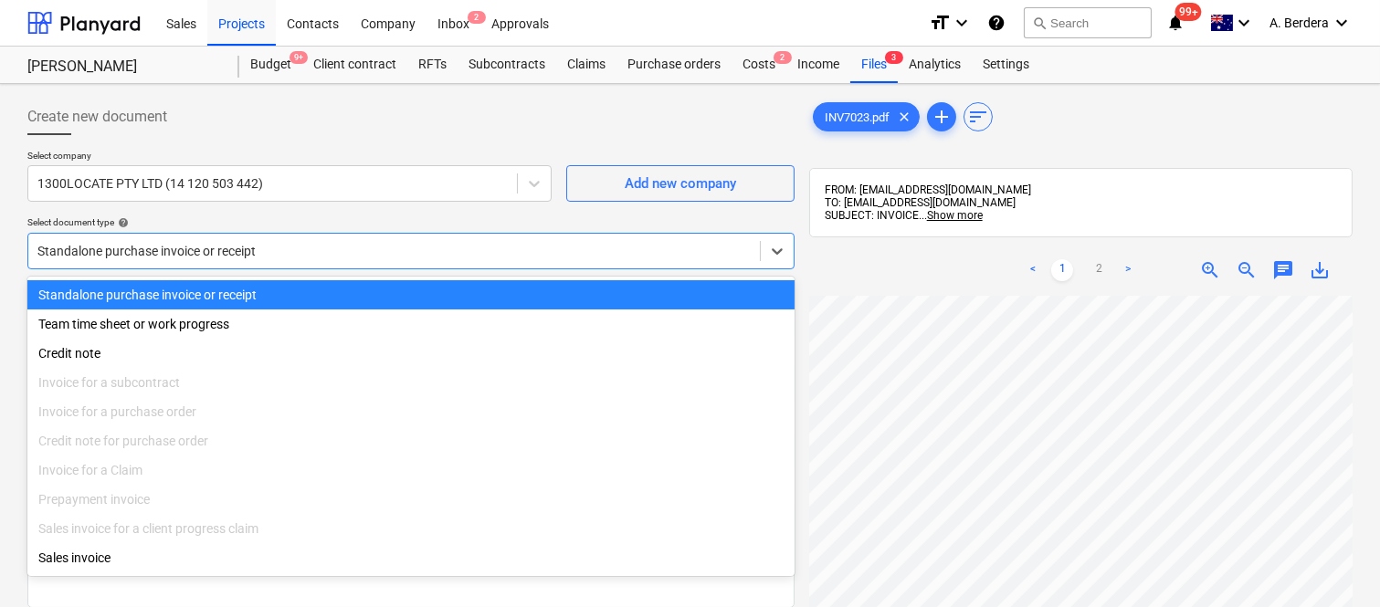
click at [203, 247] on div at bounding box center [393, 251] width 713 height 18
click at [238, 294] on div "Standalone purchase invoice or receipt" at bounding box center [410, 294] width 767 height 29
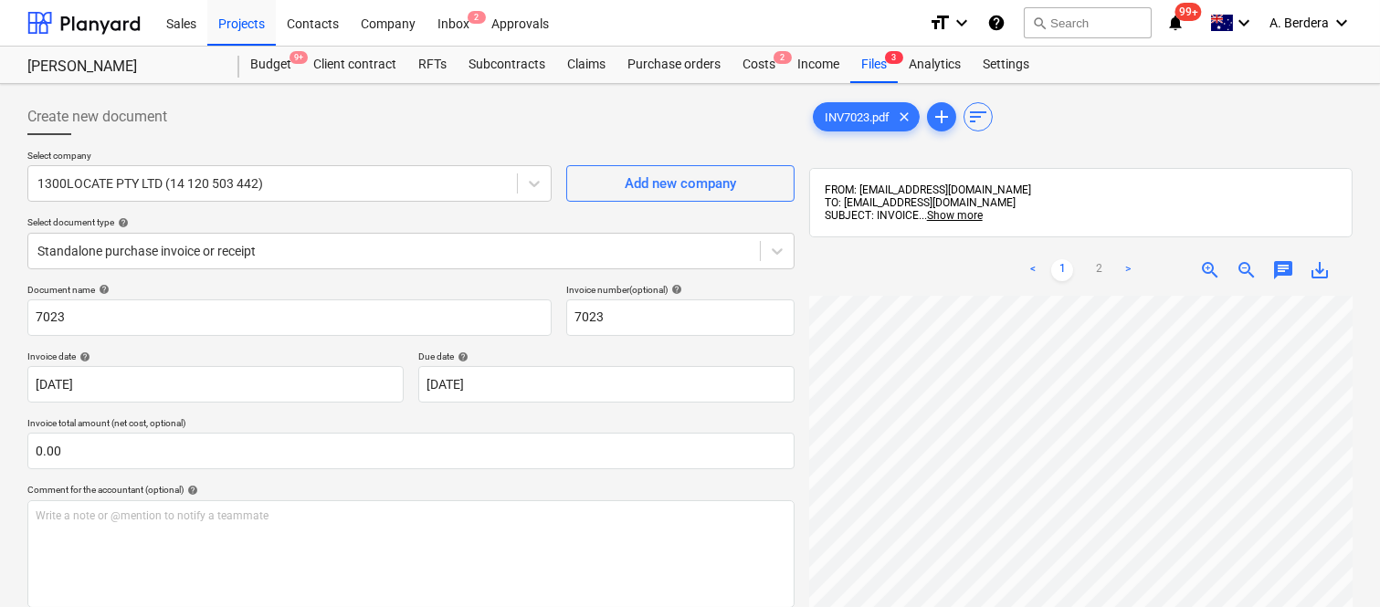
scroll to position [32, 141]
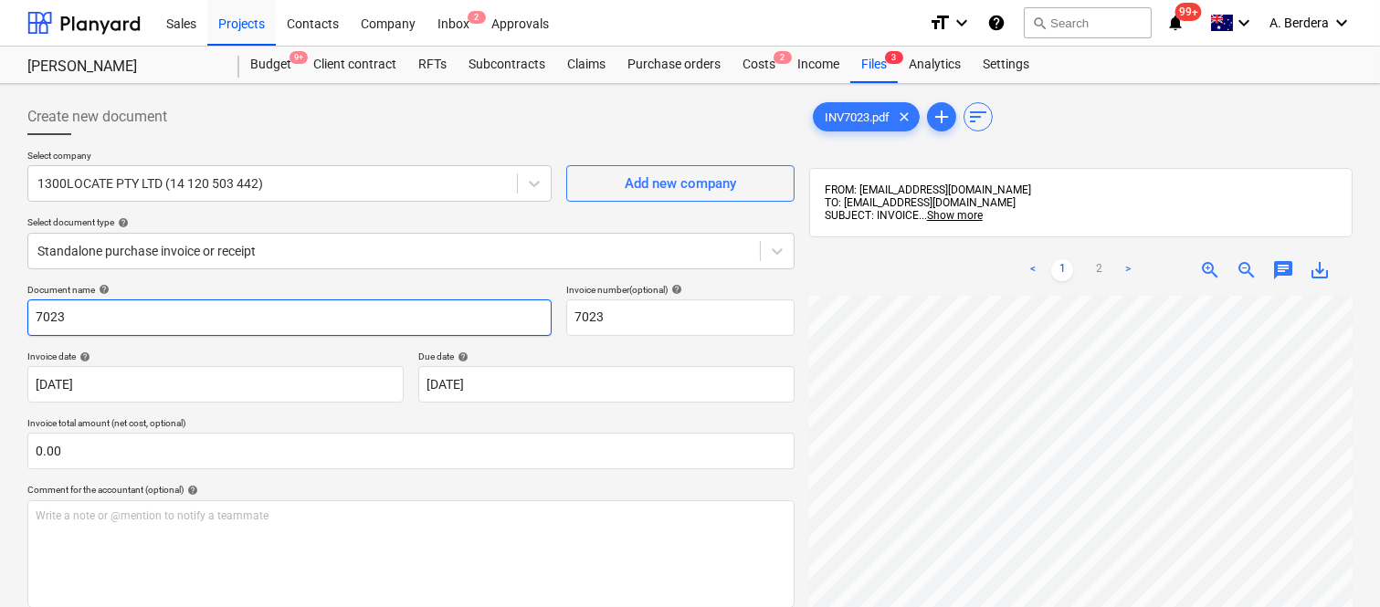
click at [33, 316] on input "7023" at bounding box center [289, 318] width 524 height 37
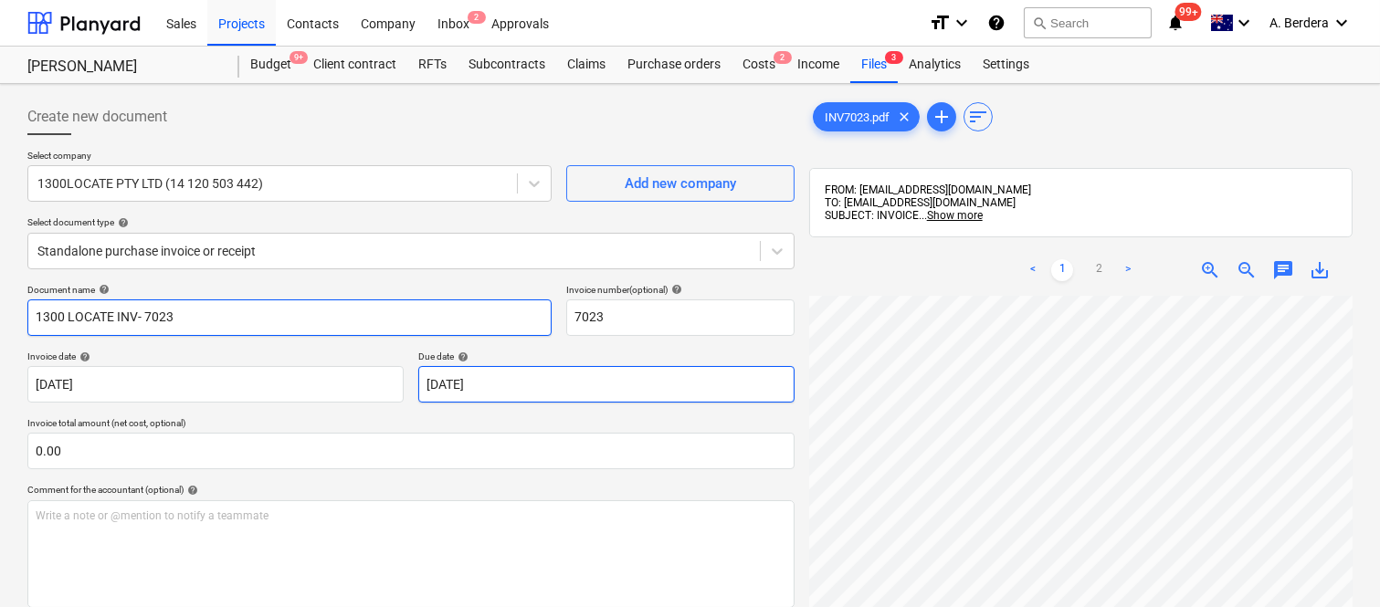
type input "1300 LOCATE INV- 7023"
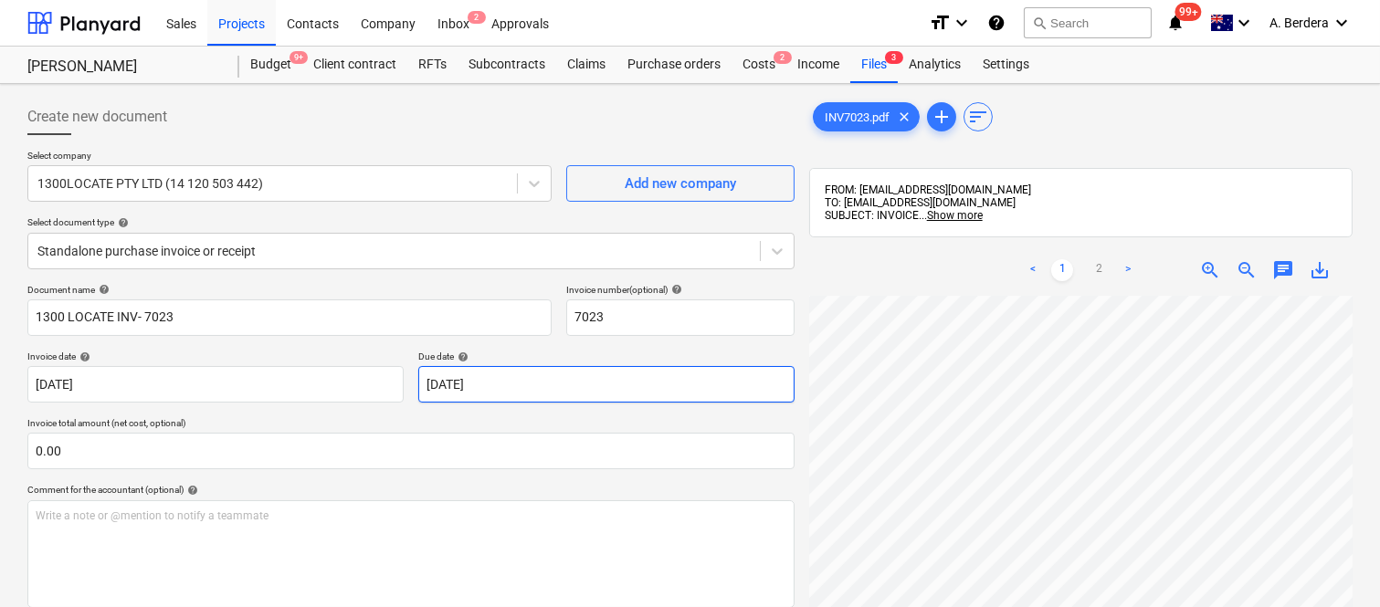
scroll to position [135, 144]
click at [671, 386] on body "Sales Projects Contacts Company Inbox 2 Approvals format_size keyboard_arrow_do…" at bounding box center [690, 303] width 1380 height 607
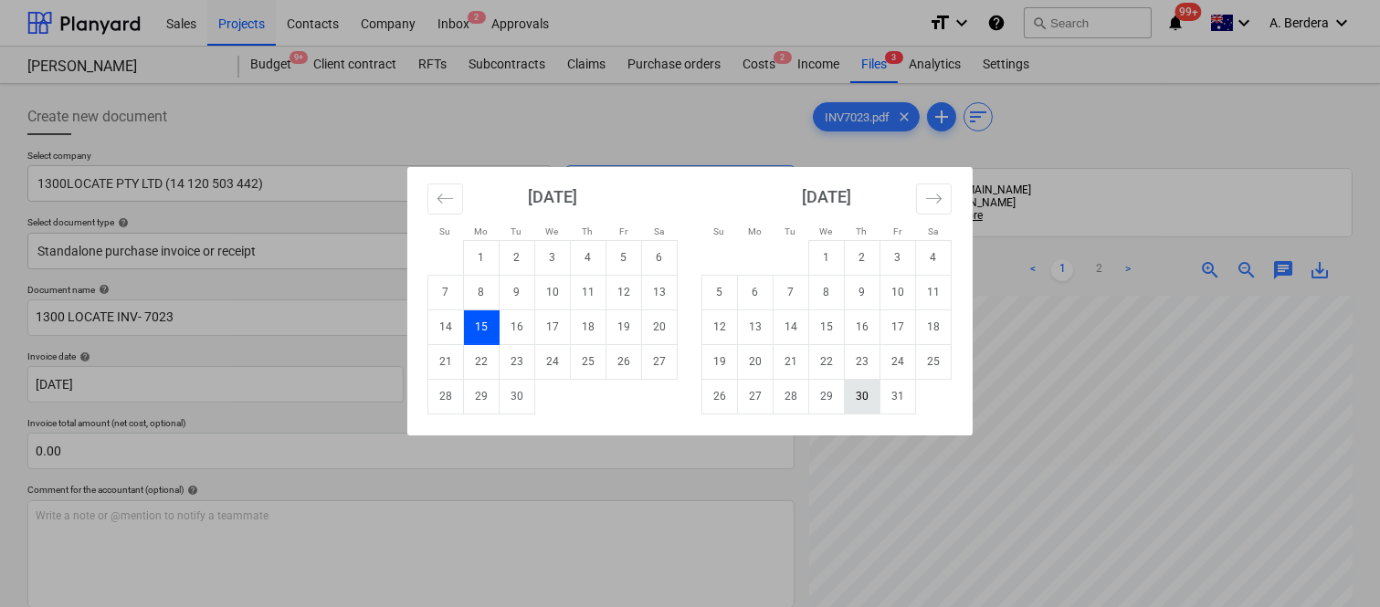
click at [869, 408] on td "30" at bounding box center [863, 396] width 36 height 35
type input "[DATE]"
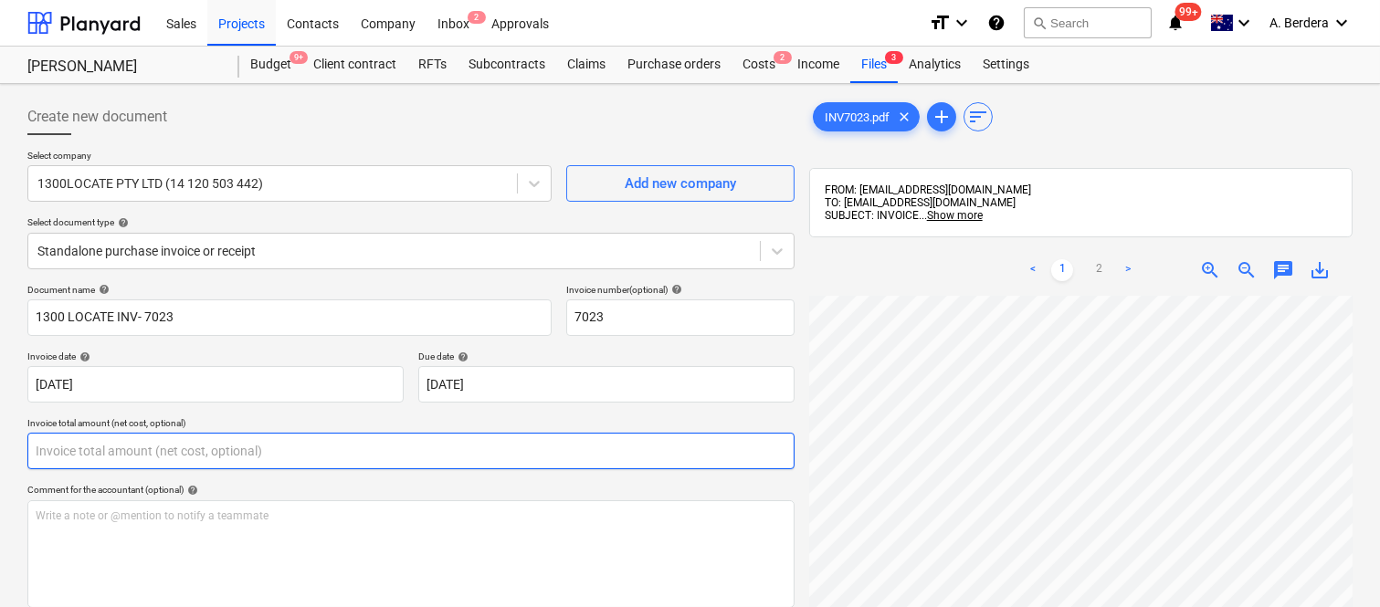
click at [544, 453] on input "text" at bounding box center [410, 451] width 767 height 37
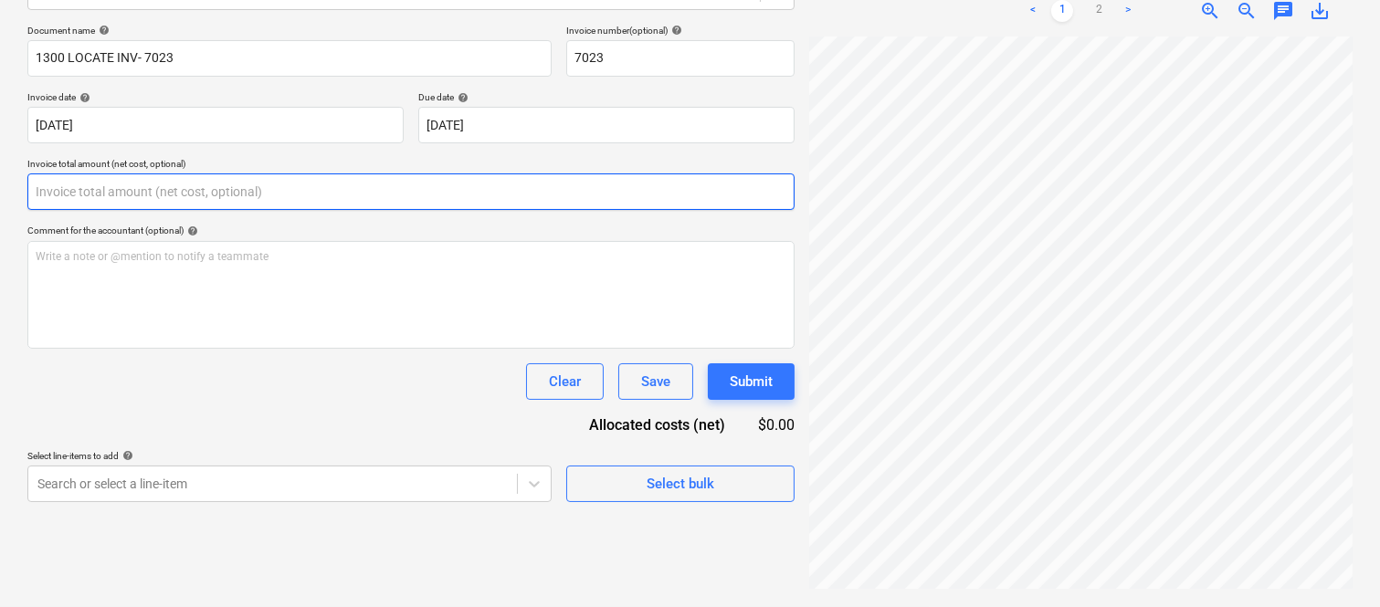
click at [308, 186] on input "text" at bounding box center [410, 192] width 767 height 37
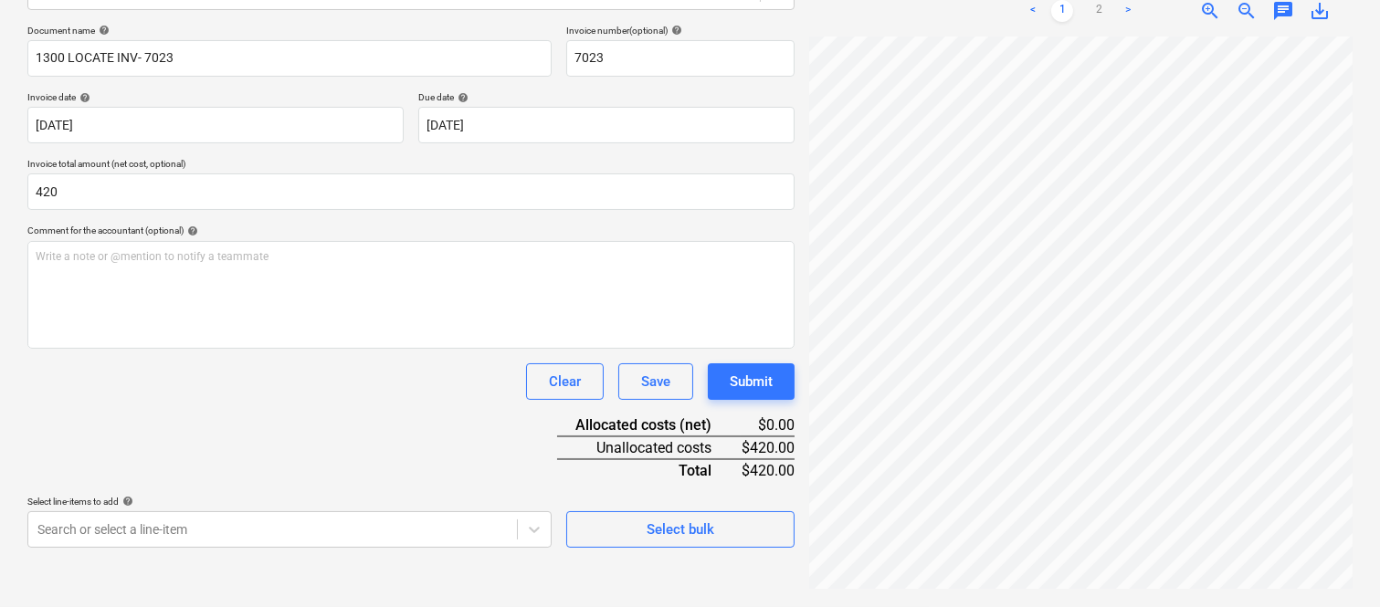
type input "420.00"
click at [367, 400] on div "Document name help 1300 LOCATE INV- 7023 Invoice number (optional) help 7023 In…" at bounding box center [410, 286] width 767 height 523
click at [278, 348] on body "Sales Projects Contacts Company Inbox 2 Approvals format_size keyboard_arrow_do…" at bounding box center [690, 44] width 1380 height 607
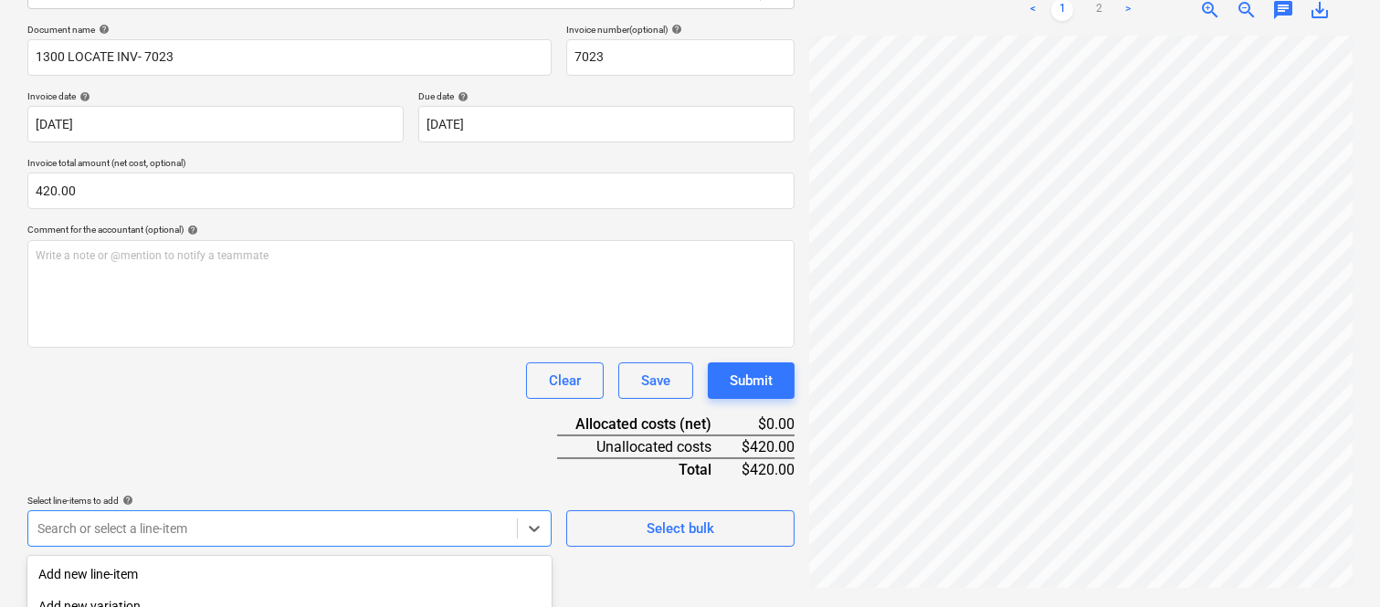
scroll to position [486, 0]
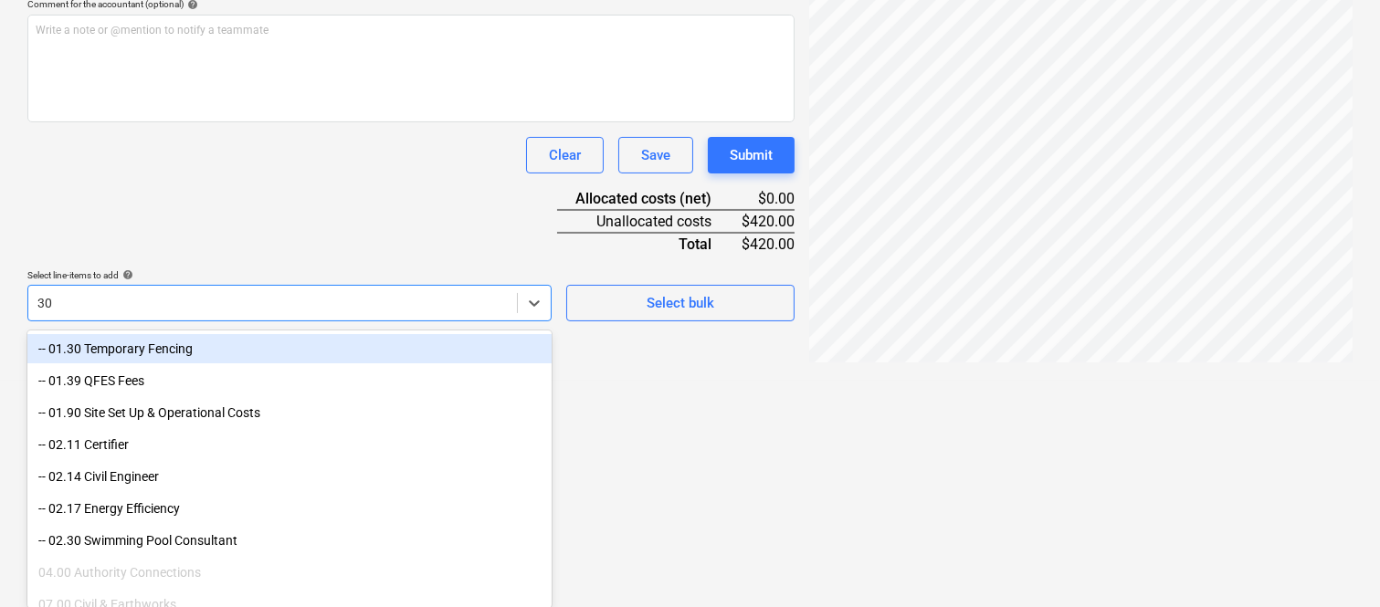
type input "30."
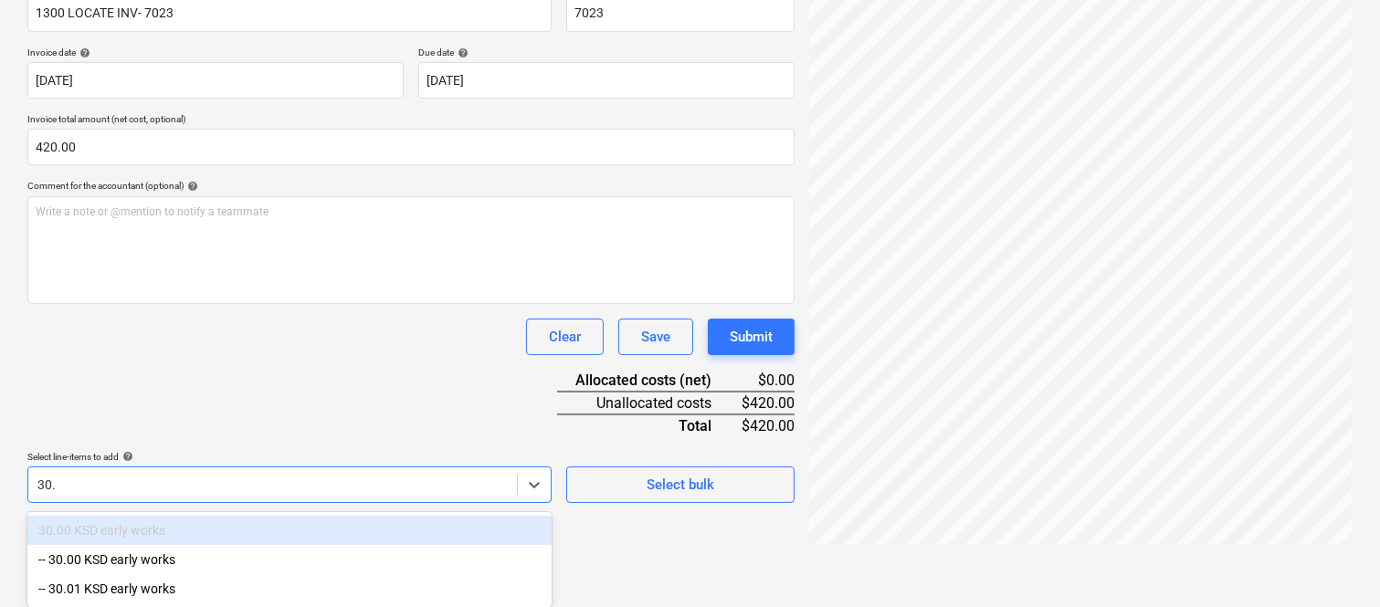
scroll to position [304, 0]
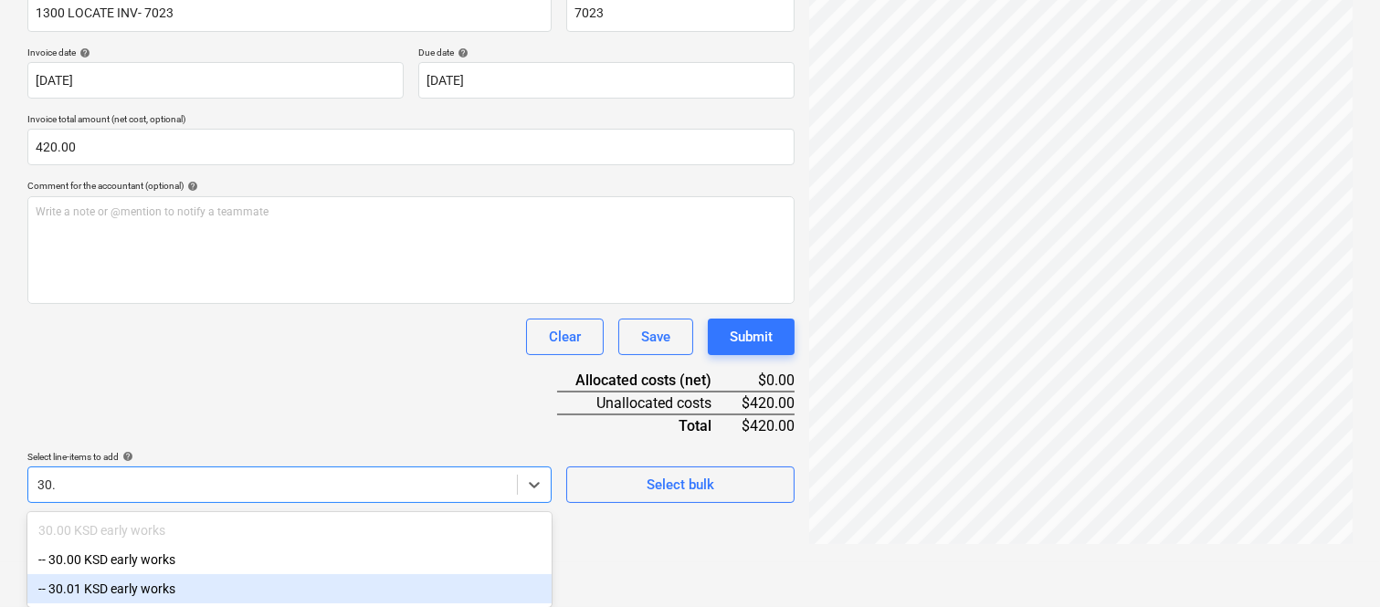
drag, startPoint x: 161, startPoint y: 591, endPoint x: 164, endPoint y: 330, distance: 261.3
click at [161, 590] on div "-- 30.01 KSD early works" at bounding box center [289, 589] width 524 height 29
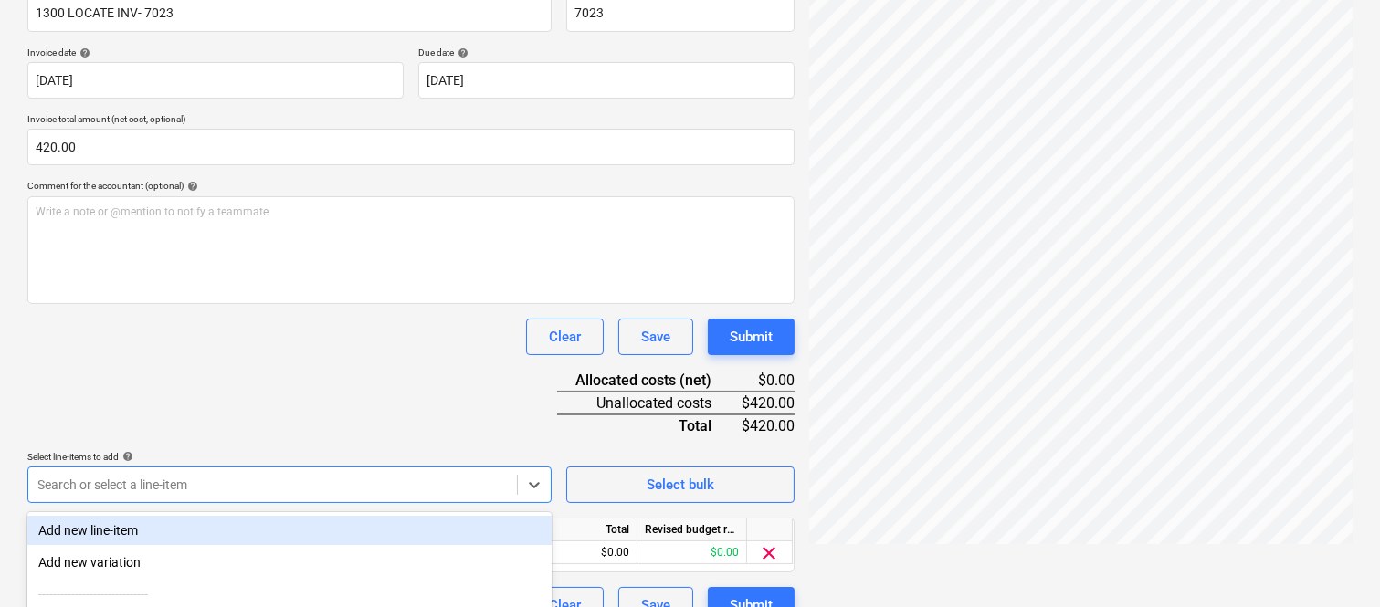
click at [162, 312] on div "Document name help 1300 LOCATE INV- 7023 Invoice number (optional) help 7023 In…" at bounding box center [410, 302] width 767 height 644
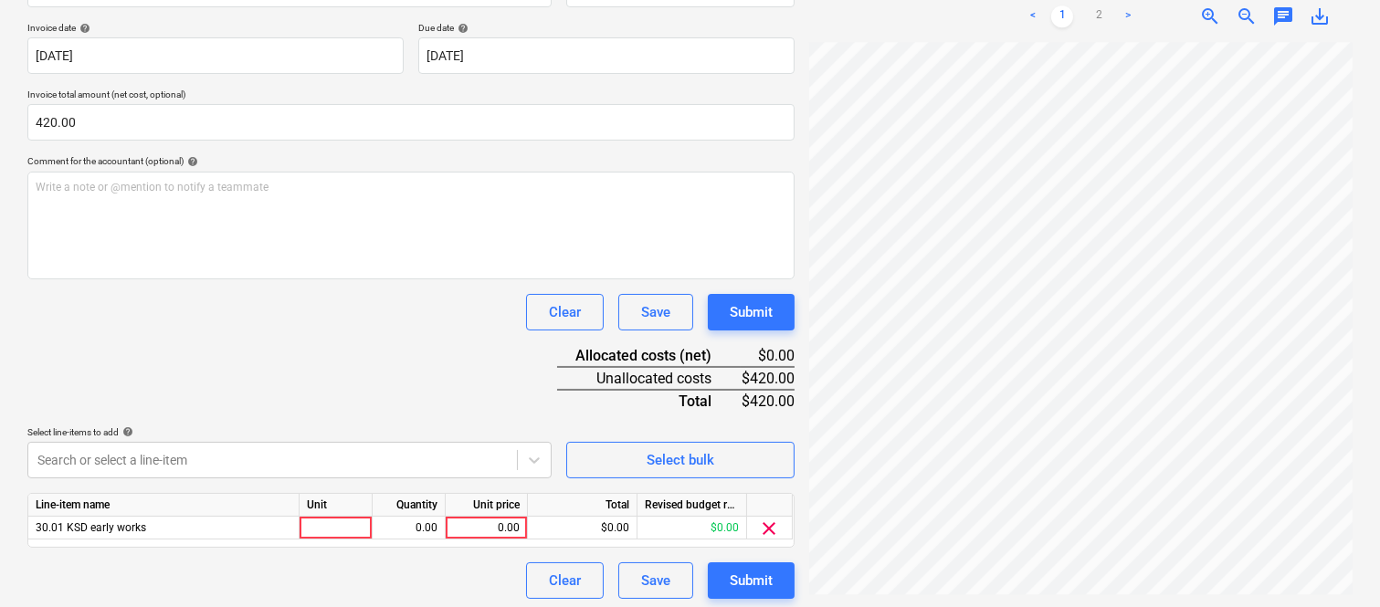
scroll to position [335, 0]
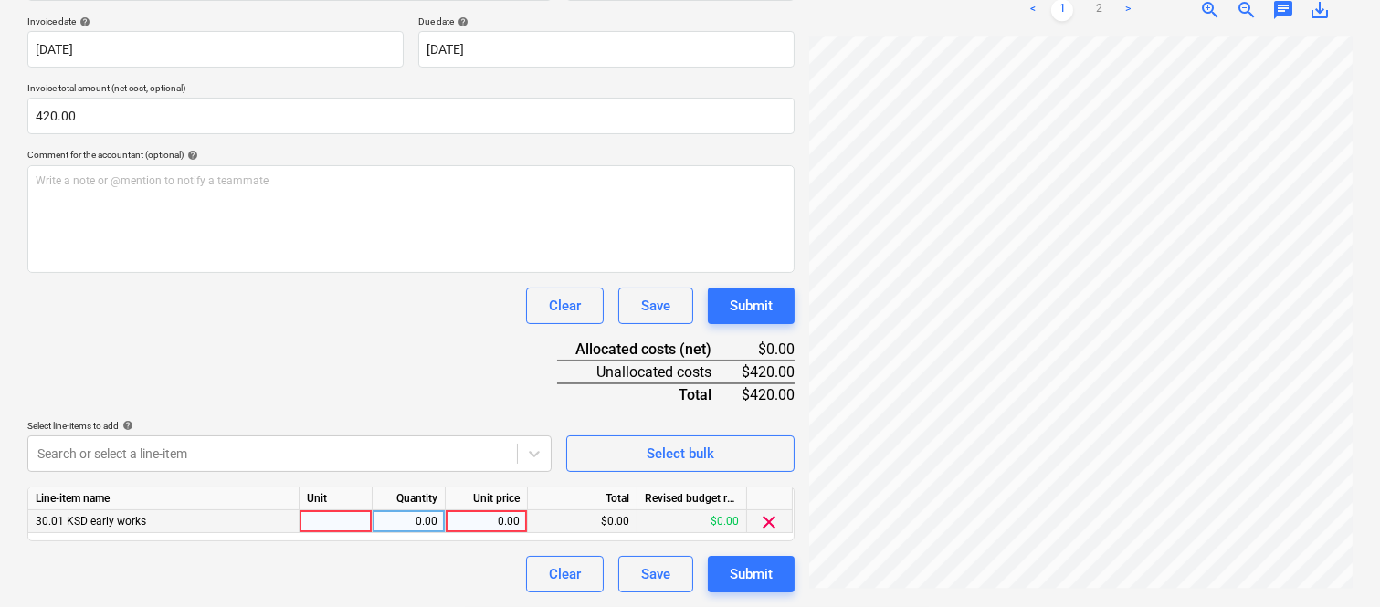
click at [336, 515] on div at bounding box center [336, 522] width 73 height 23
type input "INVOICE"
click at [420, 521] on div "0.00" at bounding box center [409, 522] width 58 height 23
type input "1"
click at [467, 528] on div "0.00" at bounding box center [486, 522] width 67 height 23
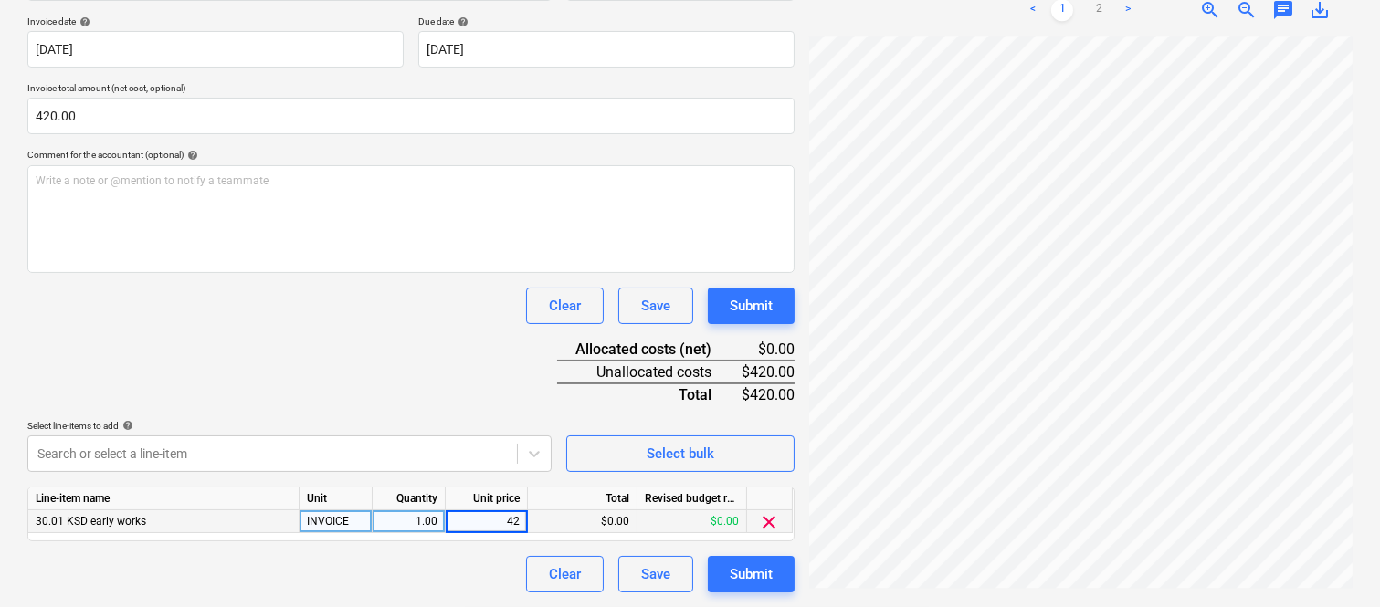
type input "420"
click at [417, 577] on div "Clear Save Submit" at bounding box center [410, 574] width 767 height 37
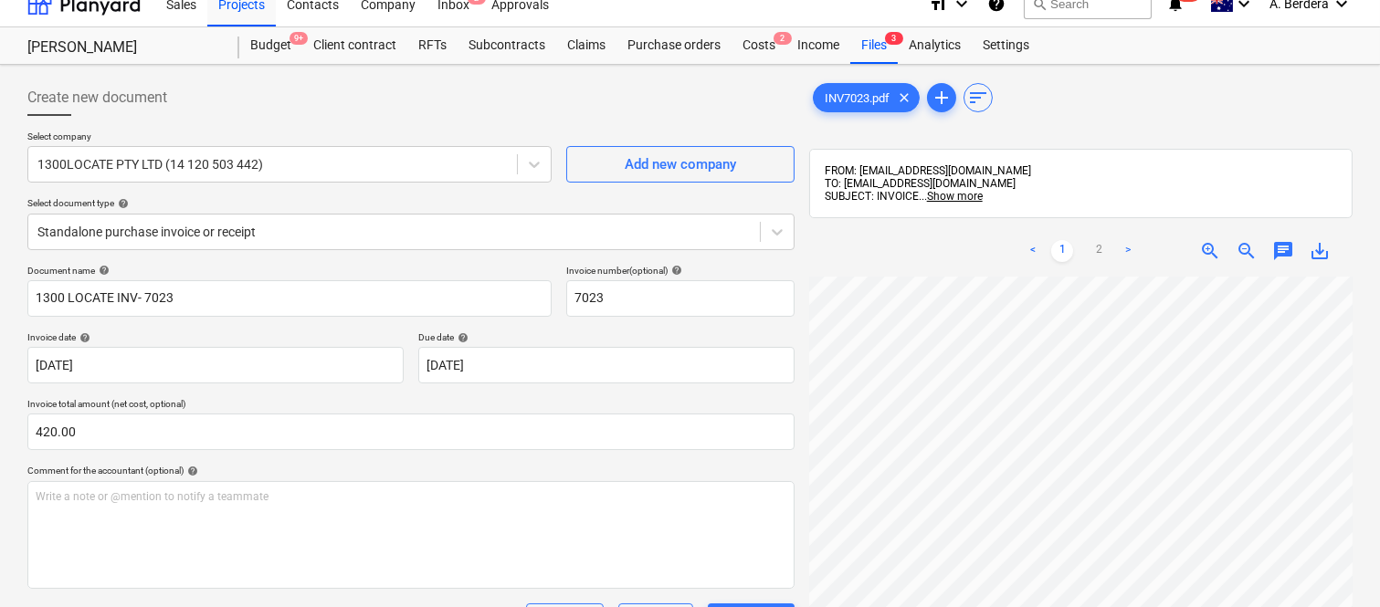
scroll to position [0, 0]
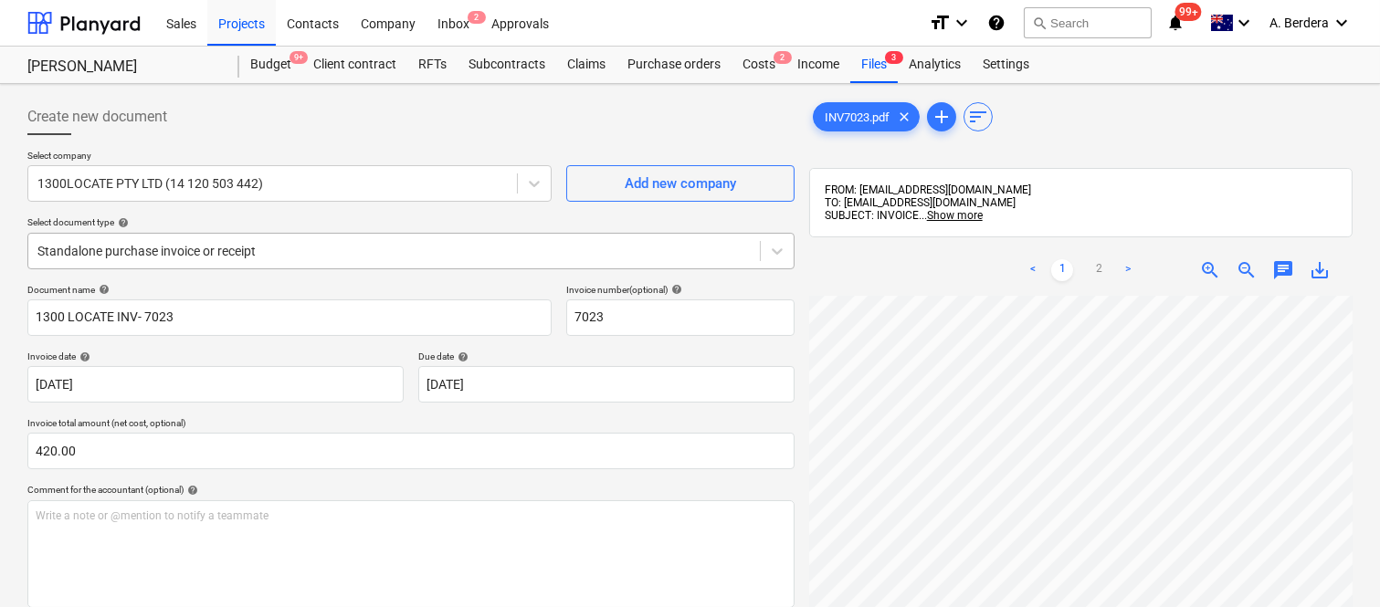
click at [382, 245] on div at bounding box center [393, 251] width 713 height 18
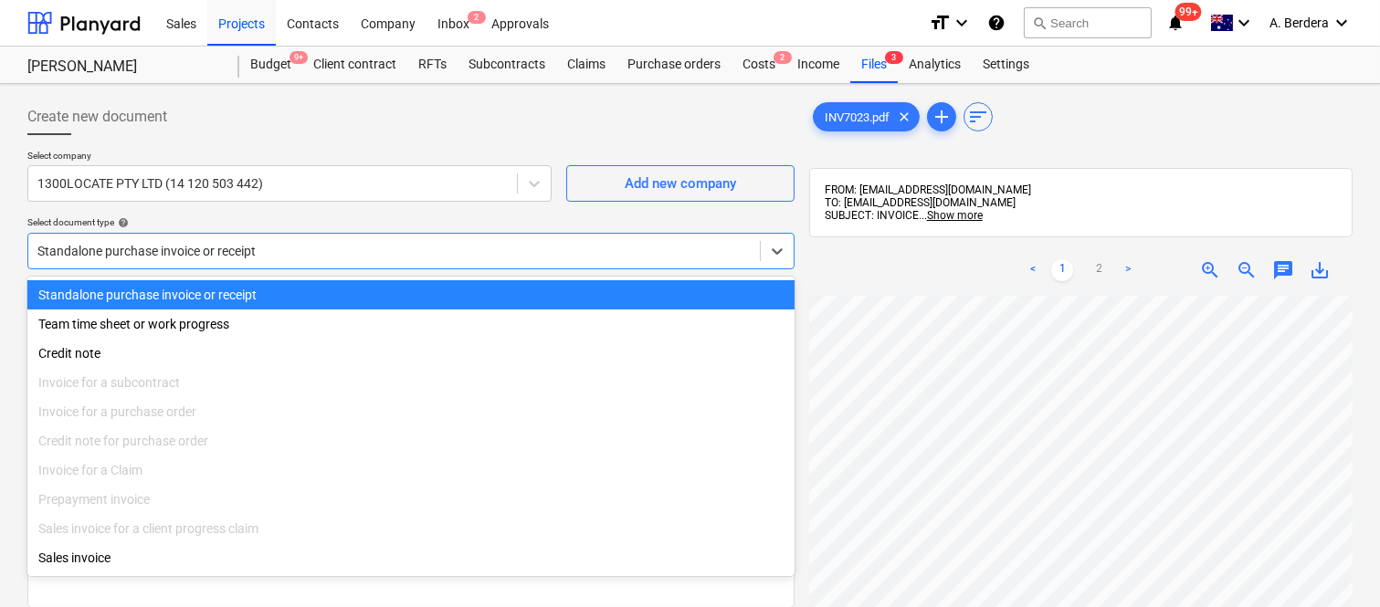
click at [417, 291] on div "Standalone purchase invoice or receipt" at bounding box center [410, 294] width 767 height 29
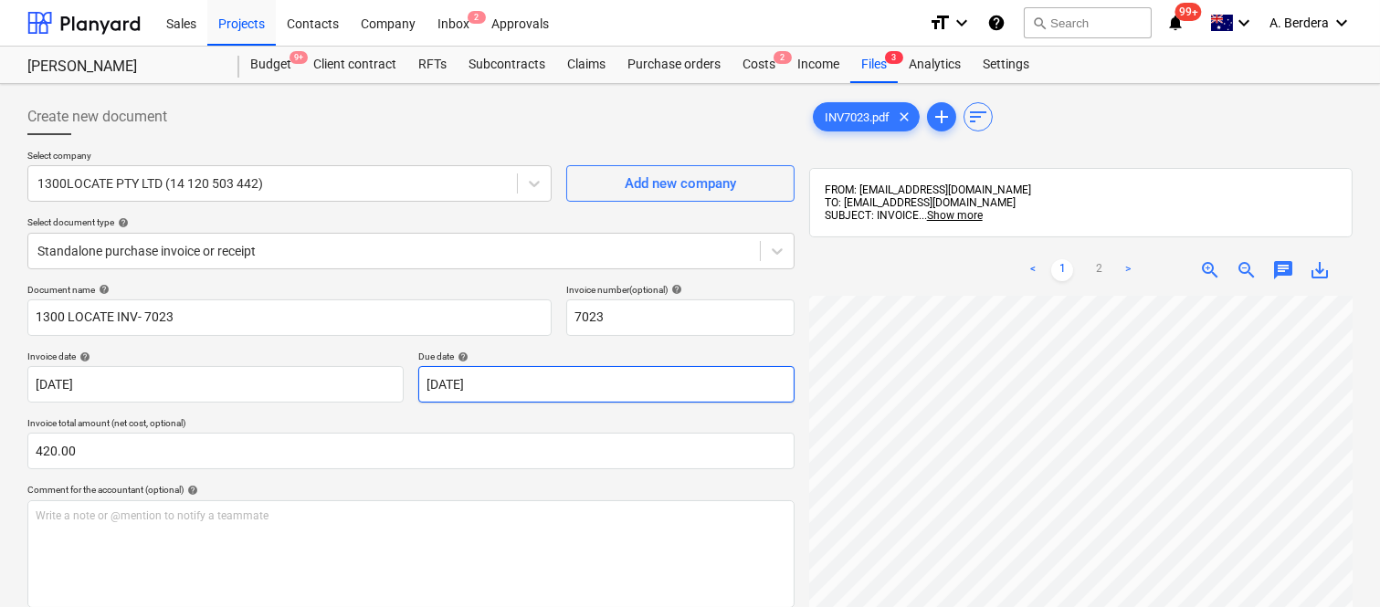
scroll to position [0, 144]
click at [435, 242] on div at bounding box center [393, 251] width 713 height 18
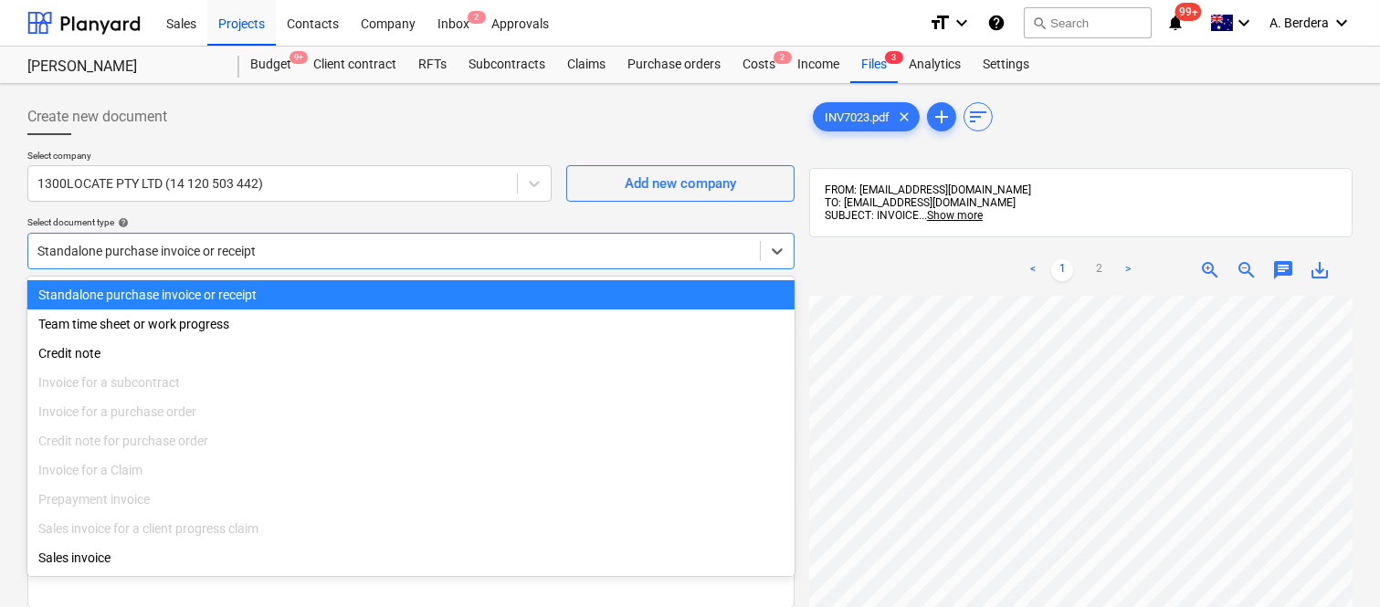
click at [460, 281] on div "Standalone purchase invoice or receipt" at bounding box center [410, 294] width 767 height 29
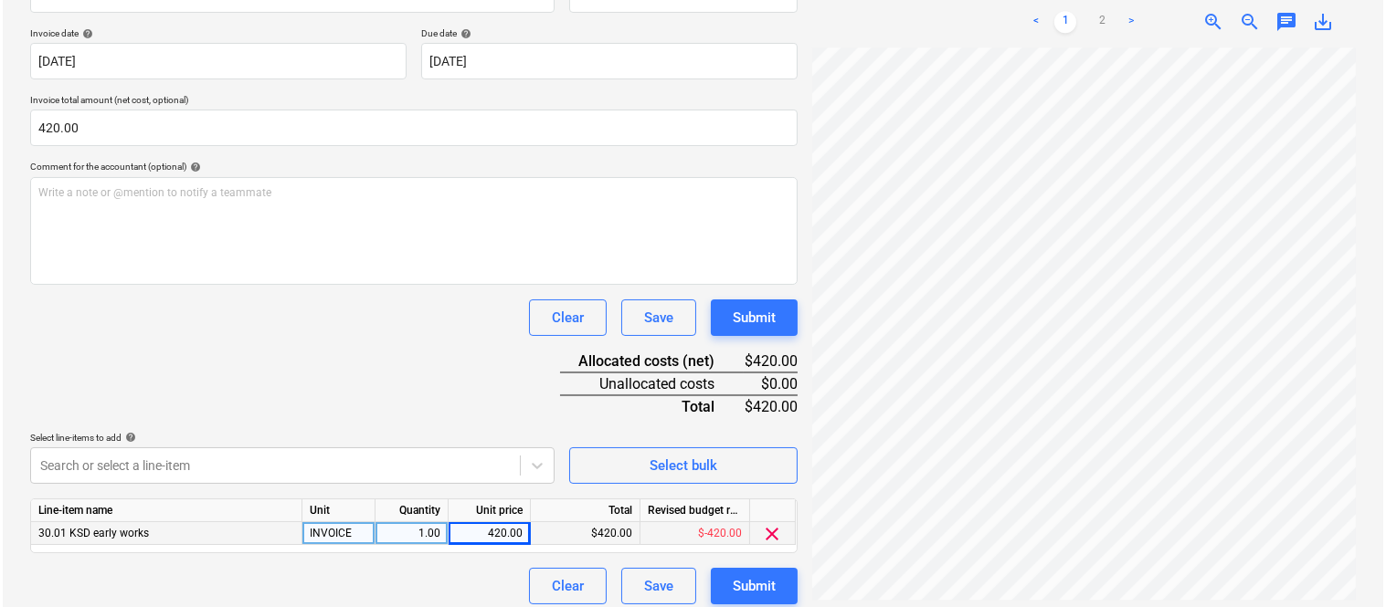
scroll to position [335, 0]
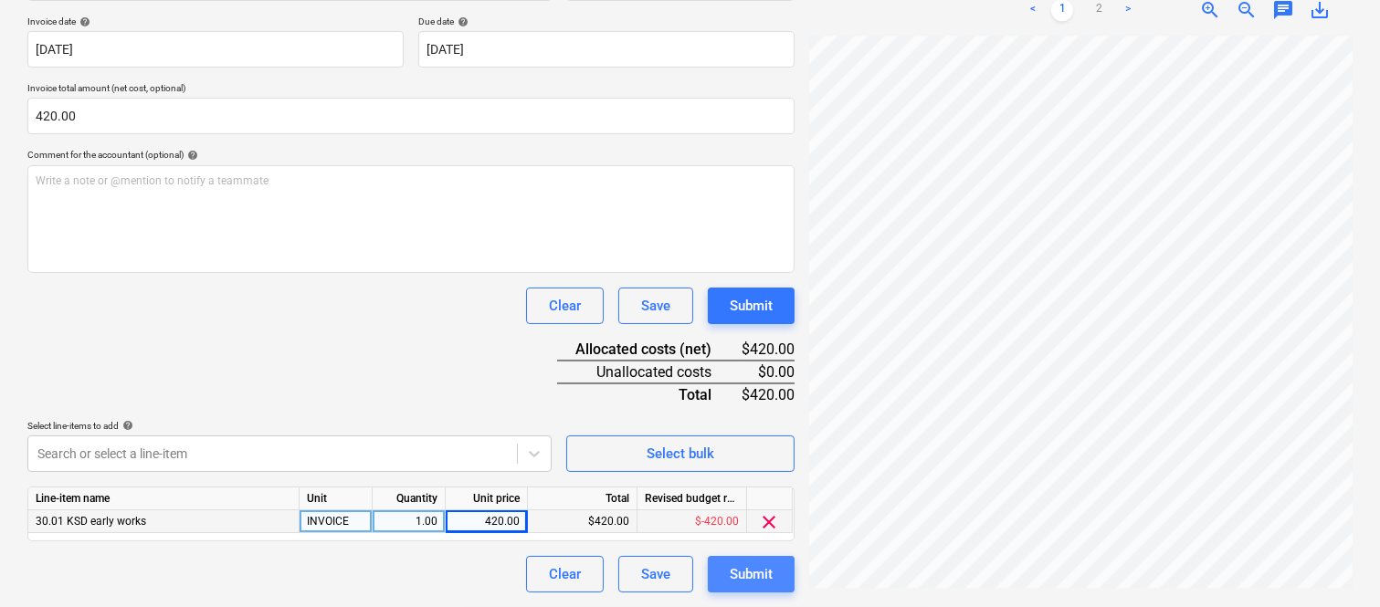
click at [761, 572] on div "Submit" at bounding box center [751, 575] width 43 height 24
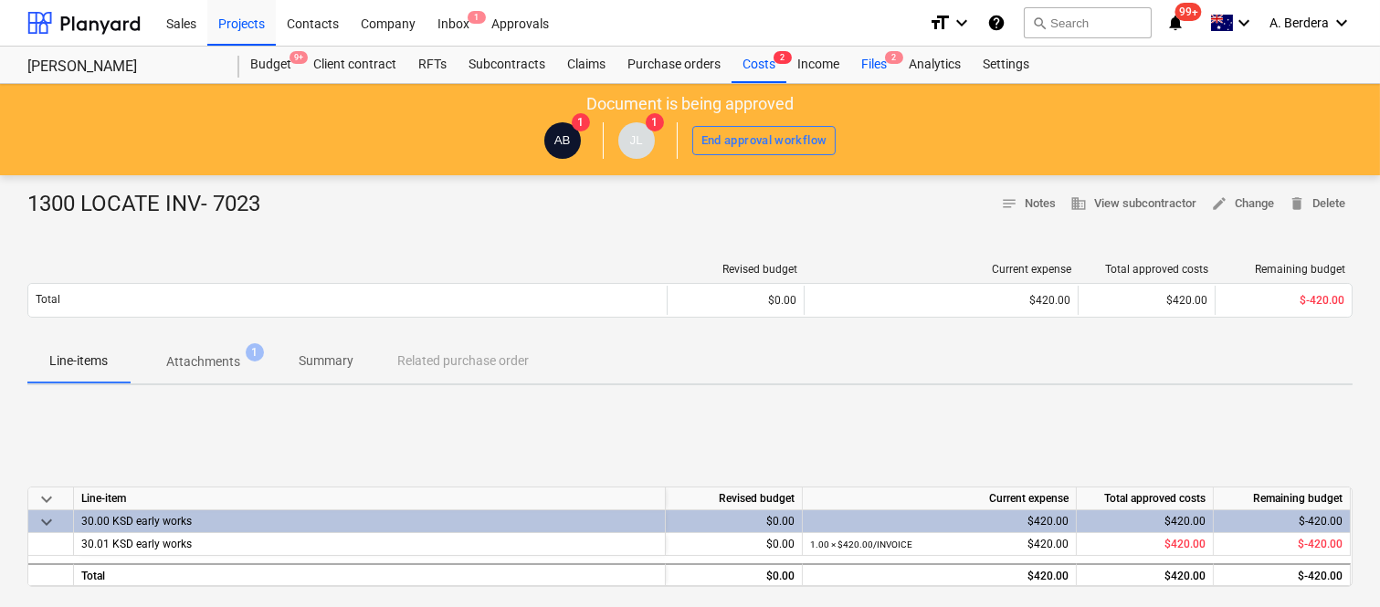
click at [880, 68] on div "Files 2" at bounding box center [874, 65] width 48 height 37
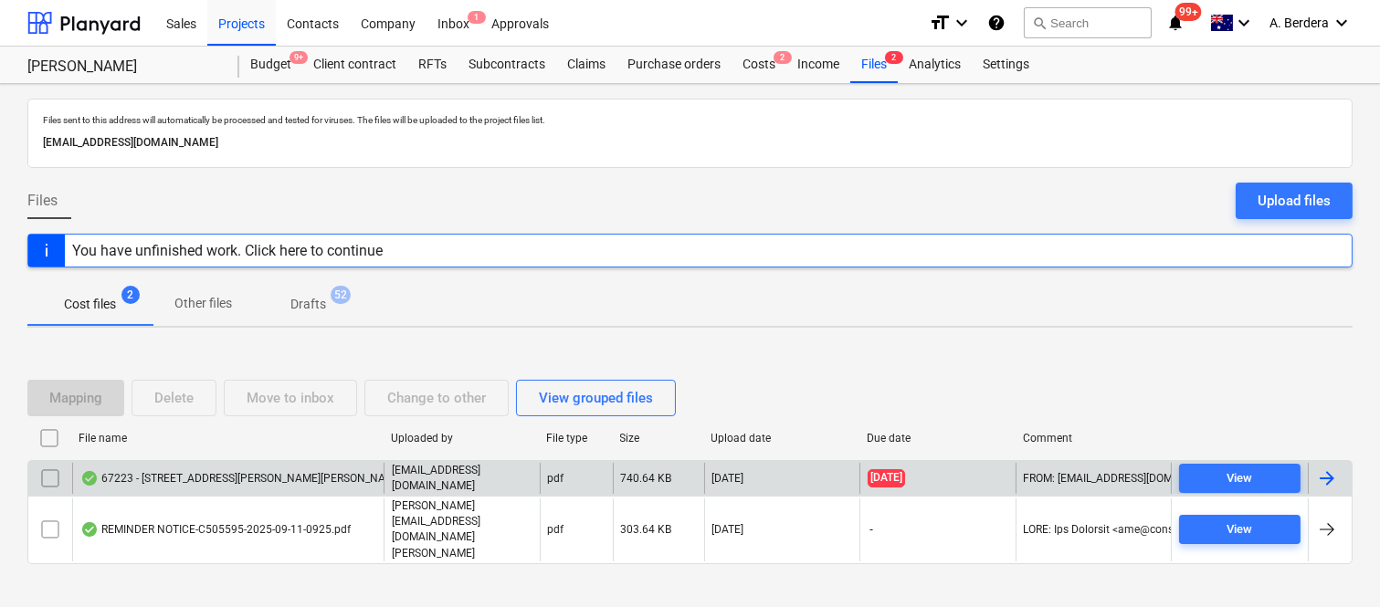
click at [316, 486] on div "67223 - [STREET_ADDRESS][PERSON_NAME][PERSON_NAME]pdf" at bounding box center [250, 478] width 340 height 15
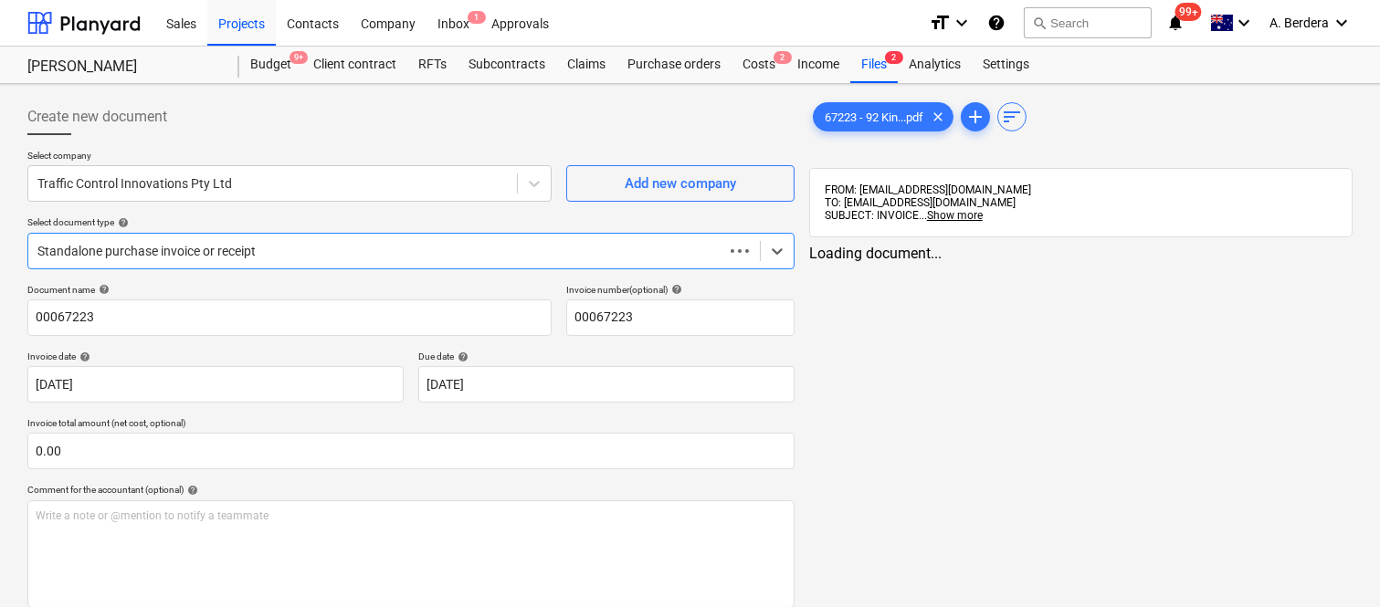
type input "00067223"
type input "[DATE]"
click at [429, 252] on div at bounding box center [375, 251] width 677 height 18
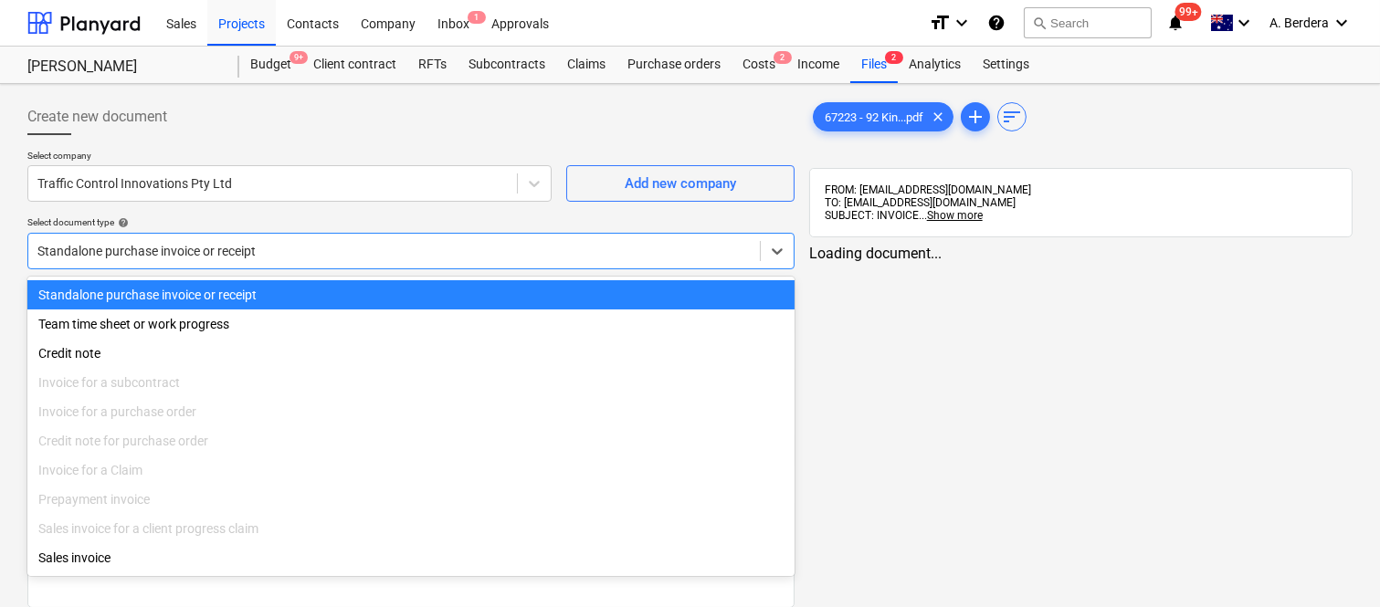
click at [448, 286] on div "Standalone purchase invoice or receipt" at bounding box center [410, 294] width 767 height 29
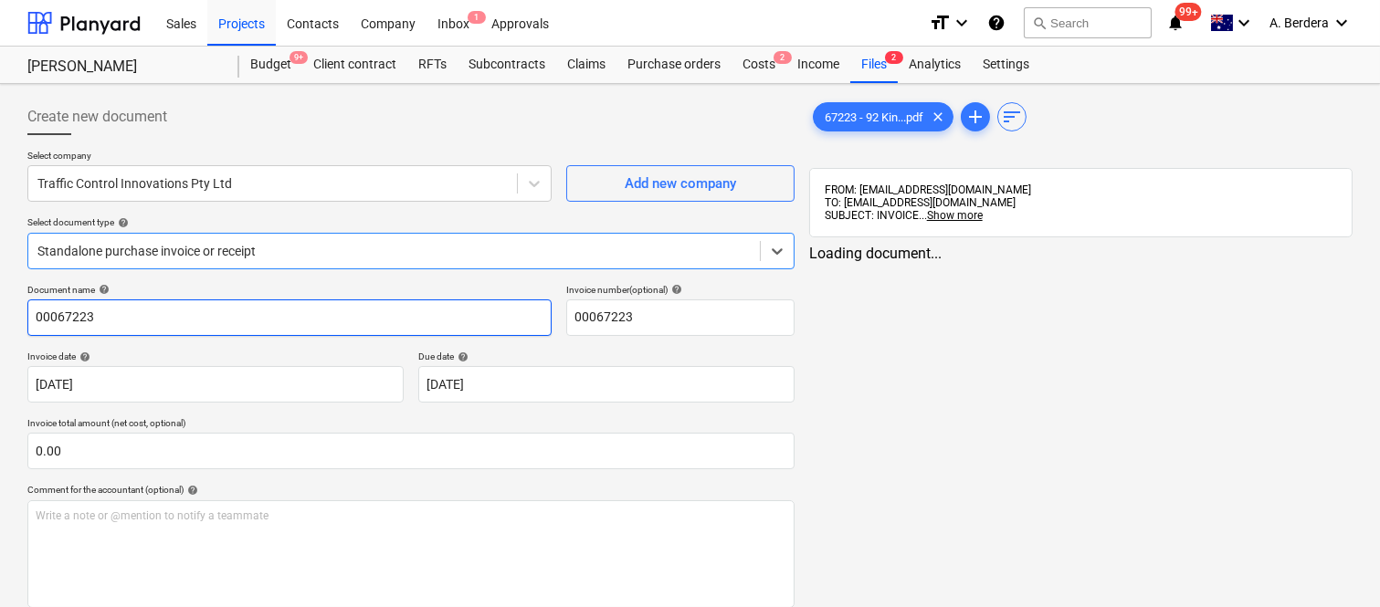
click at [31, 312] on input "00067223" at bounding box center [289, 318] width 524 height 37
click at [34, 317] on input "00067223" at bounding box center [289, 318] width 524 height 37
type input "TRAFFIC CONTROL INNOVATIONS INV- 00067223"
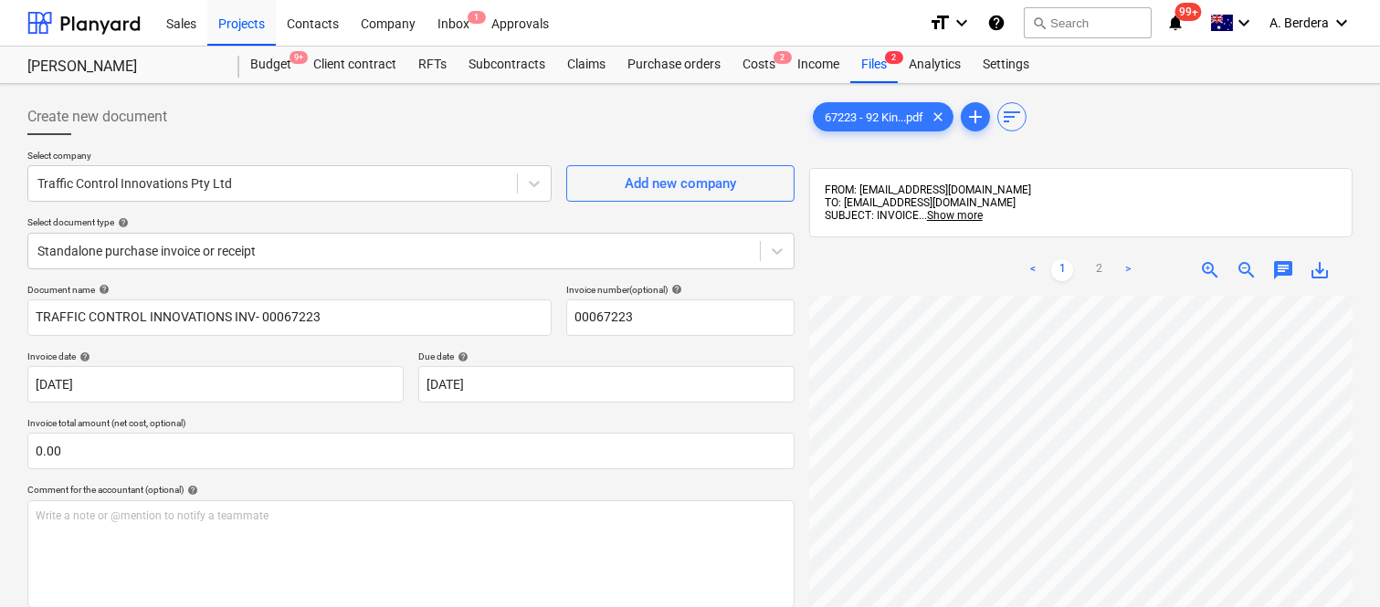
scroll to position [48, 144]
click at [496, 386] on body "Sales Projects Contacts Company Inbox 1 Approvals format_size keyboard_arrow_do…" at bounding box center [690, 303] width 1380 height 607
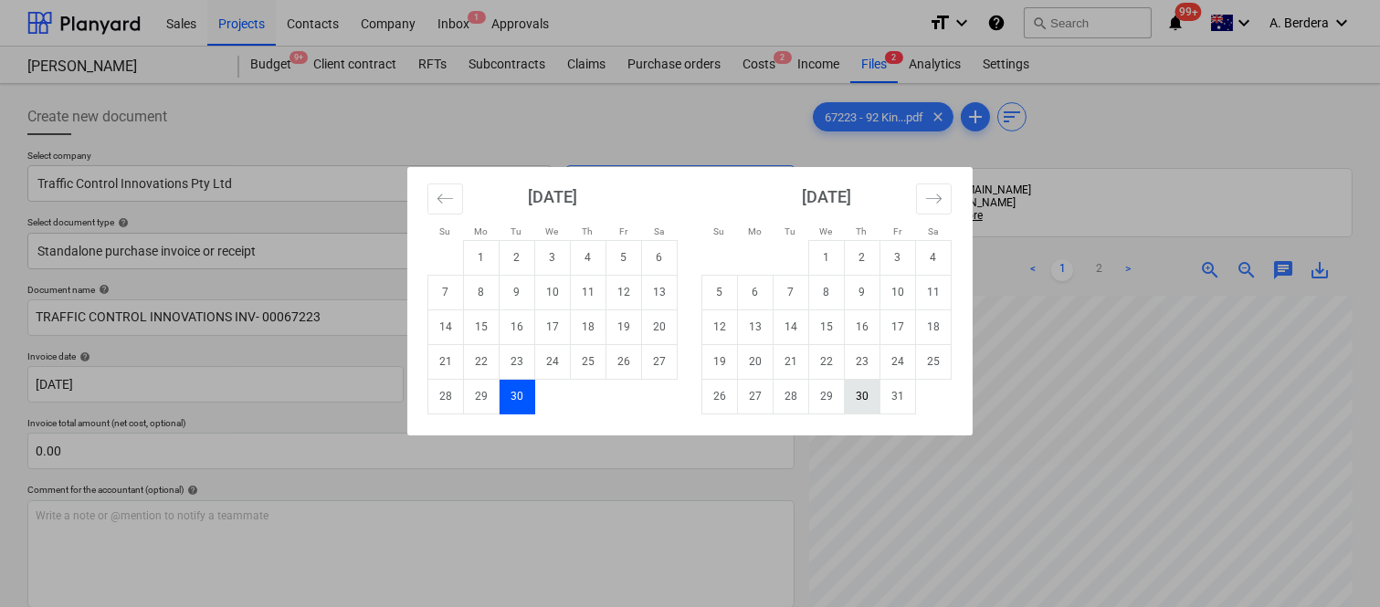
click at [861, 398] on td "30" at bounding box center [863, 396] width 36 height 35
type input "[DATE]"
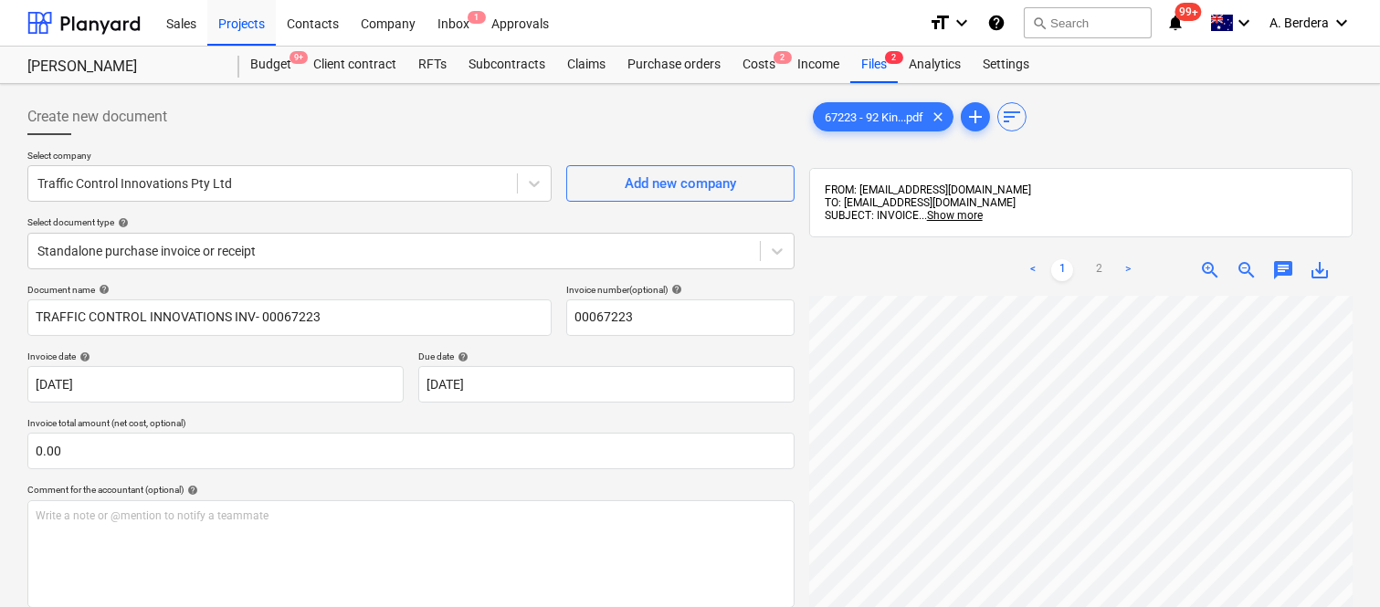
scroll to position [417, 144]
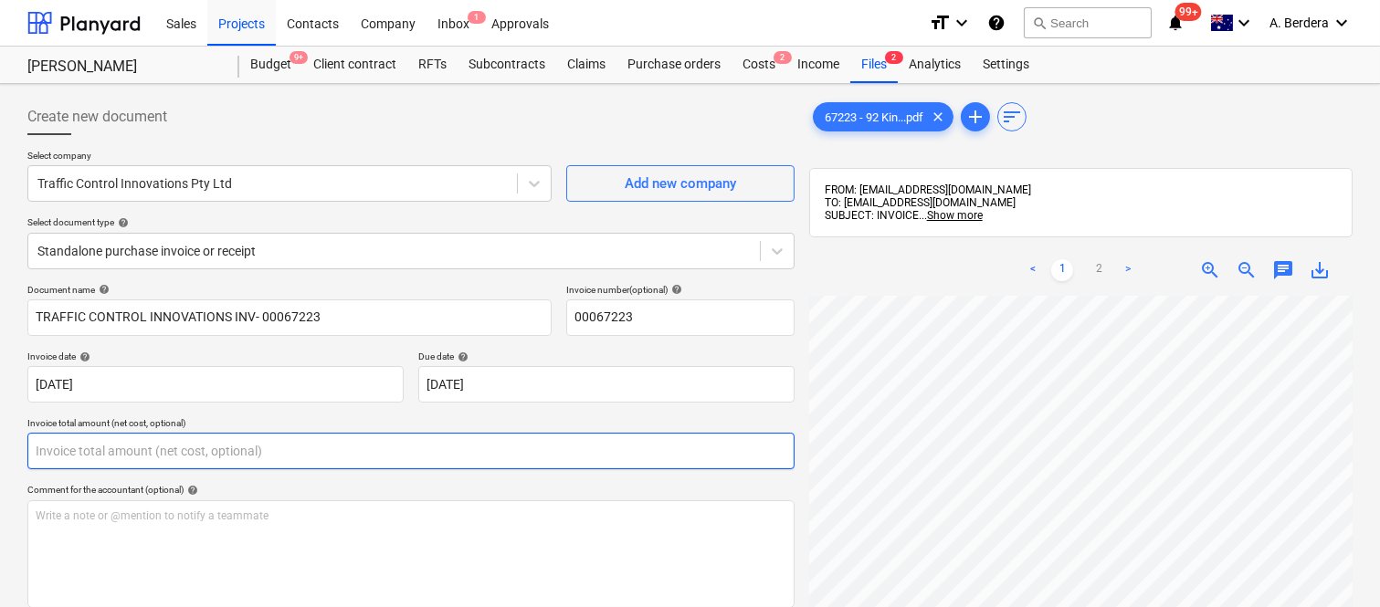
click at [226, 442] on input "text" at bounding box center [410, 451] width 767 height 37
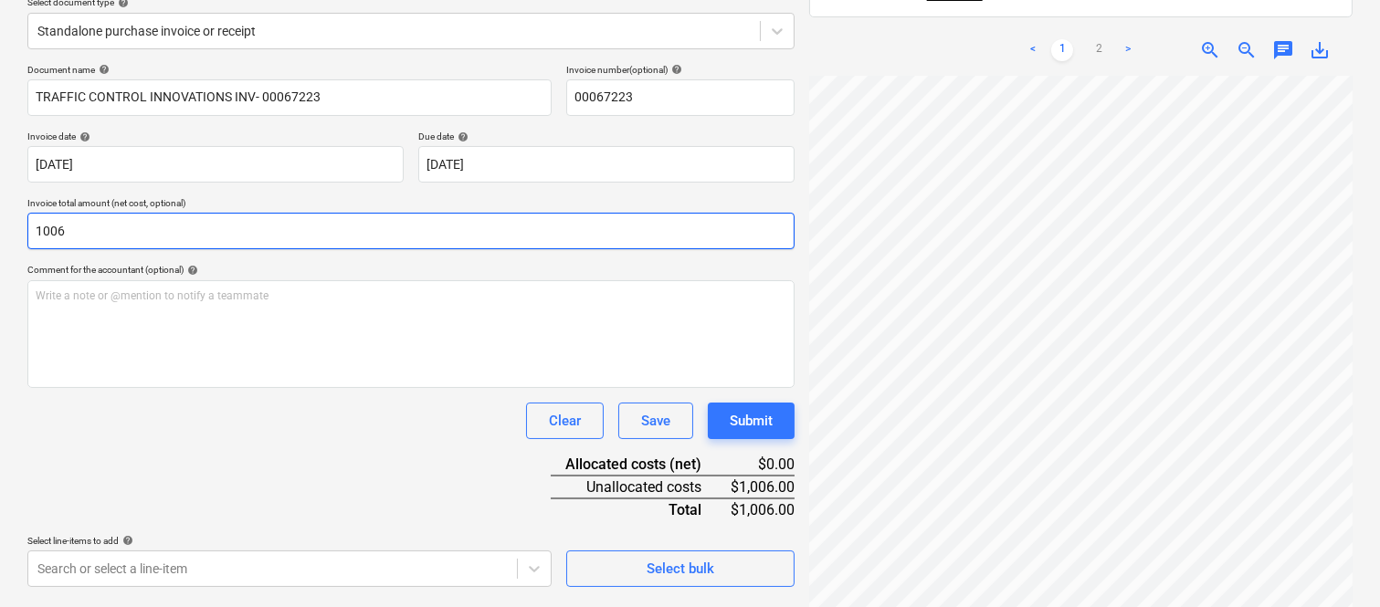
scroll to position [260, 0]
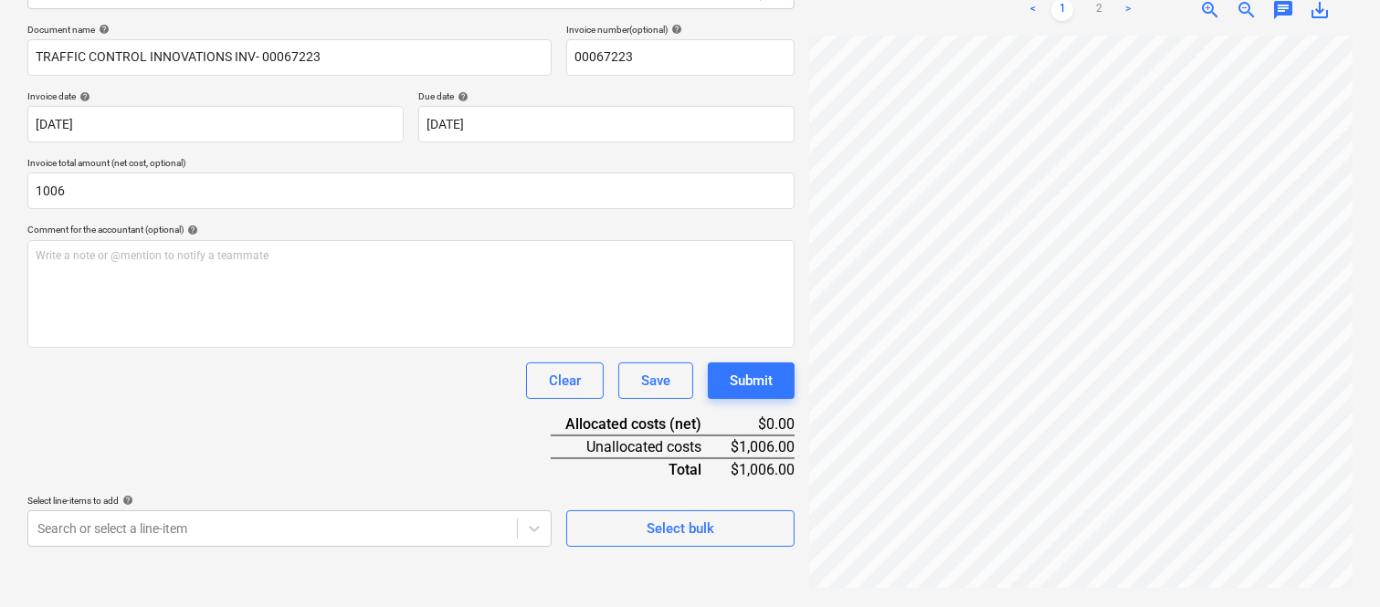
type input "1,006.00"
click at [225, 405] on div "Document name help TRAFFIC CONTROL INNOVATIONS INV- 00067223 Invoice number (op…" at bounding box center [410, 285] width 767 height 523
click at [279, 347] on body "Sales Projects Contacts Company Inbox 1 Approvals format_size keyboard_arrow_do…" at bounding box center [690, 43] width 1380 height 607
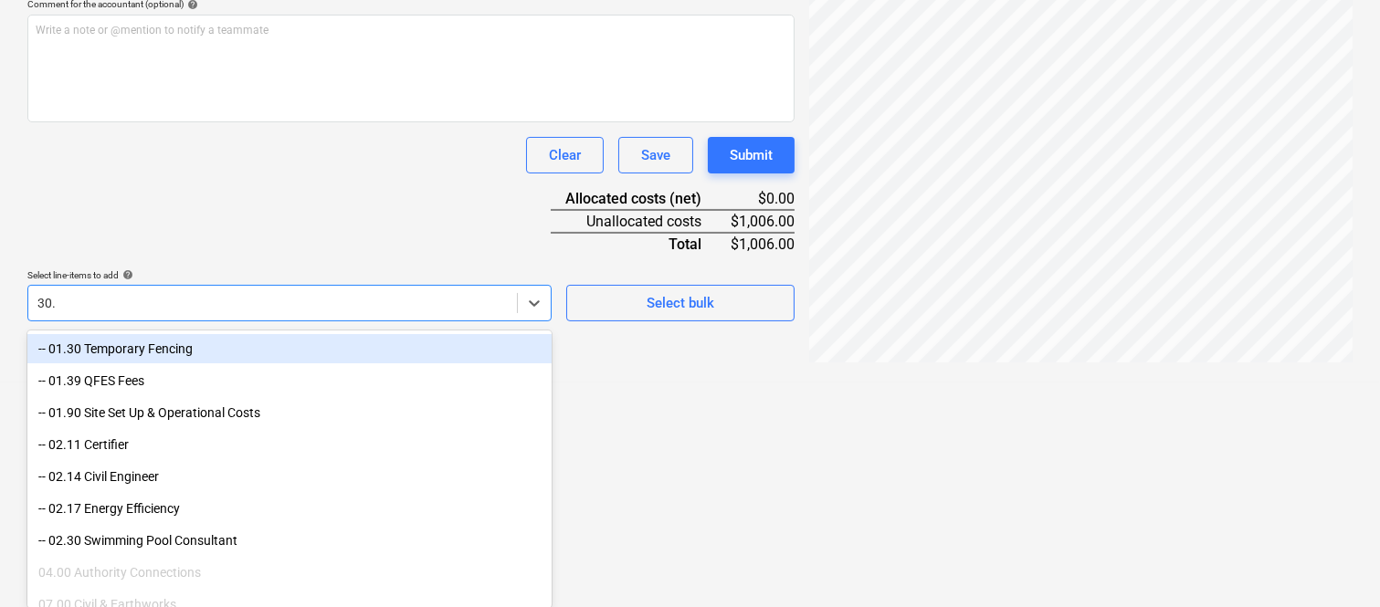
scroll to position [304, 0]
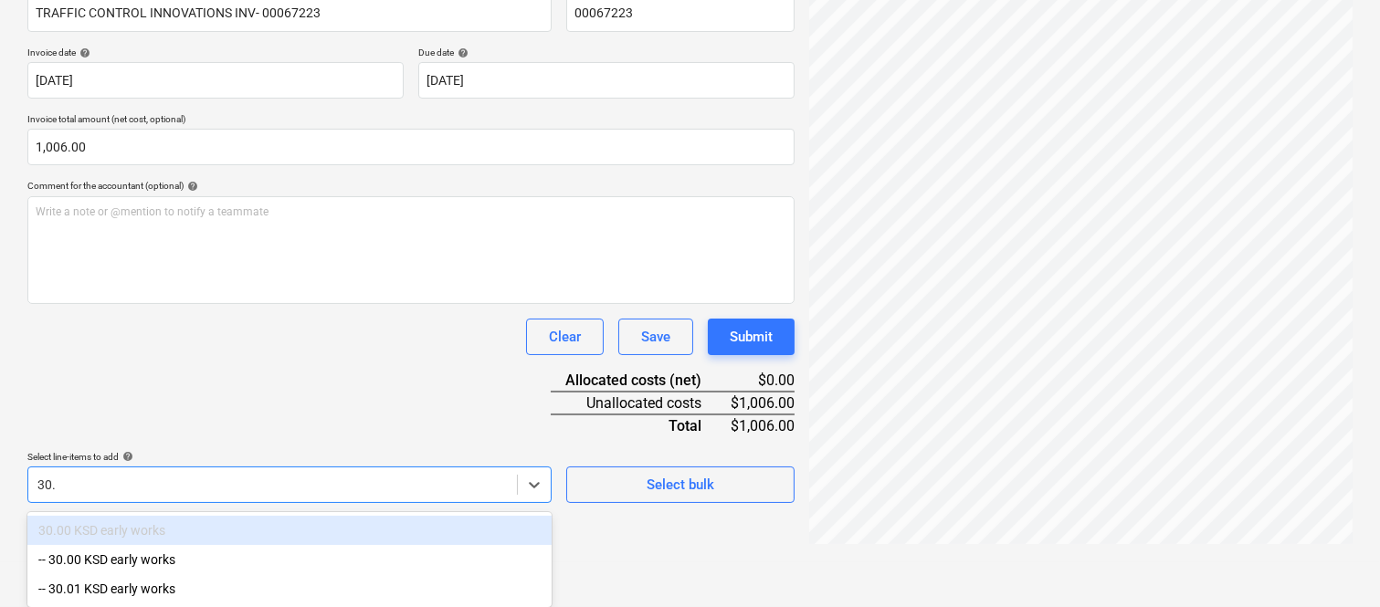
type input "30.0"
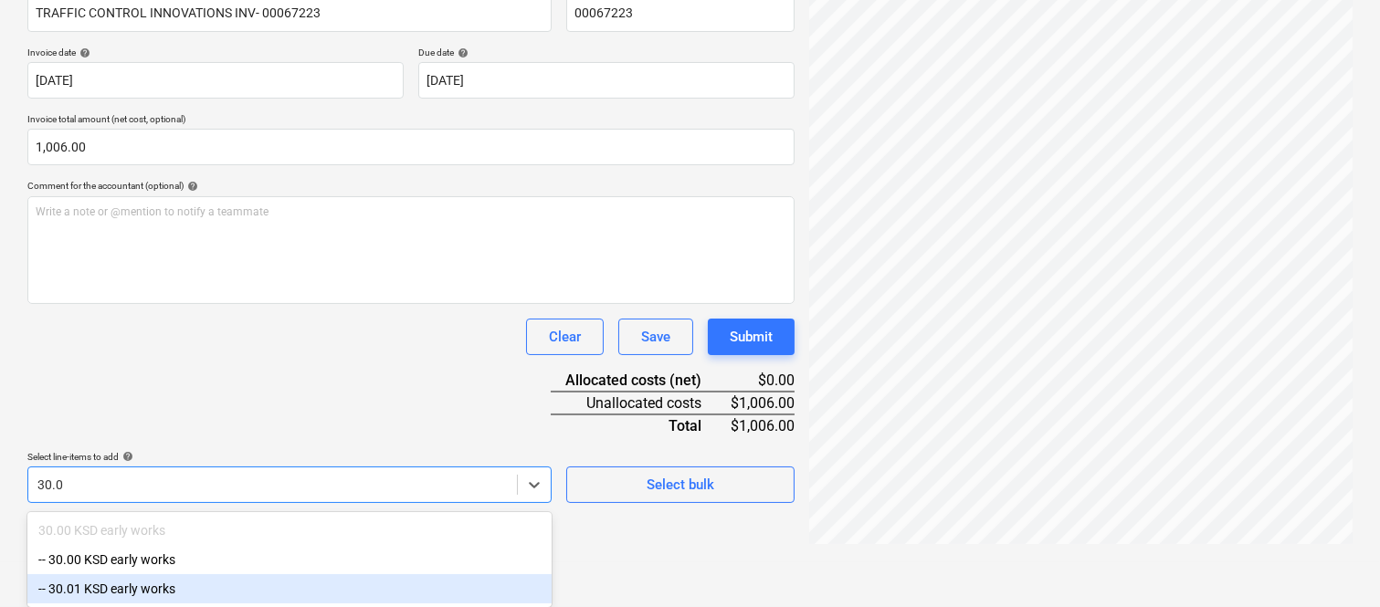
click at [190, 586] on div "-- 30.01 KSD early works" at bounding box center [289, 589] width 524 height 29
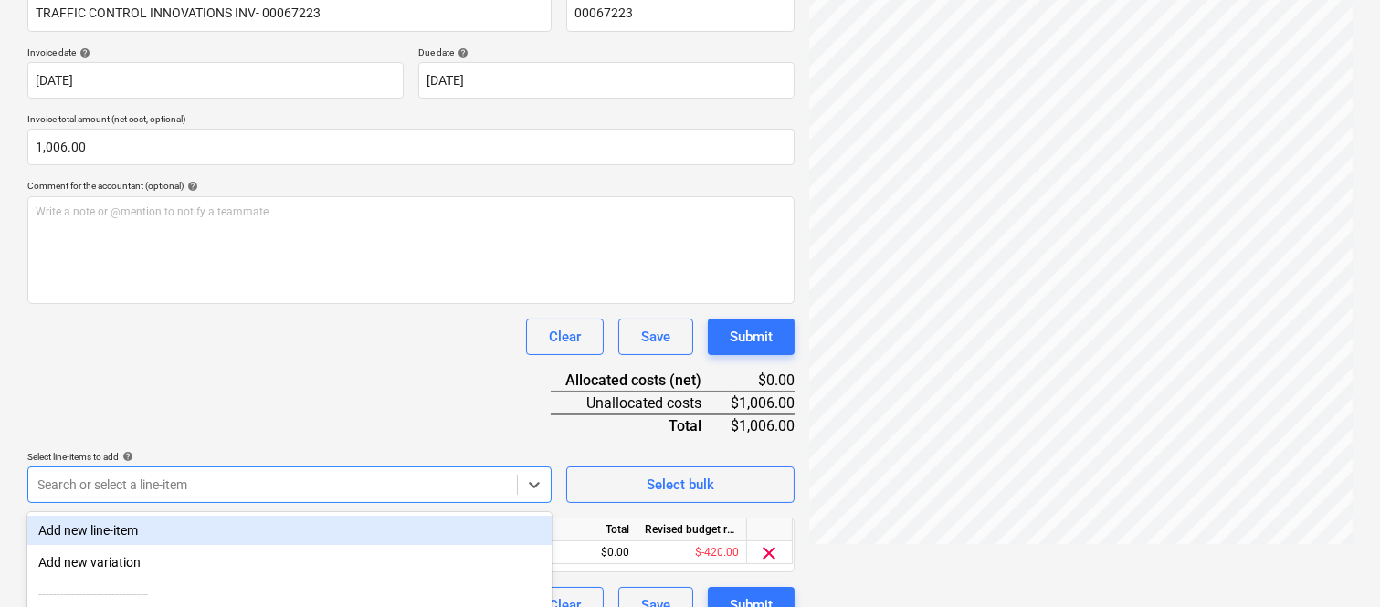
click at [250, 341] on div "Clear Save Submit" at bounding box center [410, 337] width 767 height 37
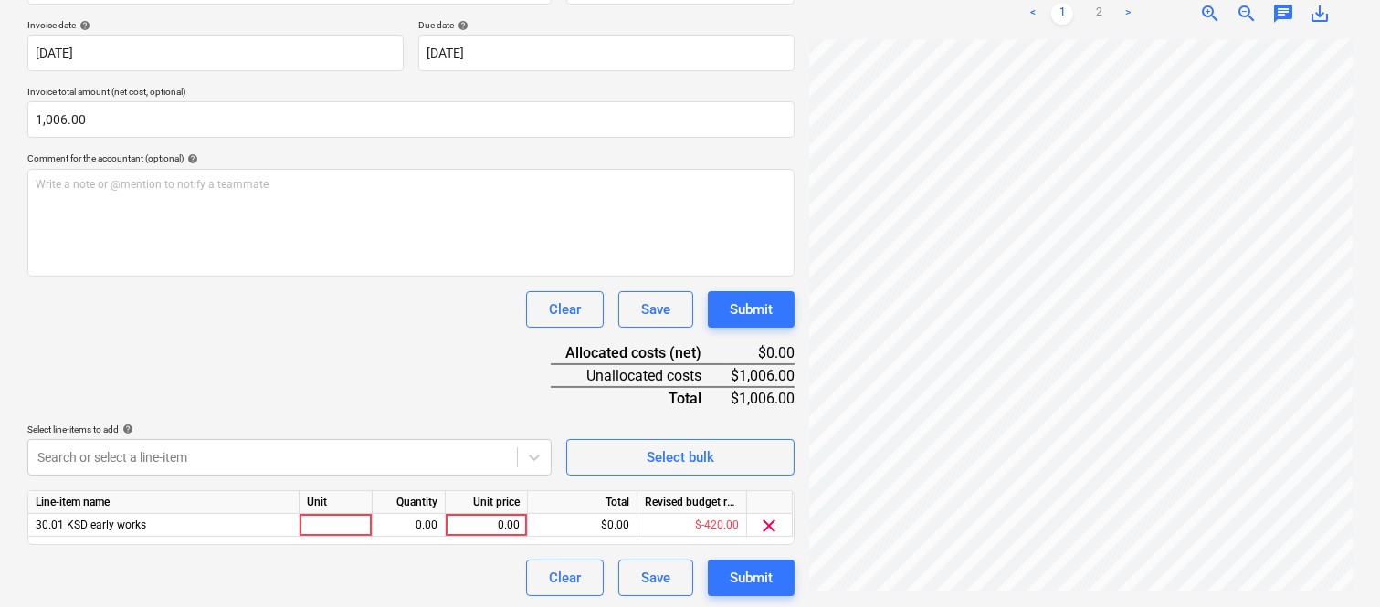
scroll to position [335, 0]
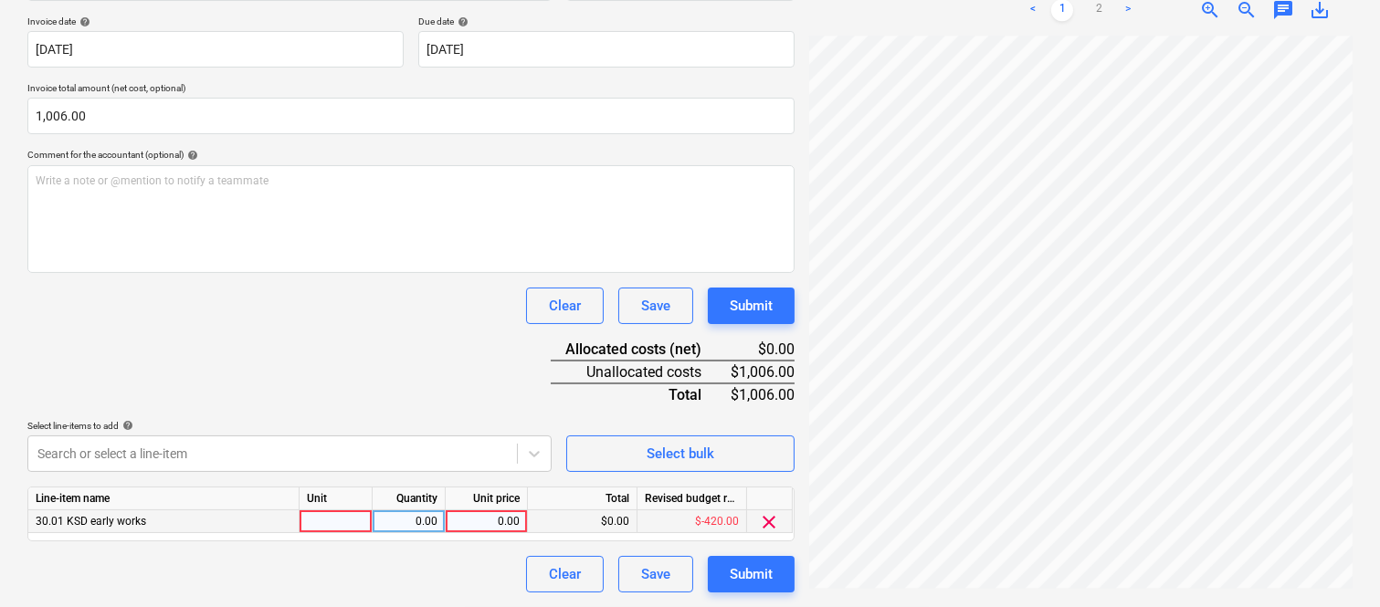
click at [349, 523] on div at bounding box center [336, 522] width 73 height 23
type input "INVOICE"
click at [439, 533] on div "0.00" at bounding box center [409, 522] width 73 height 23
type input "1"
click at [471, 523] on div "0.00" at bounding box center [486, 522] width 67 height 23
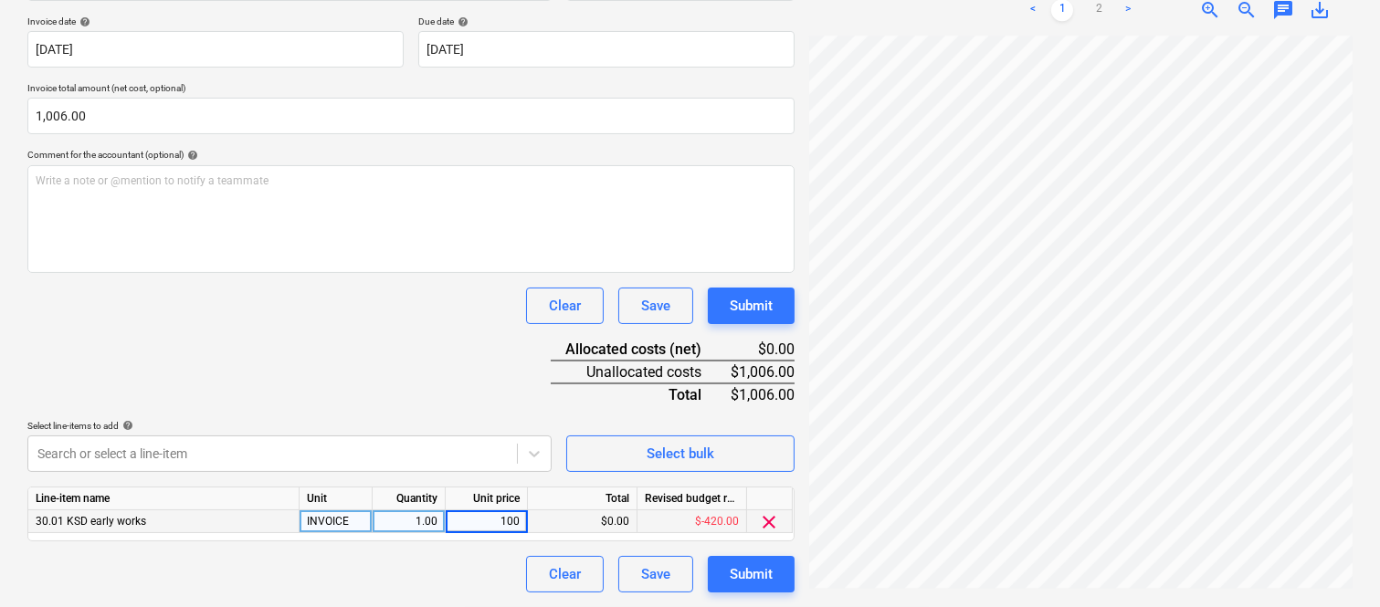
type input "1006"
click at [455, 559] on div "Clear Save Submit" at bounding box center [410, 574] width 767 height 37
drag, startPoint x: 714, startPoint y: 562, endPoint x: 317, endPoint y: 315, distance: 467.7
click at [317, 315] on div "Clear Save Submit" at bounding box center [410, 306] width 767 height 37
click at [770, 570] on div "Submit" at bounding box center [751, 575] width 43 height 24
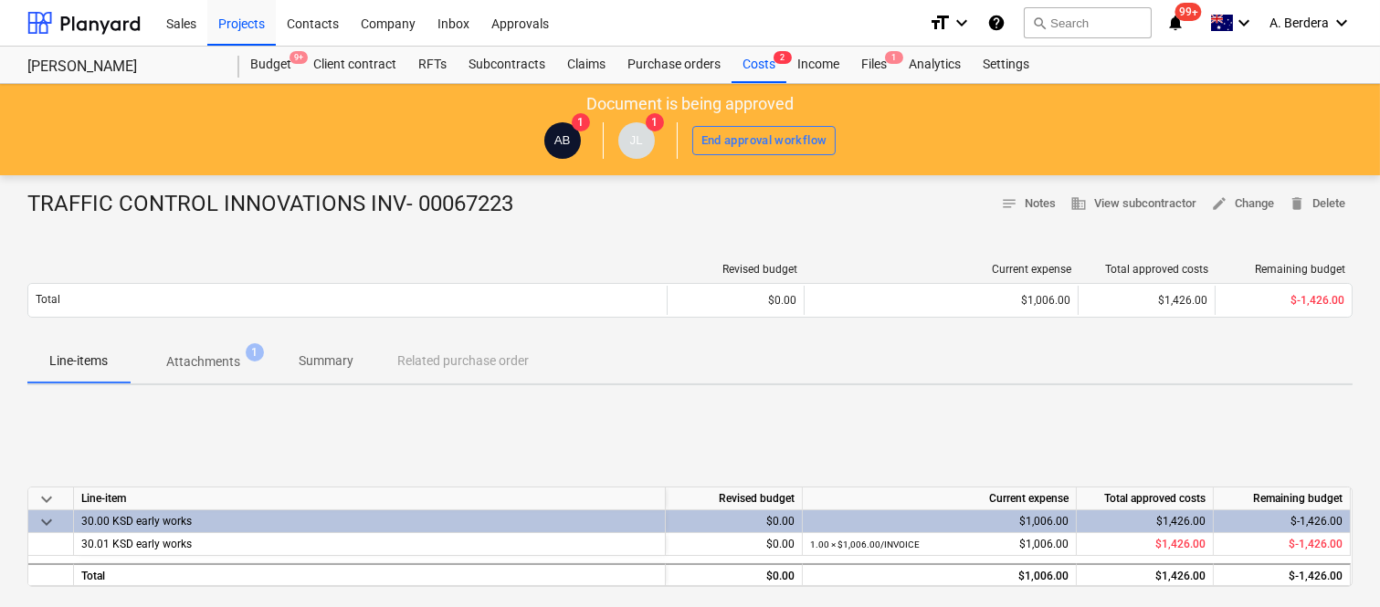
drag, startPoint x: 744, startPoint y: 102, endPoint x: 576, endPoint y: 236, distance: 214.6
click at [576, 236] on div "TRAFFIC CONTROL INNOVATIONS INV- 00067223 notes Notes business View subcontract…" at bounding box center [690, 567] width 1380 height 785
click at [752, 61] on div "Costs 2" at bounding box center [759, 65] width 55 height 37
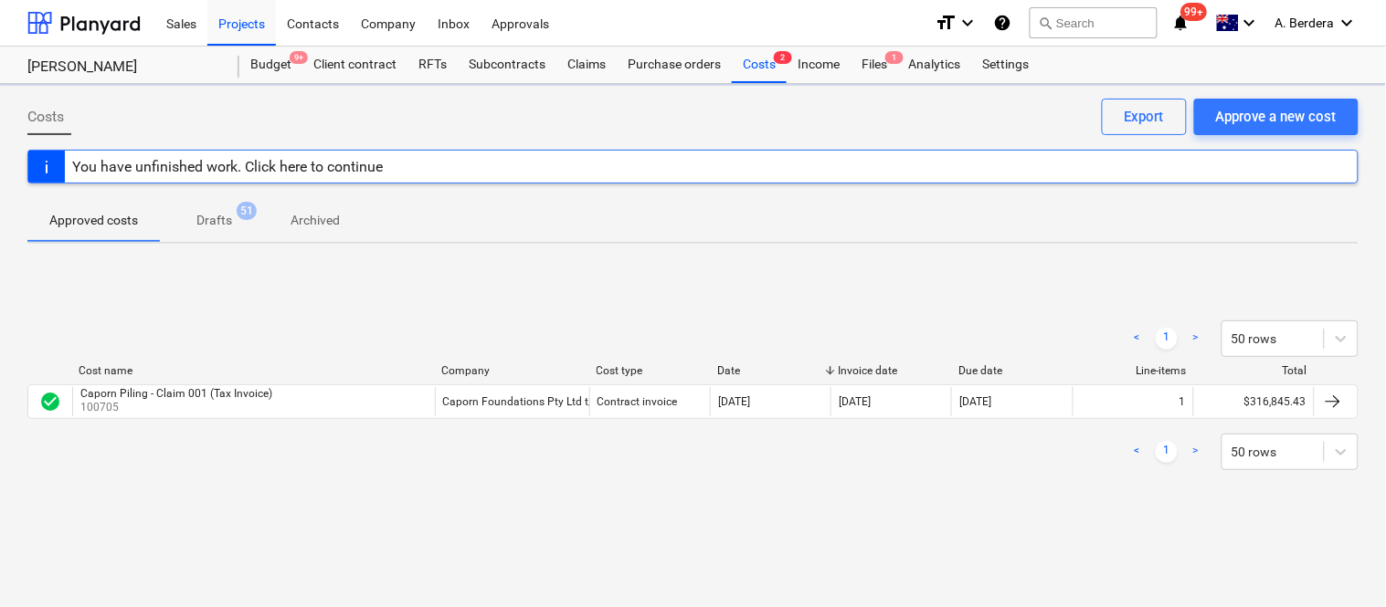
drag, startPoint x: 752, startPoint y: 61, endPoint x: 613, endPoint y: 269, distance: 250.3
click at [613, 270] on div "< 1 > 50 rows Cost name Company Cost type Date Invoice date Due date Line-items…" at bounding box center [692, 396] width 1331 height 274
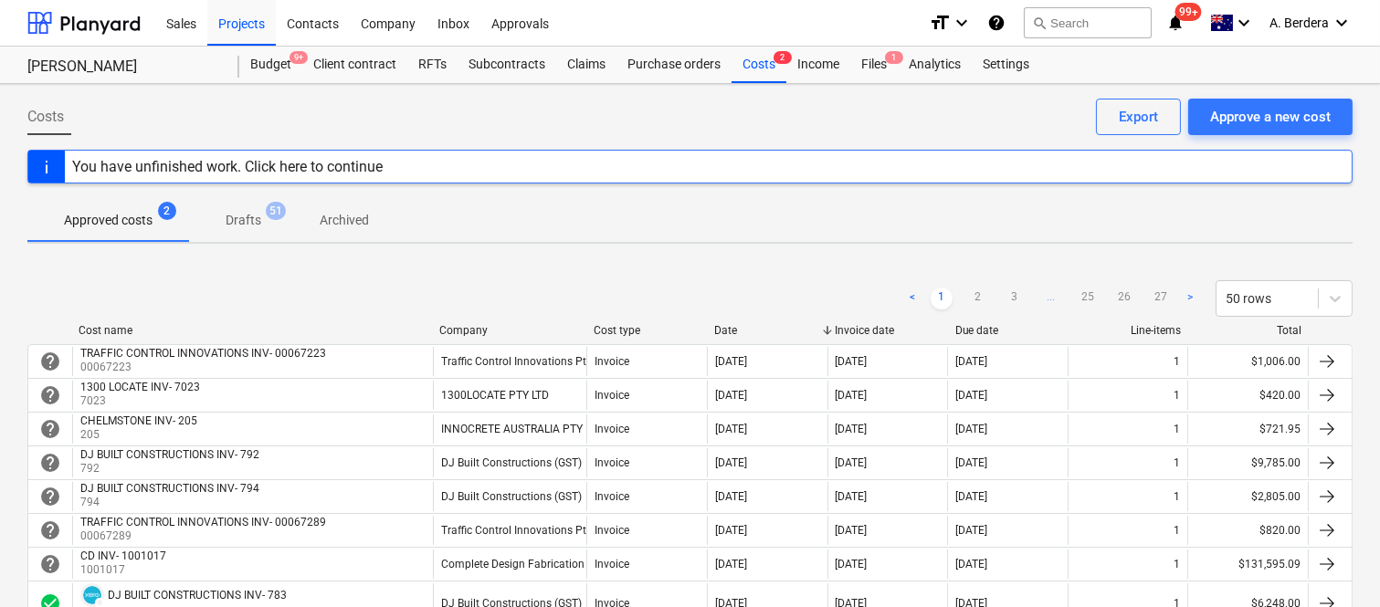
drag, startPoint x: 632, startPoint y: 239, endPoint x: 517, endPoint y: 190, distance: 125.2
click at [523, 202] on div "Approved costs 2 Drafts 51 Archived" at bounding box center [690, 220] width 1326 height 44
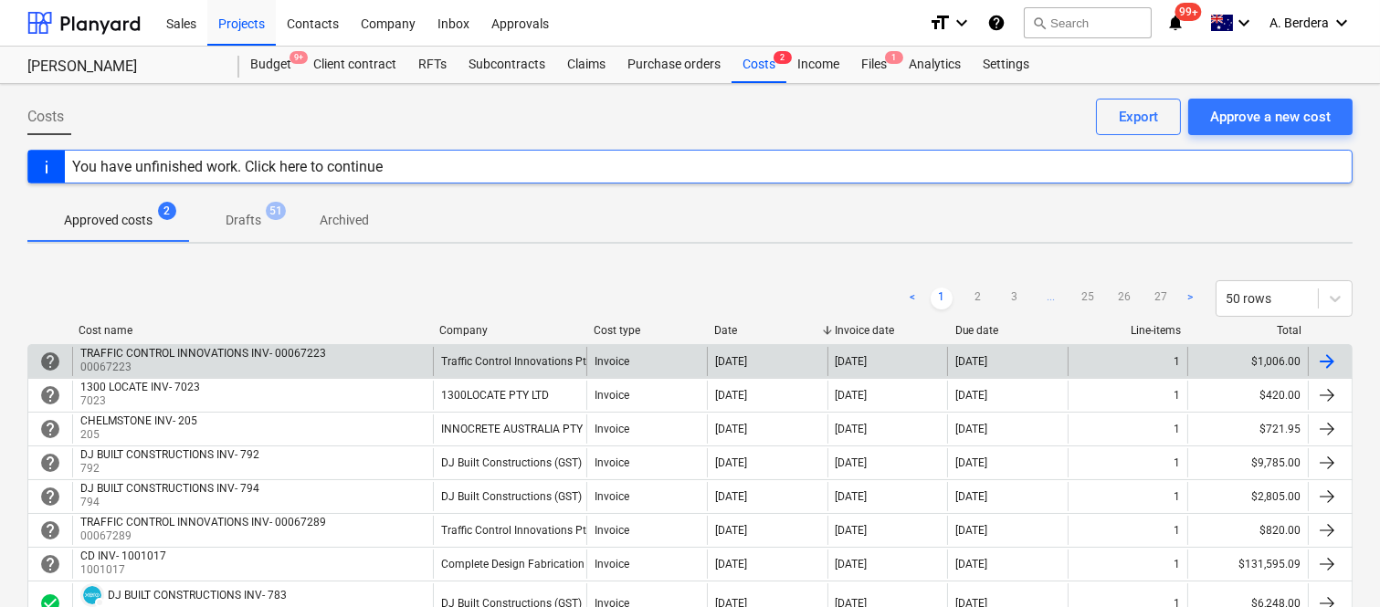
click at [404, 364] on div "TRAFFIC CONTROL INNOVATIONS INV- 00067223 00067223" at bounding box center [252, 361] width 361 height 29
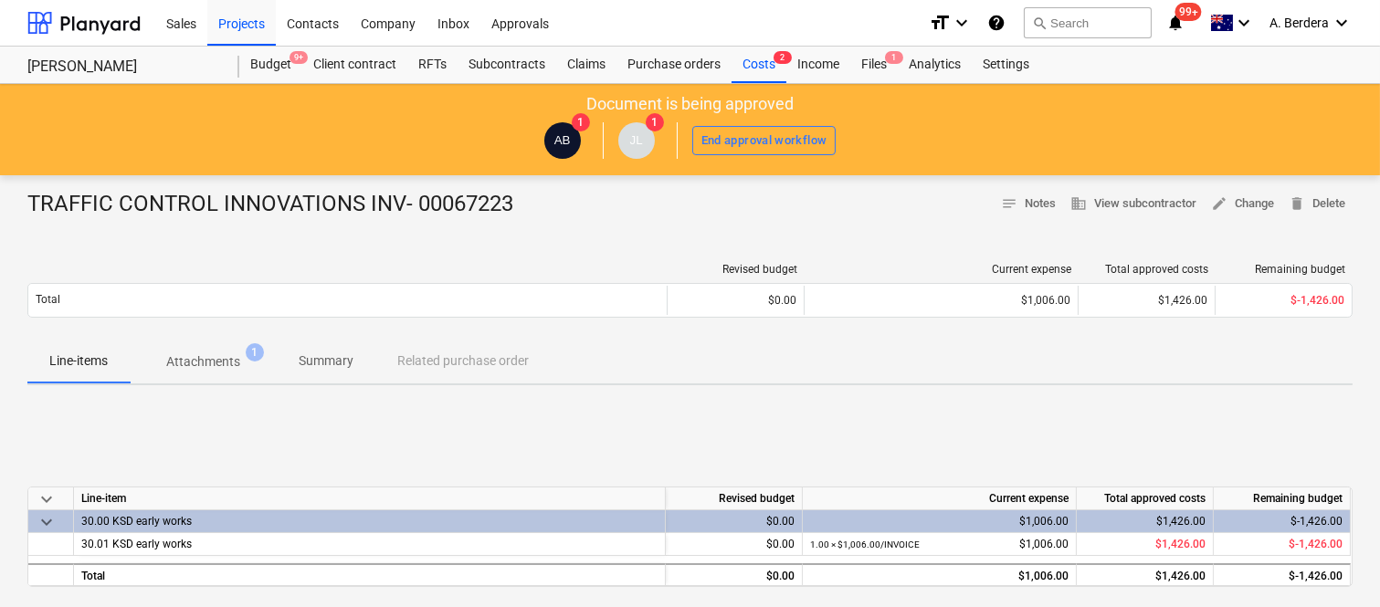
click at [343, 365] on p "Summary" at bounding box center [326, 361] width 55 height 19
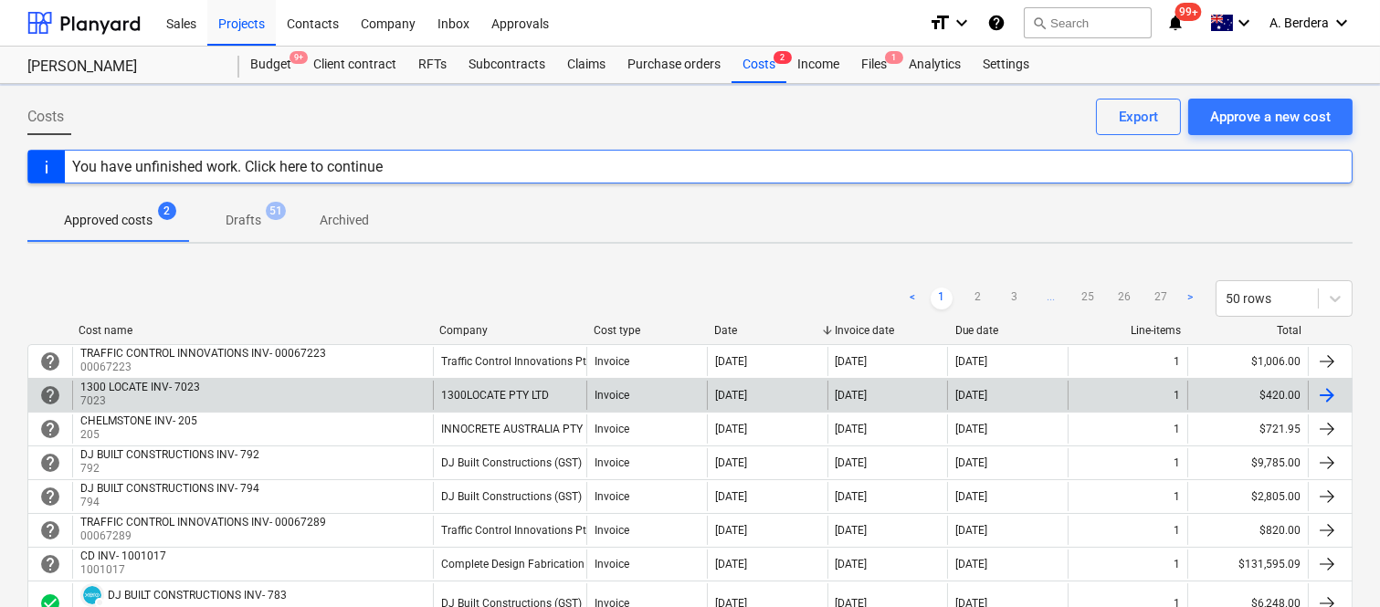
drag, startPoint x: 536, startPoint y: 375, endPoint x: 491, endPoint y: 396, distance: 49.8
click at [491, 396] on div "1300LOCATE PTY LTD" at bounding box center [495, 395] width 108 height 13
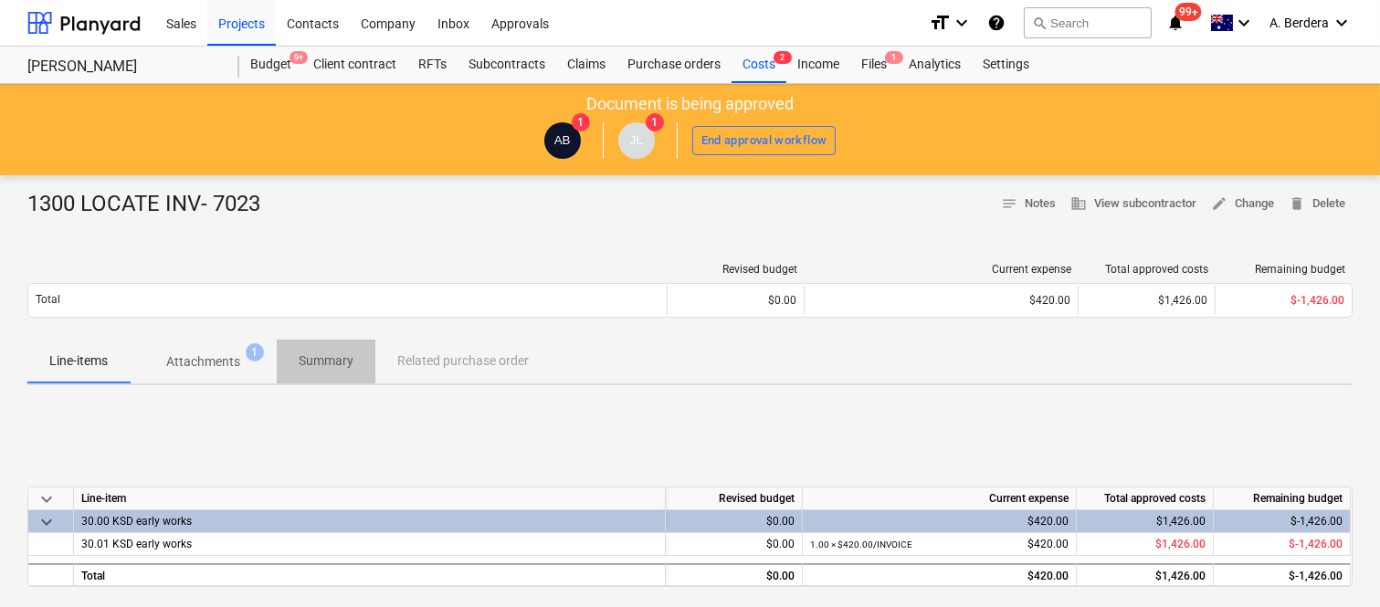
click at [323, 353] on p "Summary" at bounding box center [326, 361] width 55 height 19
